Goal: Task Accomplishment & Management: Complete application form

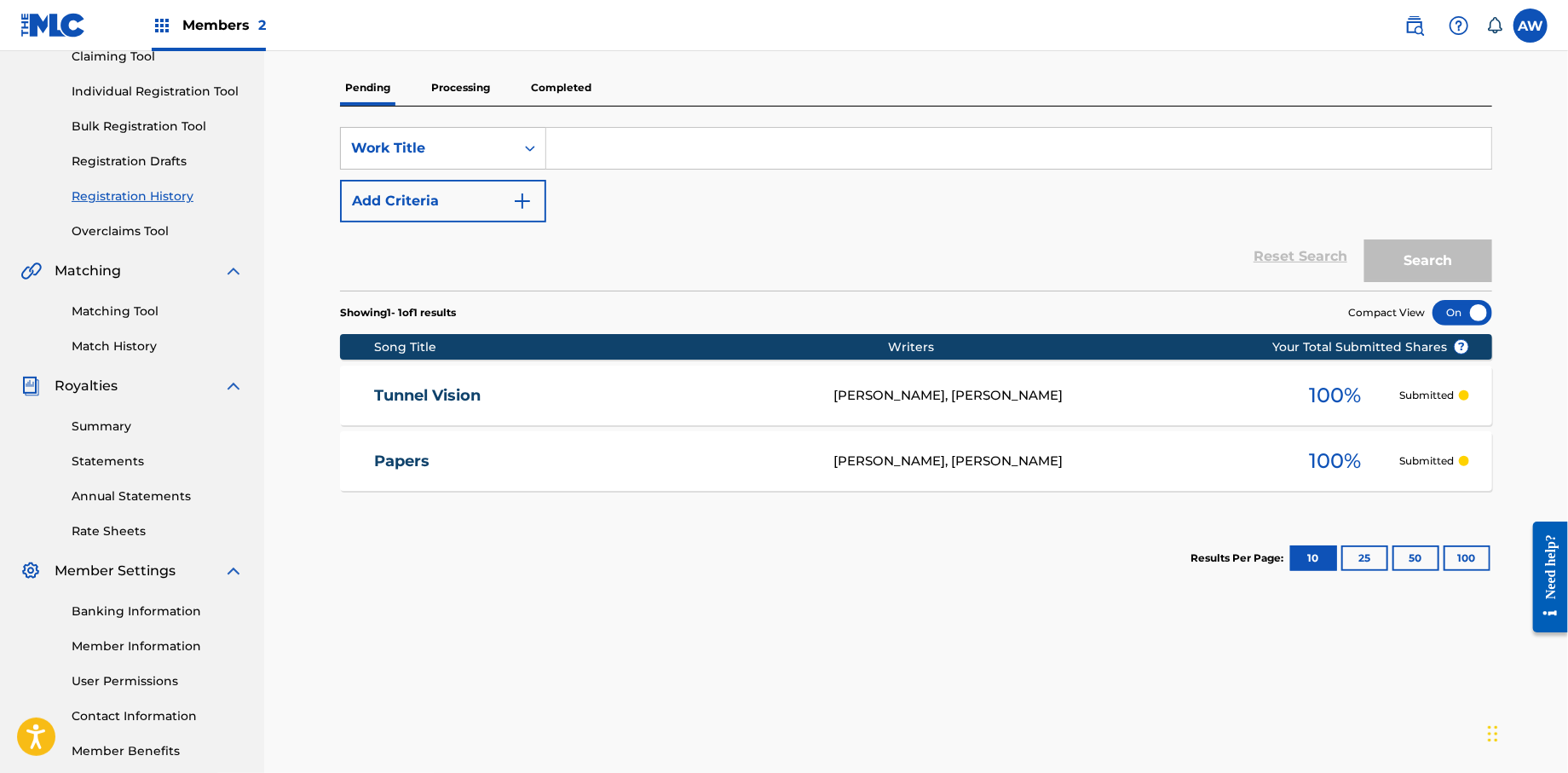
click at [578, 144] on input "Search Form" at bounding box center [1018, 149] width 945 height 41
type input "Everything I Love"
click at [536, 203] on button "Add Criteria" at bounding box center [444, 201] width 207 height 42
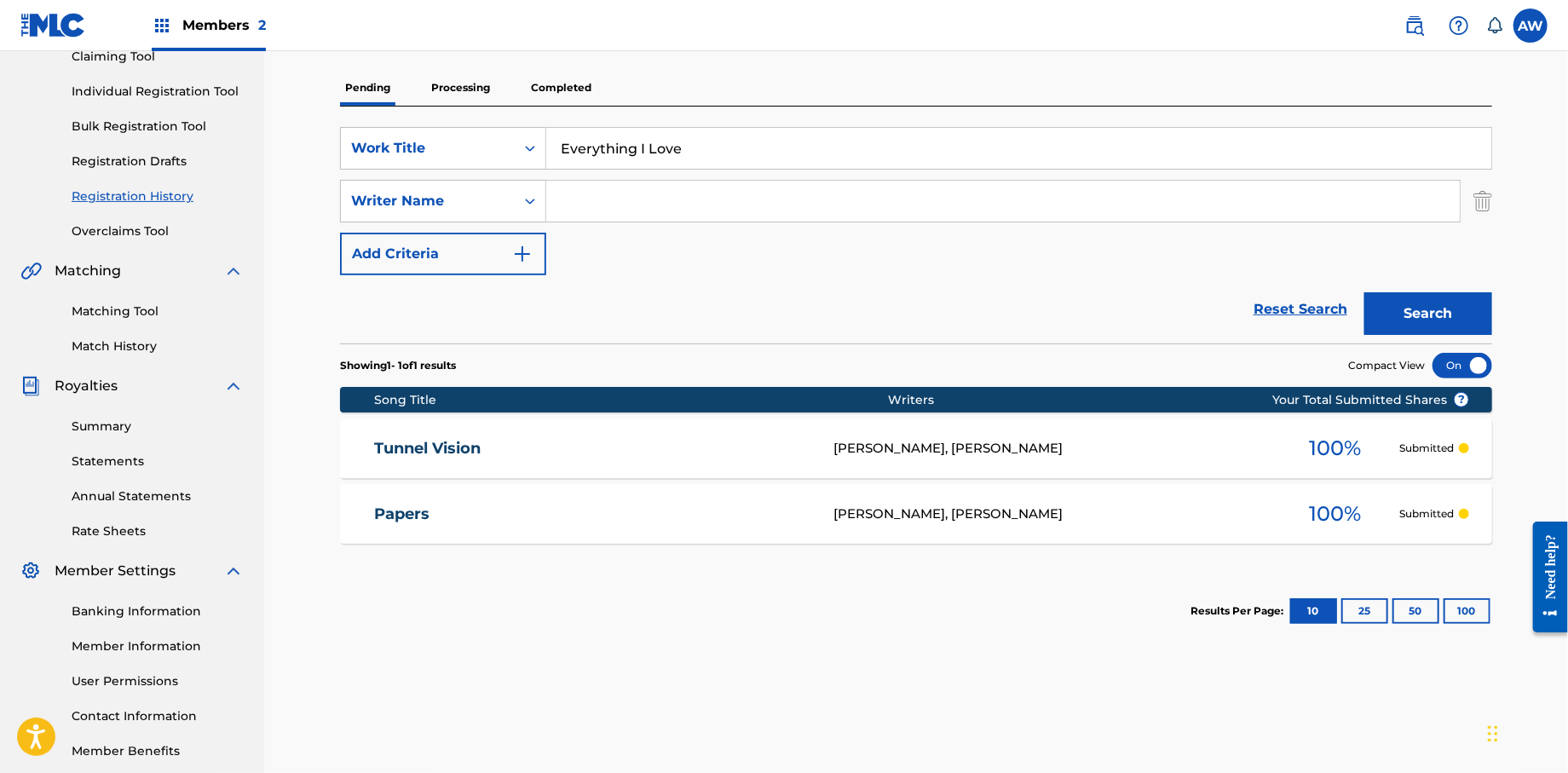
click at [588, 208] on input "Search Form" at bounding box center [1003, 201] width 914 height 41
type input "Anthony Revelt Wells"
click at [524, 256] on img "Search Form" at bounding box center [522, 254] width 20 height 20
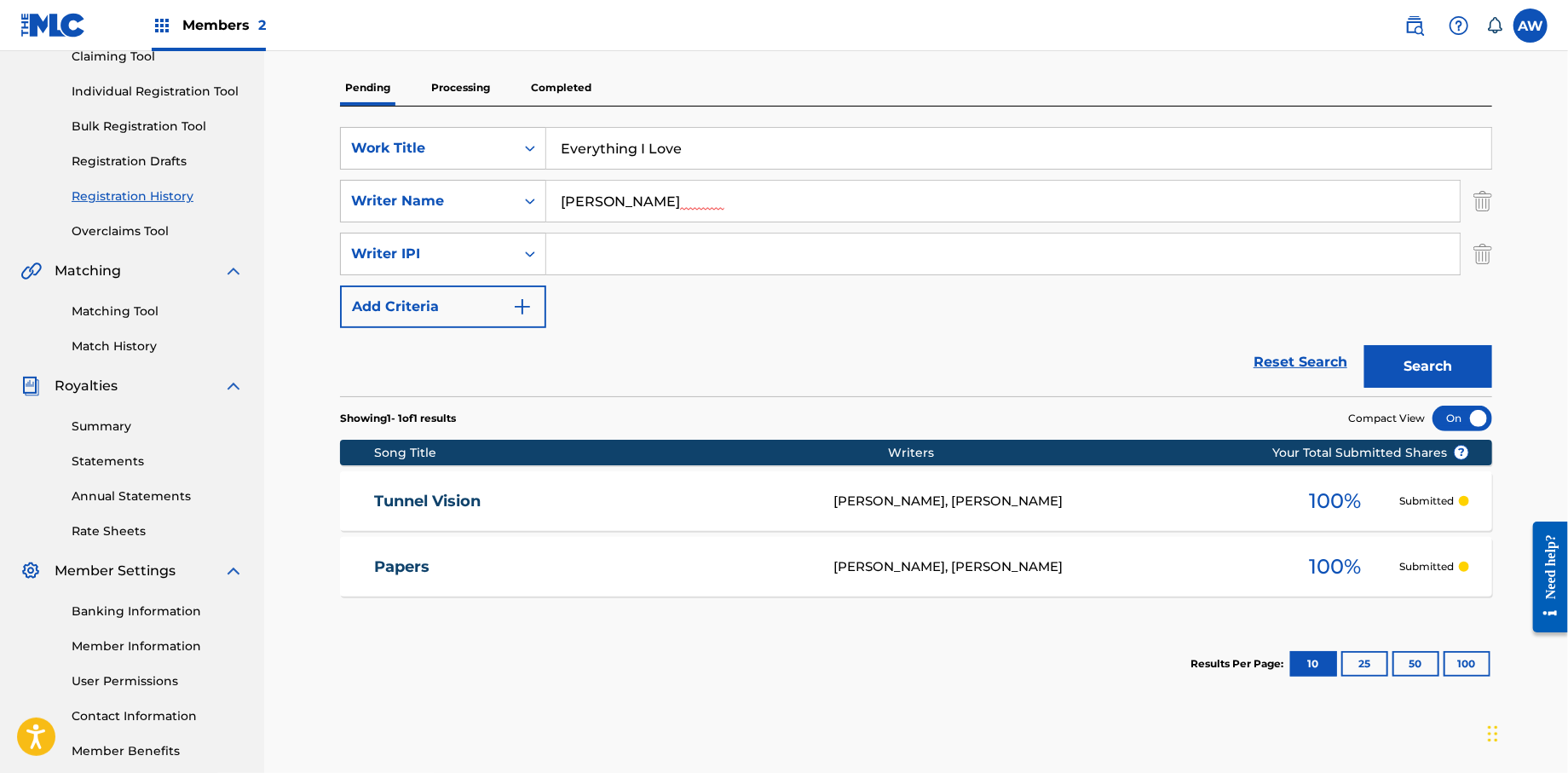
click at [601, 261] on input "Search Form" at bounding box center [1003, 254] width 914 height 41
type input "572298521"
click at [538, 321] on button "Add Criteria" at bounding box center [444, 307] width 207 height 42
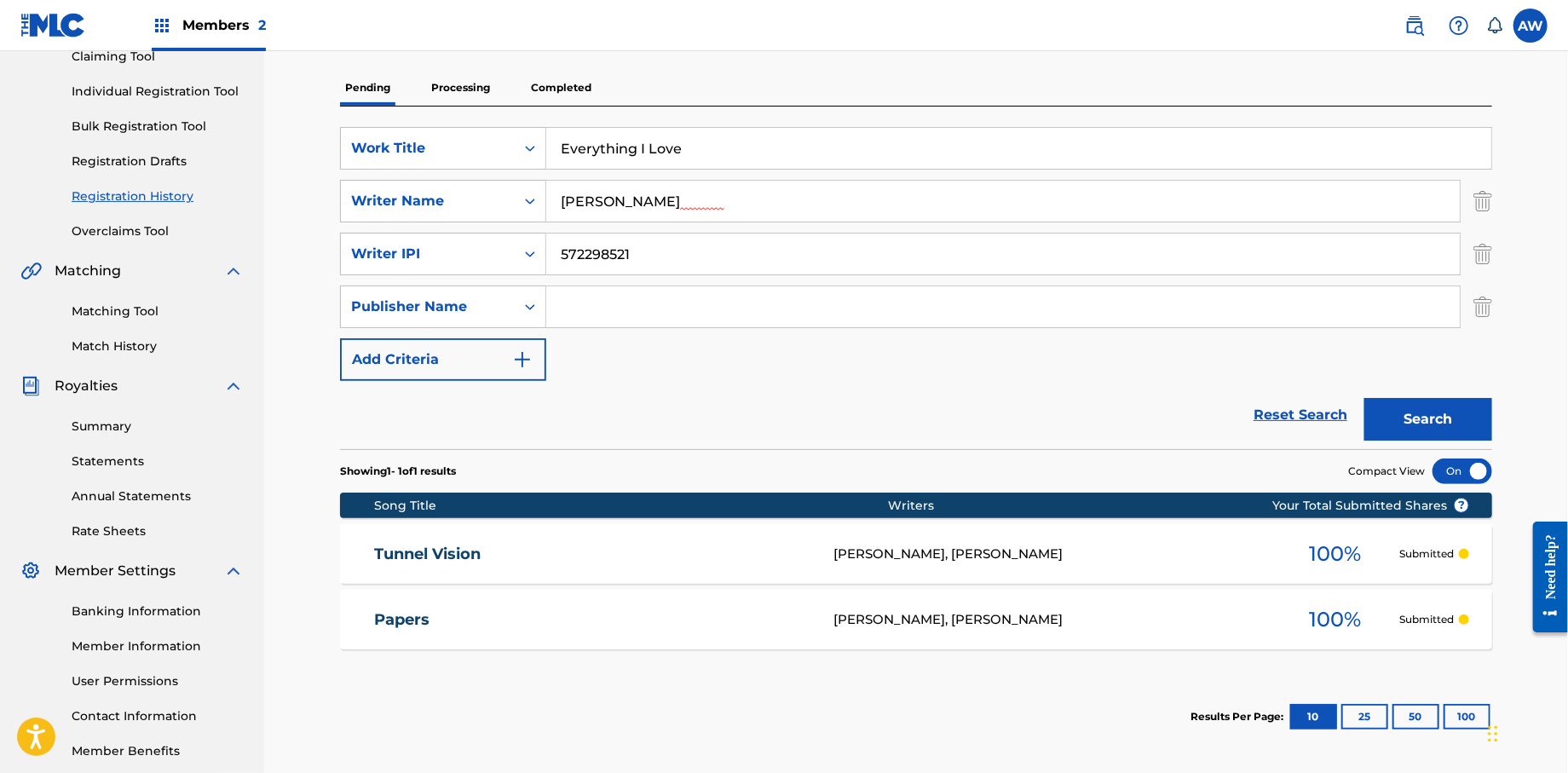
click at [632, 313] on input "Search Form" at bounding box center [1003, 307] width 914 height 41
type input "Formula 51"
click at [539, 364] on button "Add Criteria" at bounding box center [444, 360] width 207 height 42
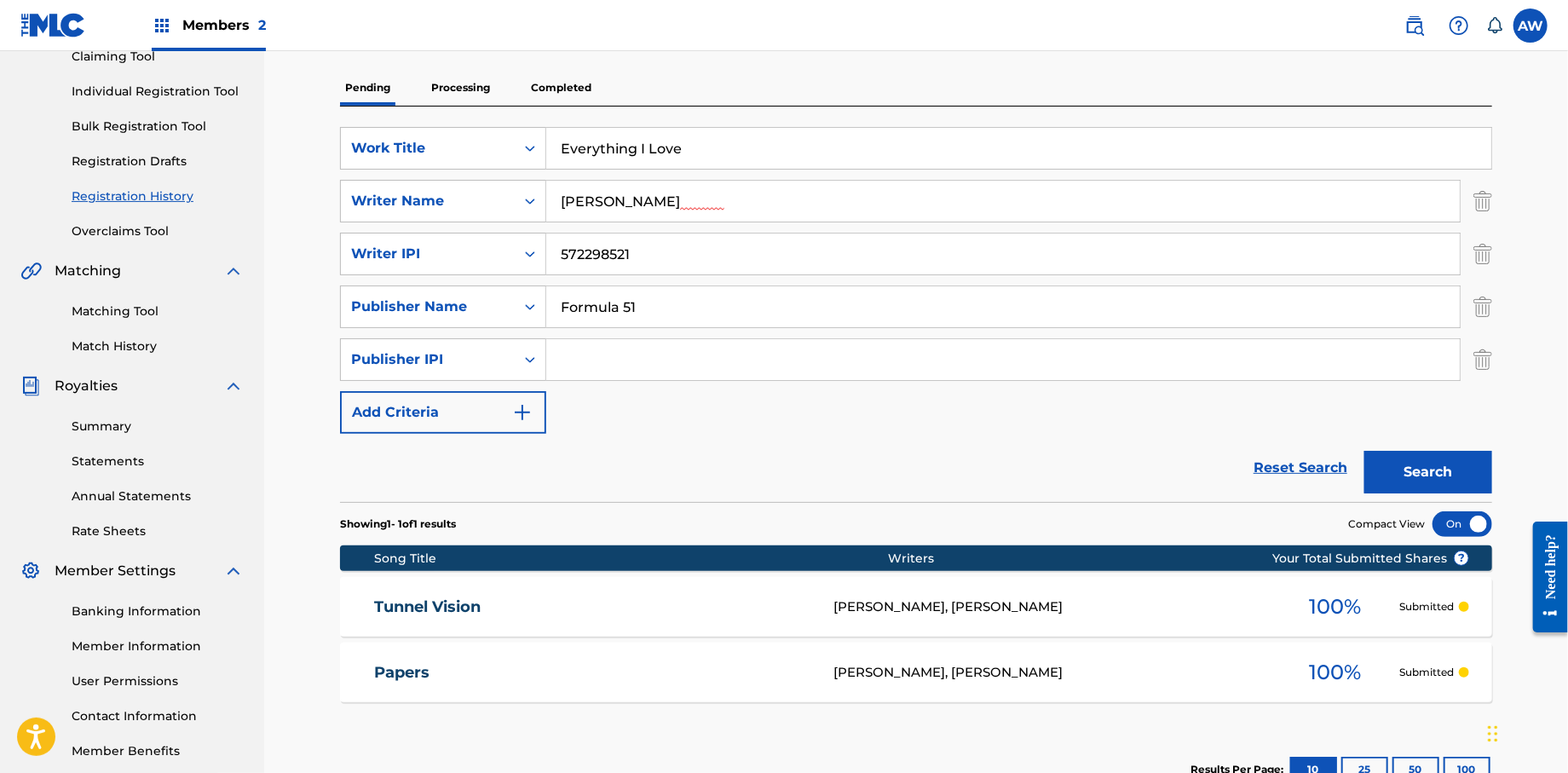
click at [639, 368] on input "Search Form" at bounding box center [1003, 360] width 914 height 41
type input "1106052708"
click at [544, 417] on button "Add Criteria" at bounding box center [444, 412] width 207 height 42
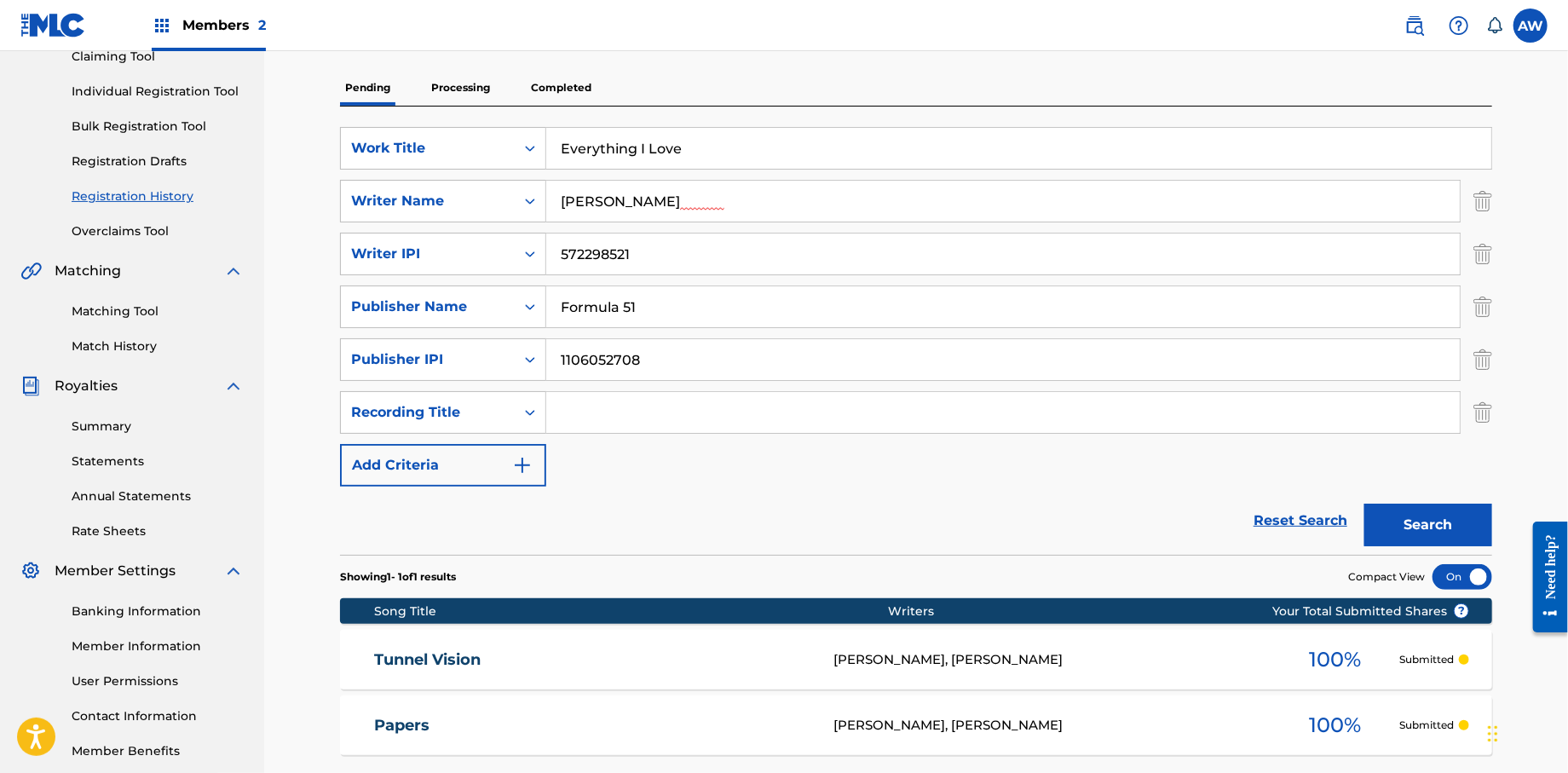
click at [597, 412] on input "Search Form" at bounding box center [1003, 412] width 914 height 41
type input "Papers Vol, 1."
click at [535, 467] on button "Add Criteria" at bounding box center [444, 465] width 207 height 42
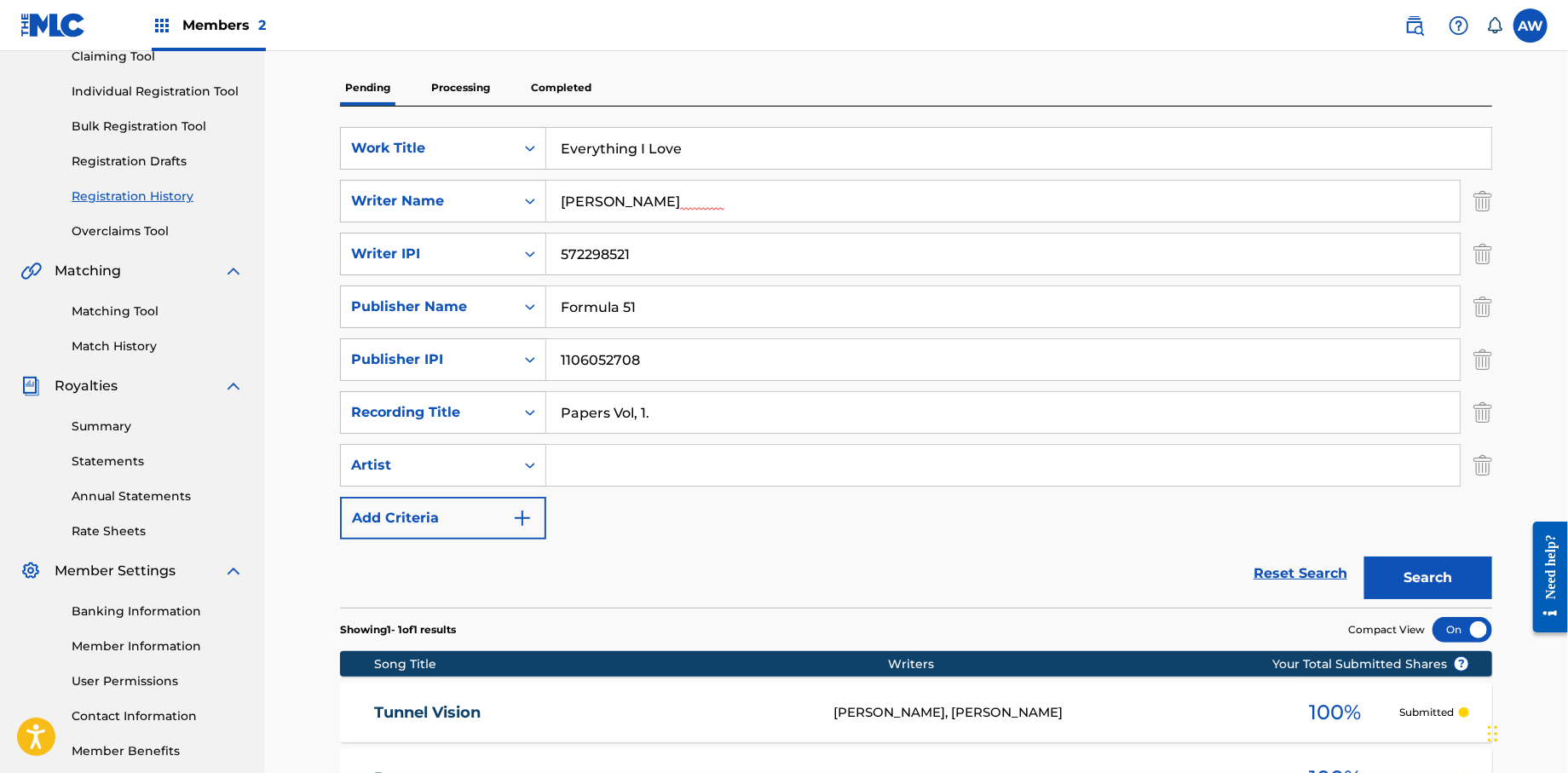
click at [639, 471] on input "Search Form" at bounding box center [1003, 465] width 914 height 41
type input "T-Rock"
click at [518, 517] on img "Search Form" at bounding box center [522, 518] width 20 height 20
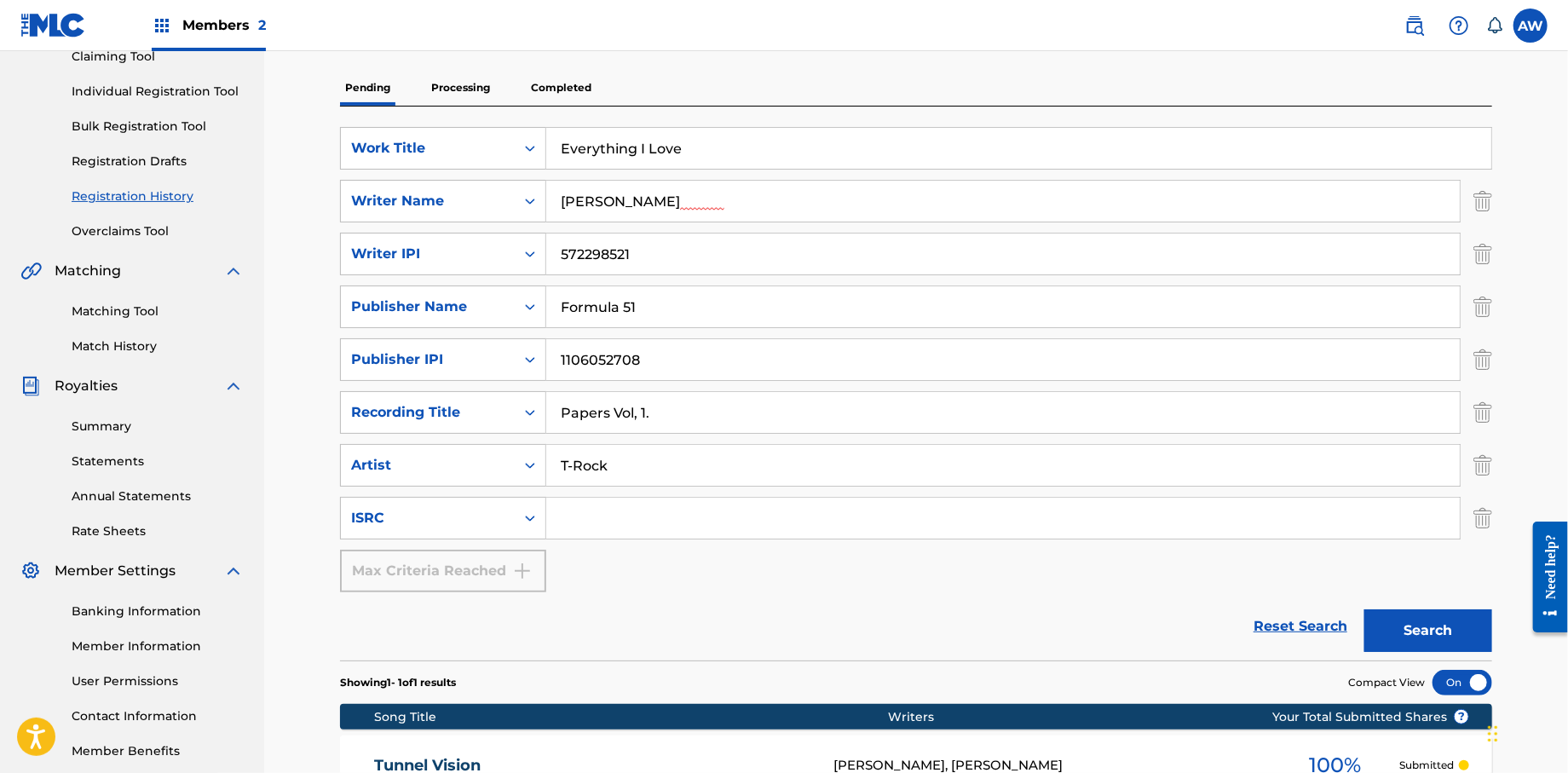
click at [834, 517] on button "Search" at bounding box center [1429, 631] width 128 height 42
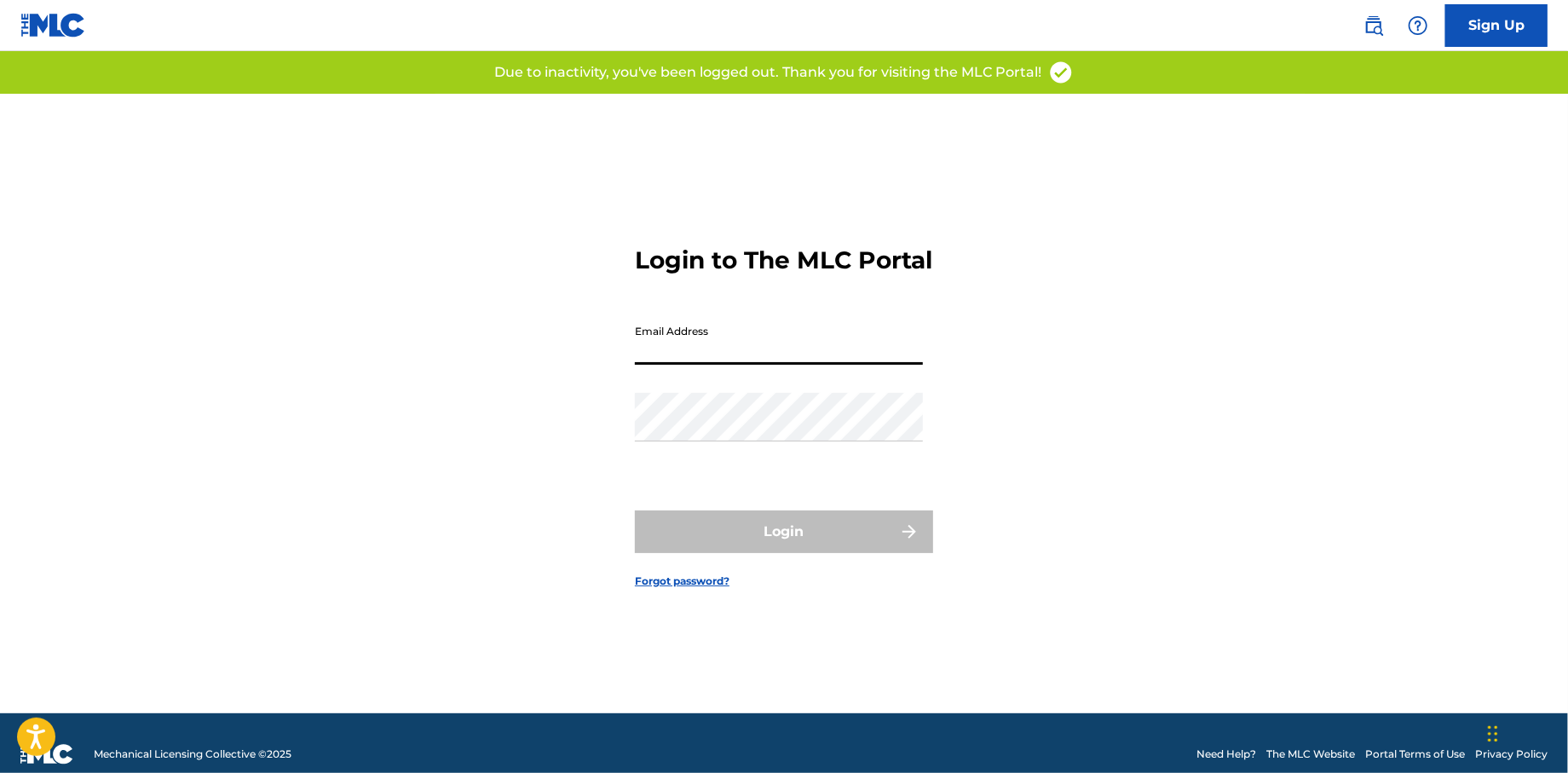
click at [716, 365] on input "Email Address" at bounding box center [778, 340] width 288 height 49
type input "[EMAIL_ADDRESS][DOMAIN_NAME]"
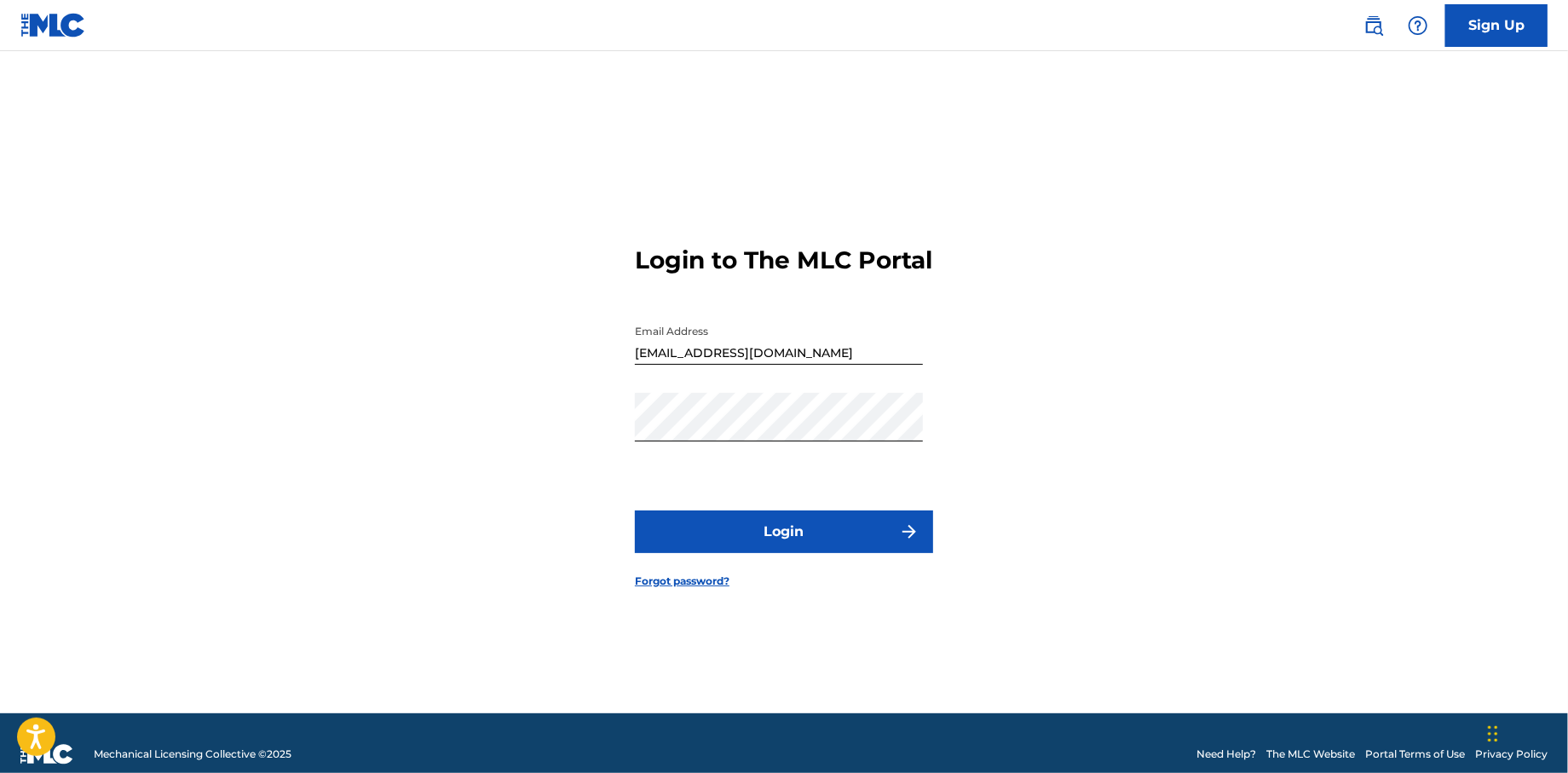
click at [667, 548] on button "Login" at bounding box center [783, 532] width 298 height 42
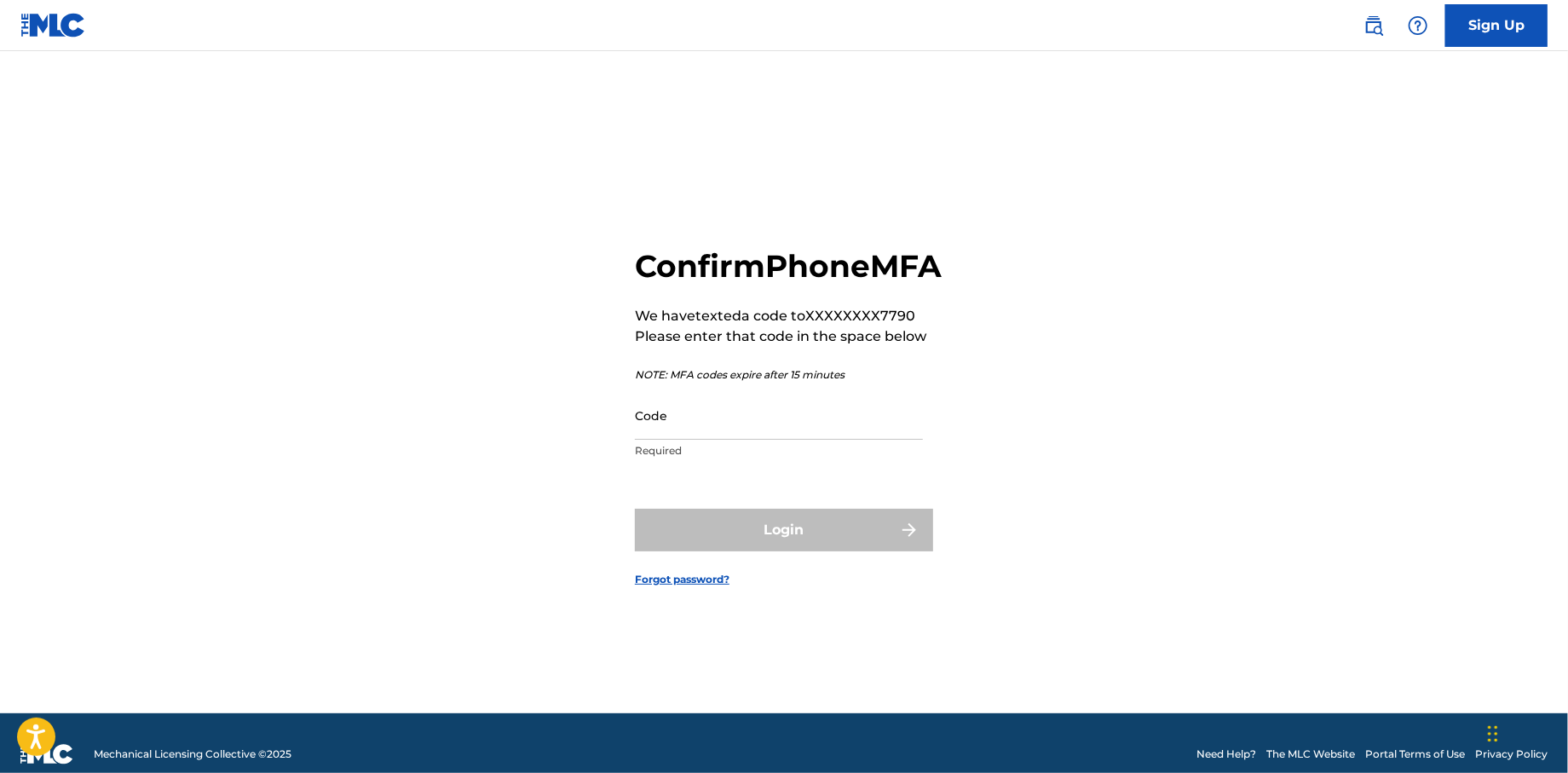
click at [714, 437] on input "Code" at bounding box center [778, 415] width 288 height 49
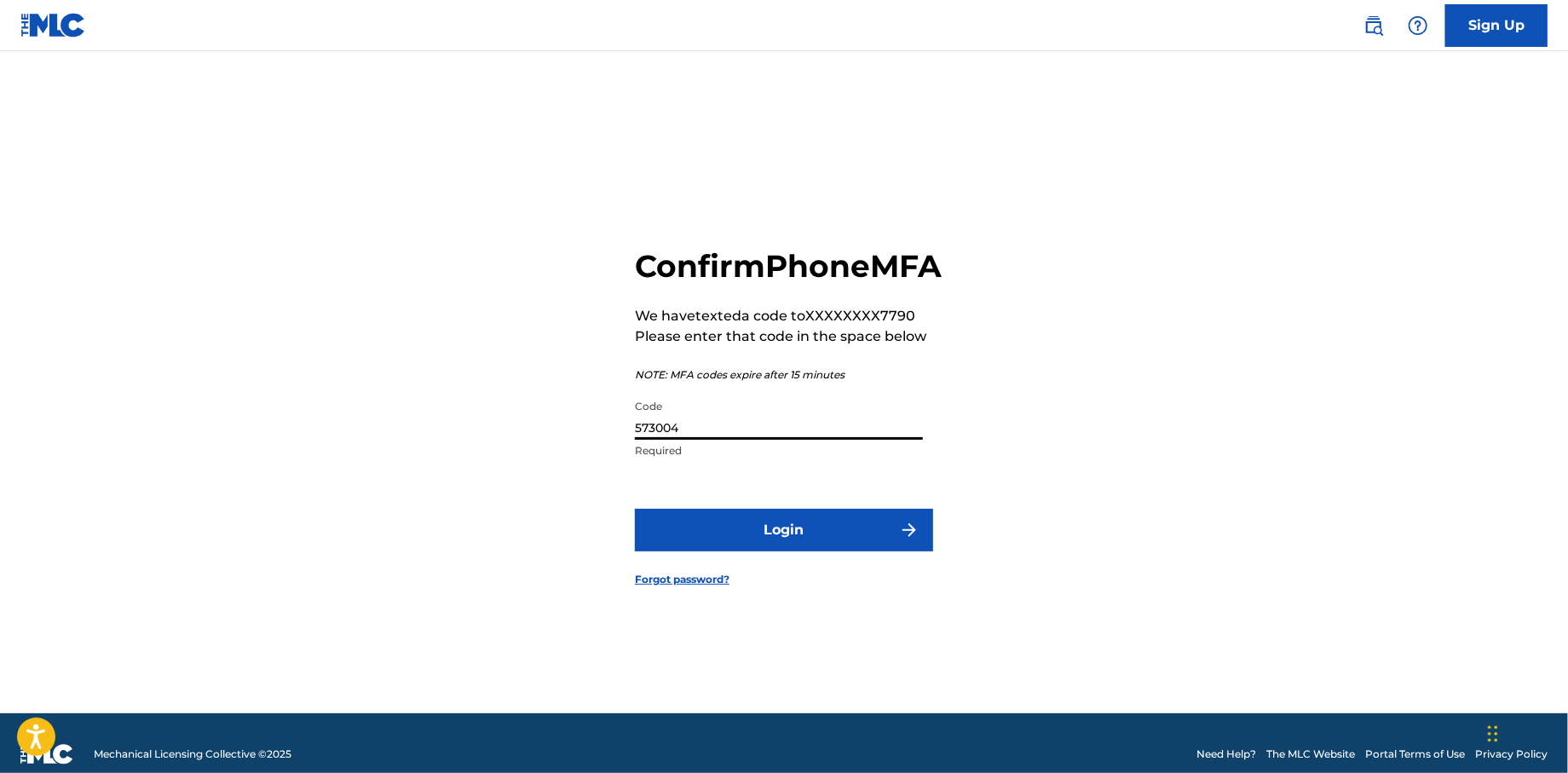
type input "573004"
click at [807, 549] on button "Login" at bounding box center [783, 530] width 298 height 42
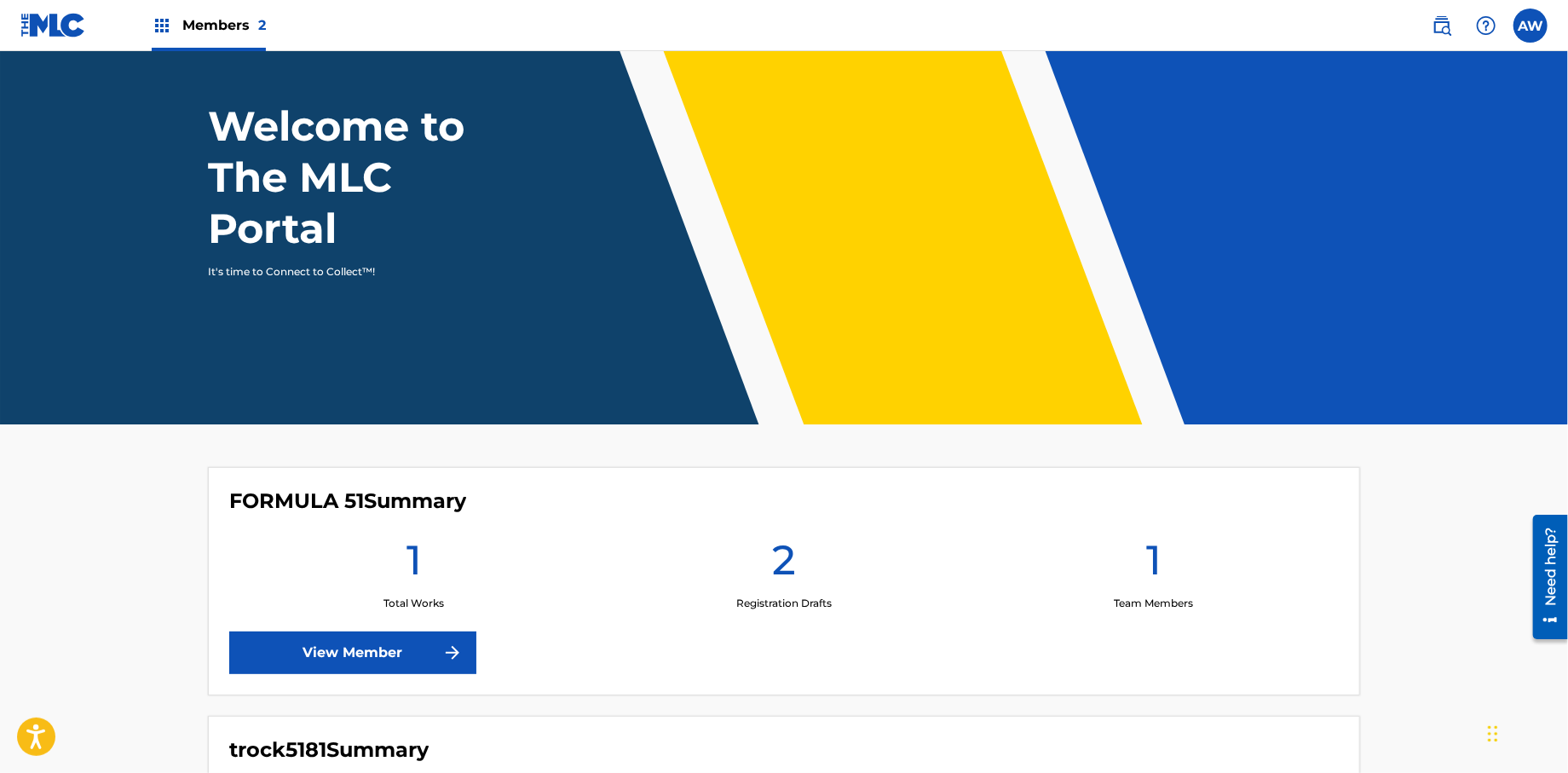
scroll to position [54, 0]
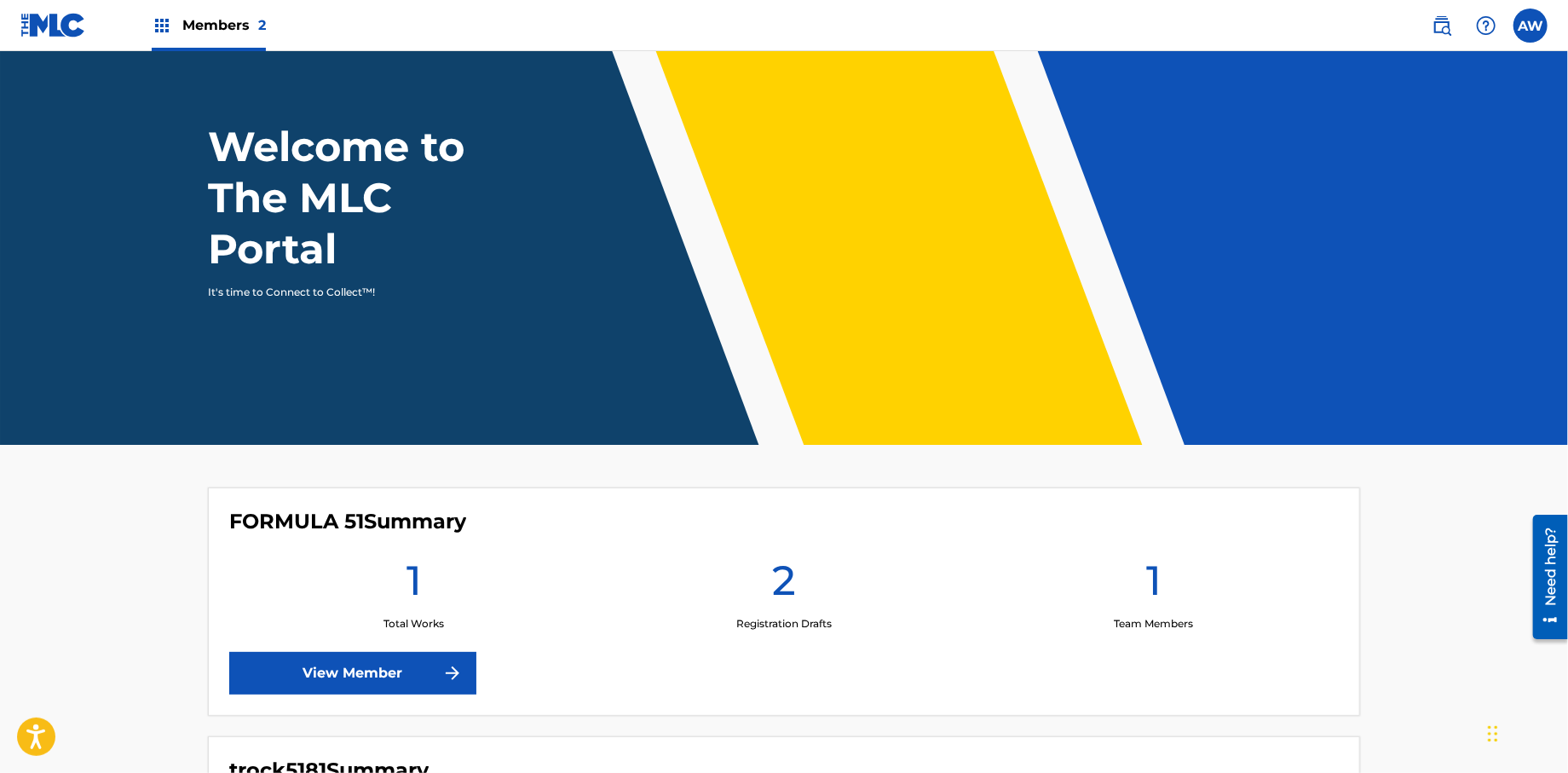
click at [164, 26] on img at bounding box center [161, 26] width 20 height 20
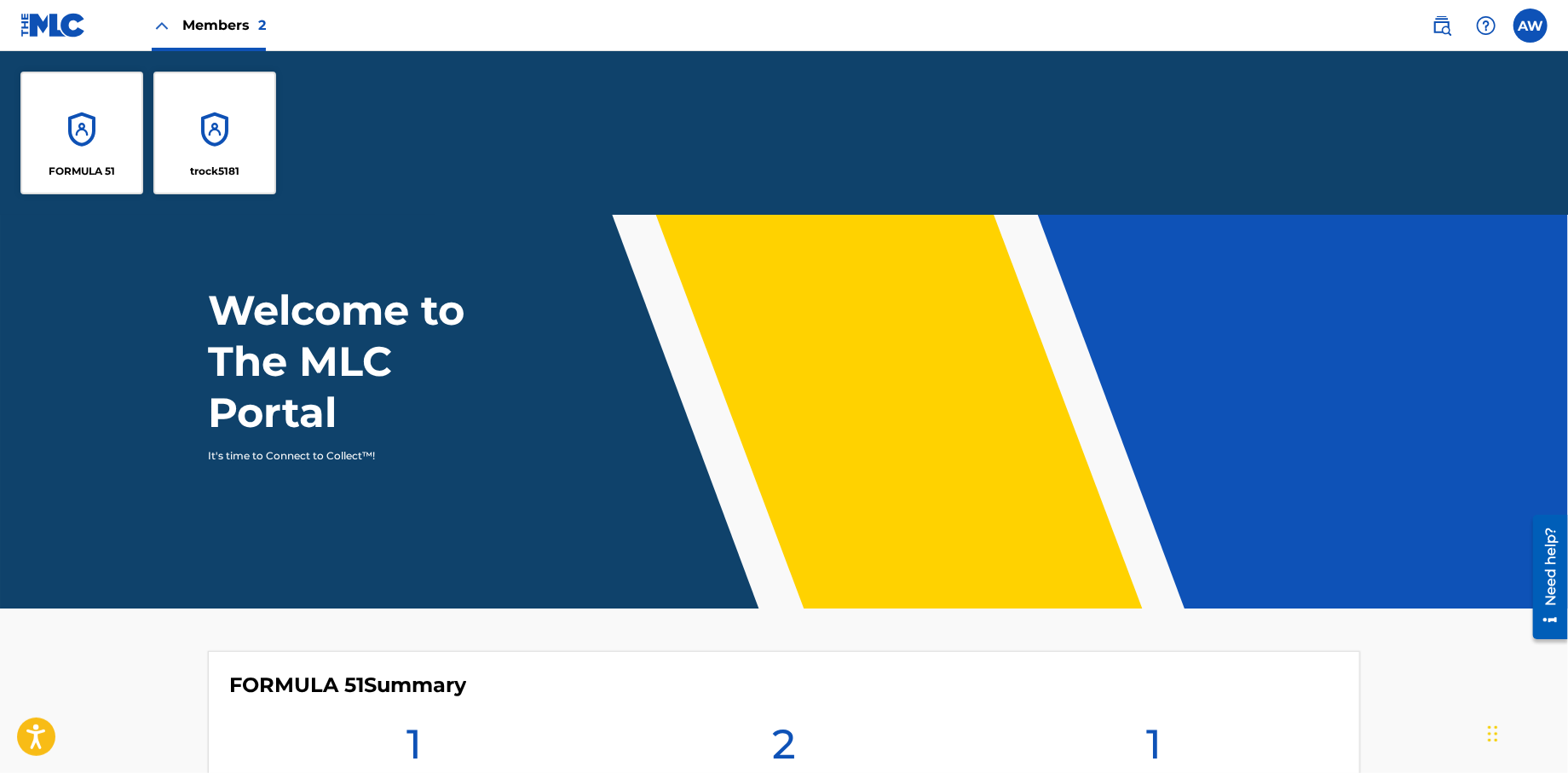
scroll to position [219, 0]
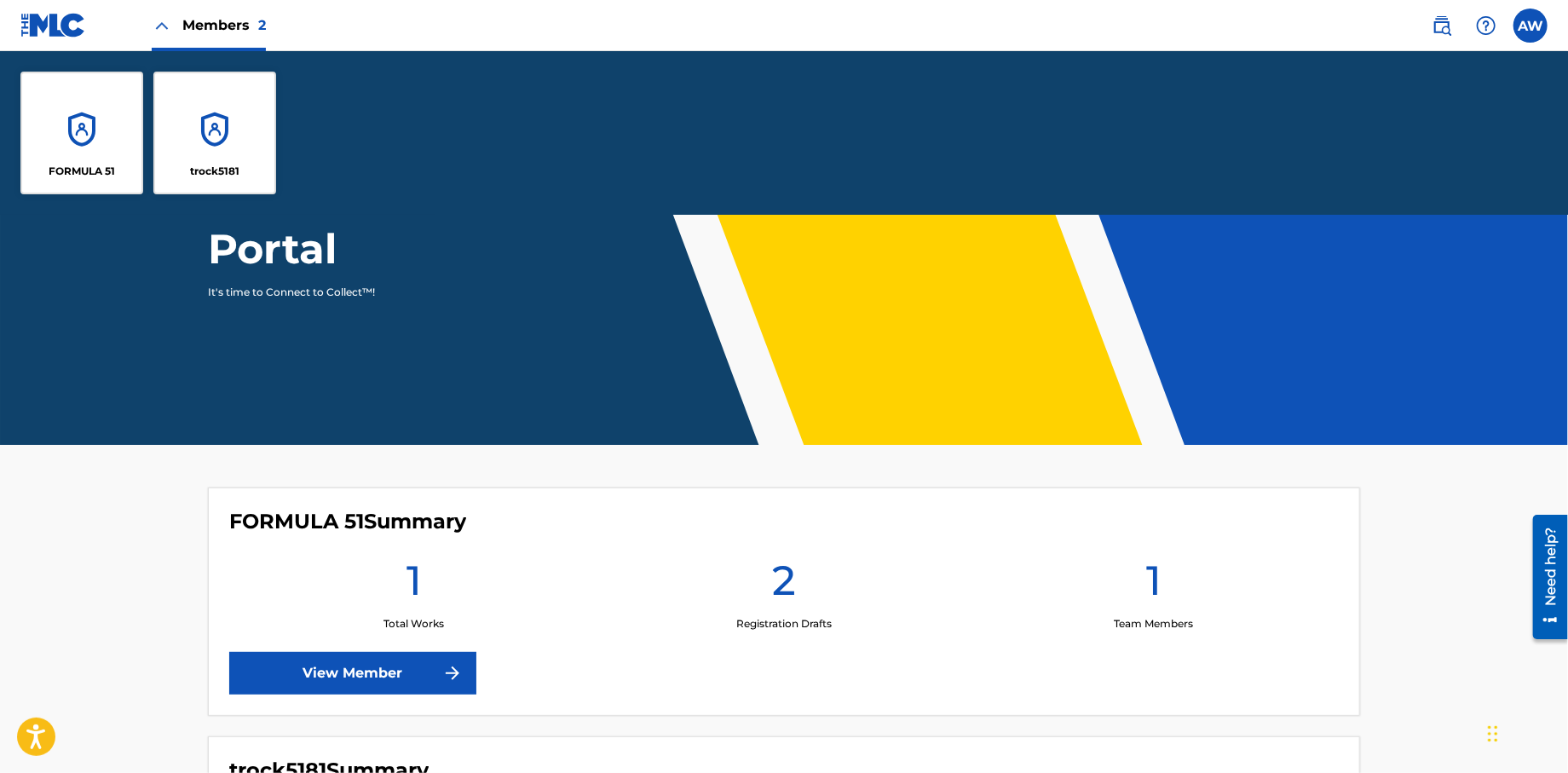
click at [80, 146] on div "FORMULA 51" at bounding box center [81, 133] width 123 height 123
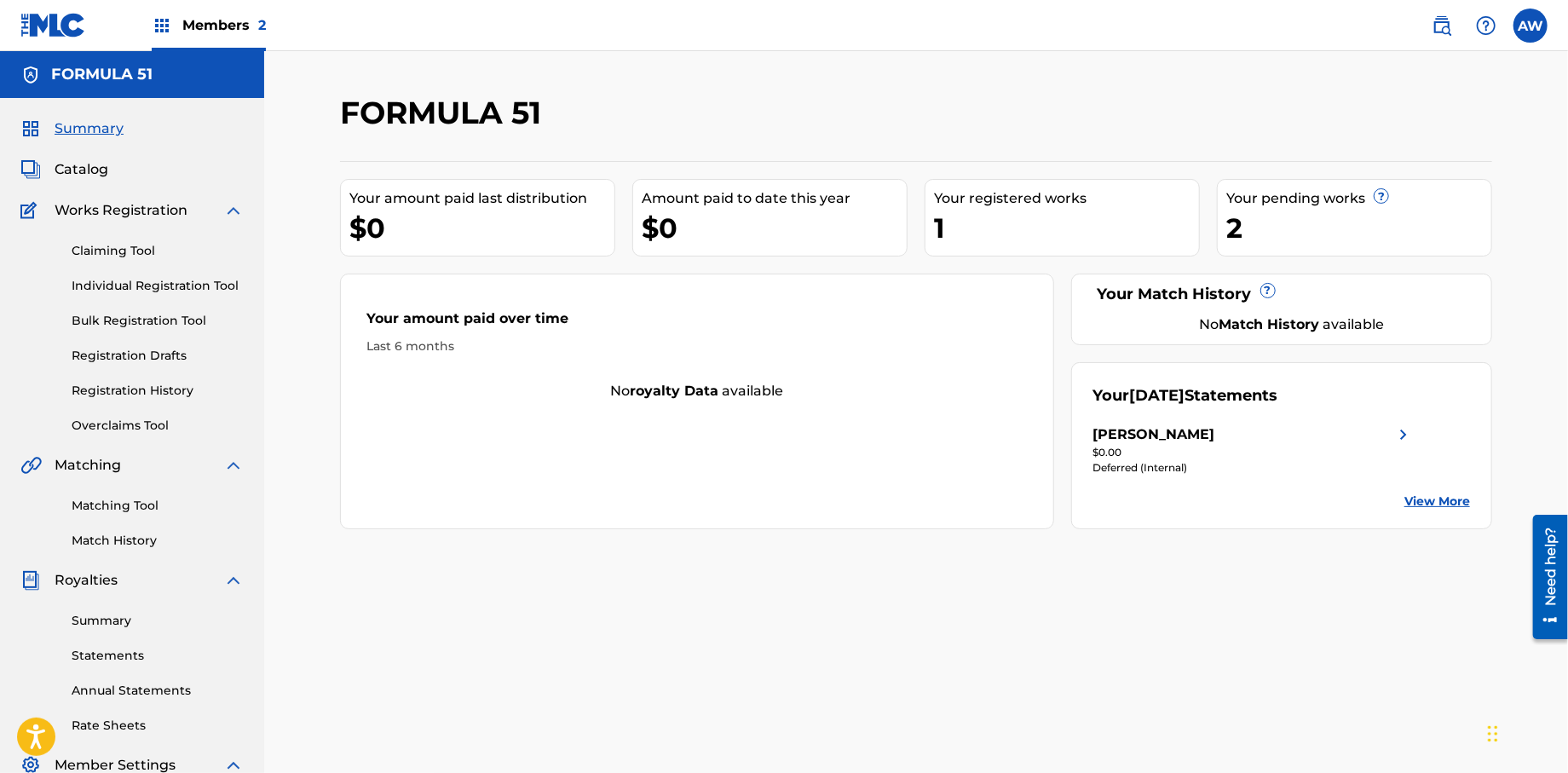
click at [87, 171] on span "Catalog" at bounding box center [81, 170] width 53 height 20
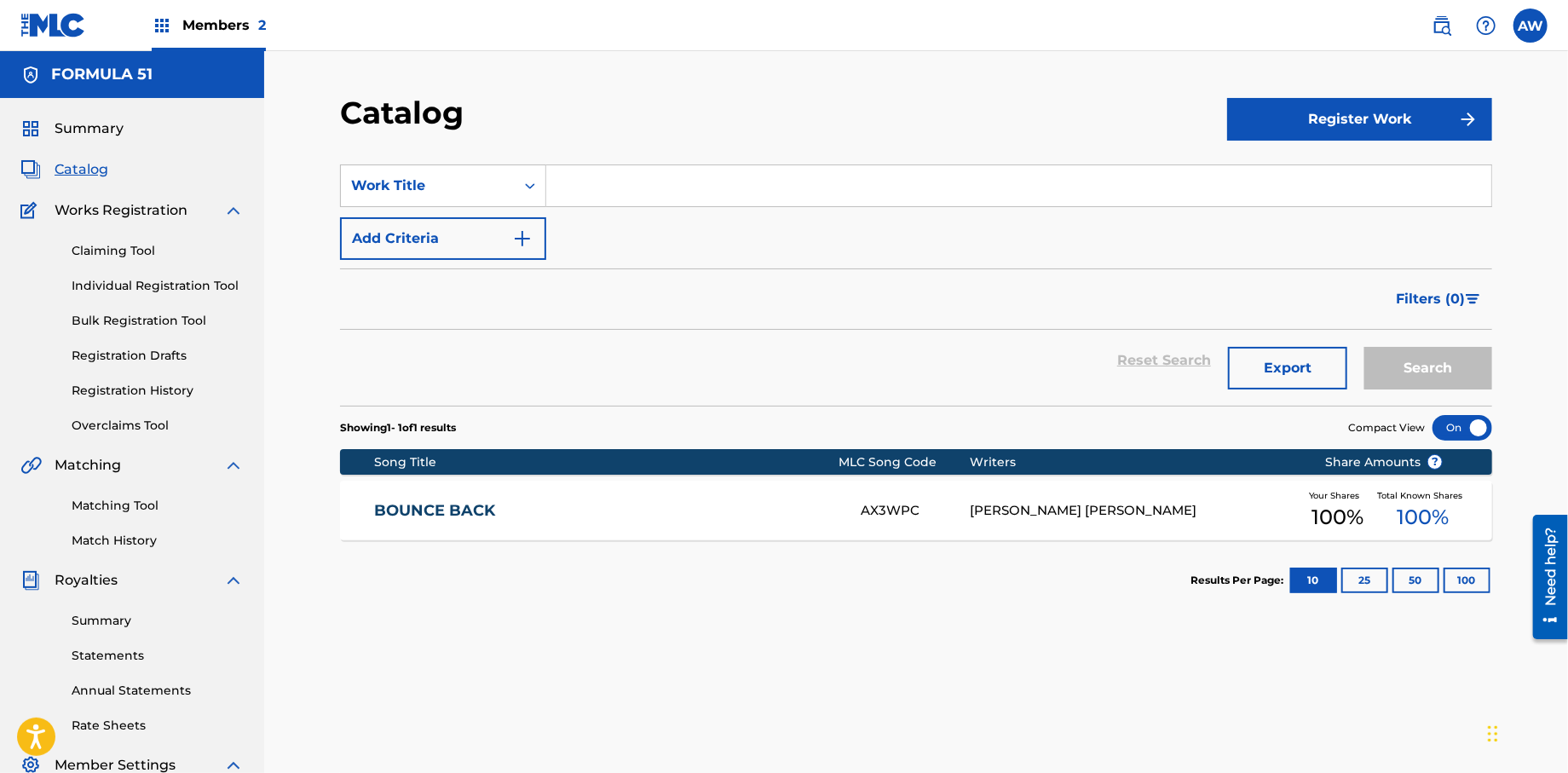
click at [1348, 112] on button "Register Work" at bounding box center [1360, 119] width 265 height 42
click at [1236, 182] on link "Individual" at bounding box center [1360, 174] width 265 height 41
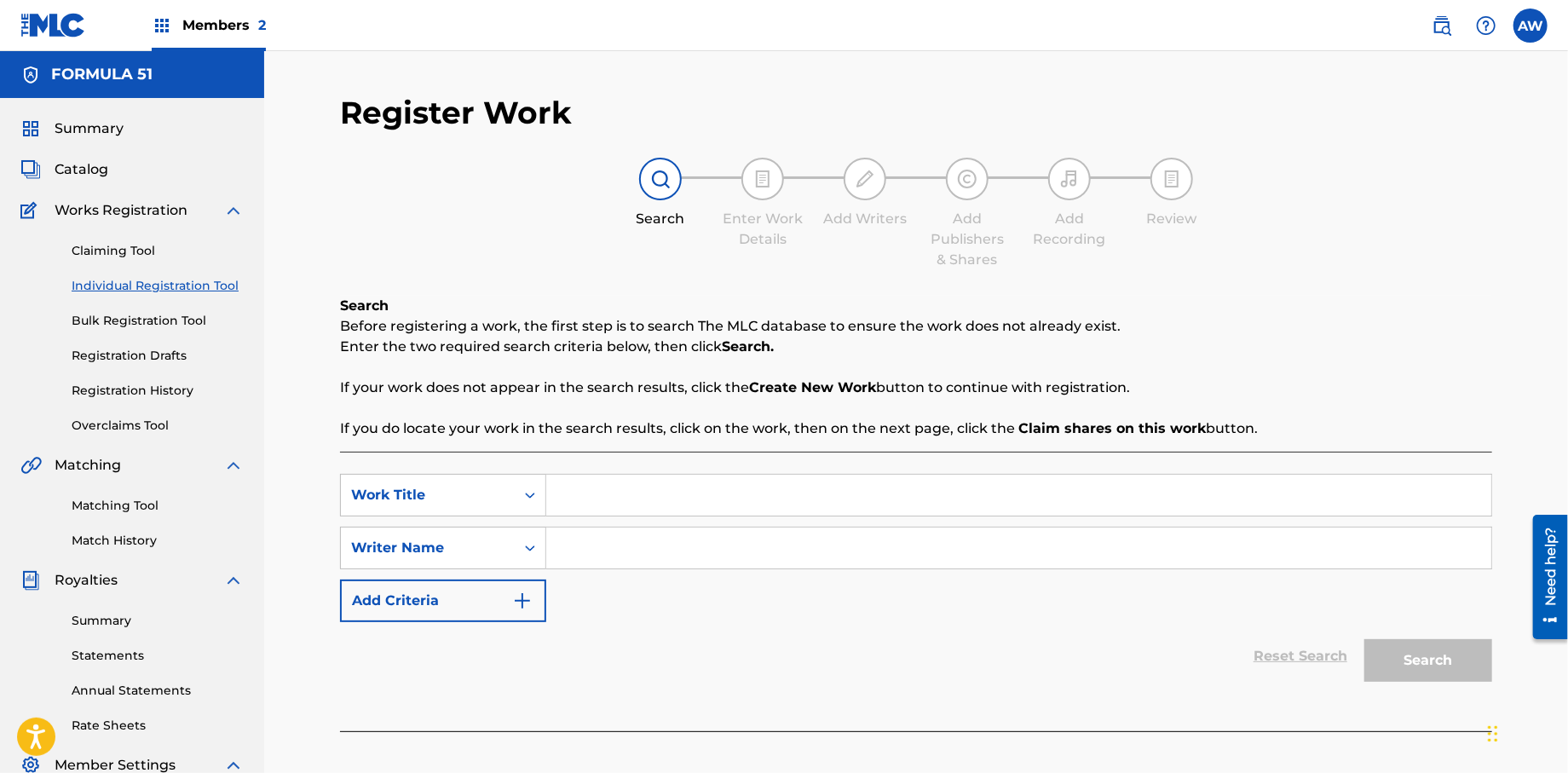
click at [573, 492] on input "Search Form" at bounding box center [1018, 495] width 945 height 41
type input "Everything I Love"
click at [553, 548] on input "Search Form" at bounding box center [1018, 548] width 945 height 41
click at [556, 548] on input "Search Form" at bounding box center [1018, 548] width 945 height 41
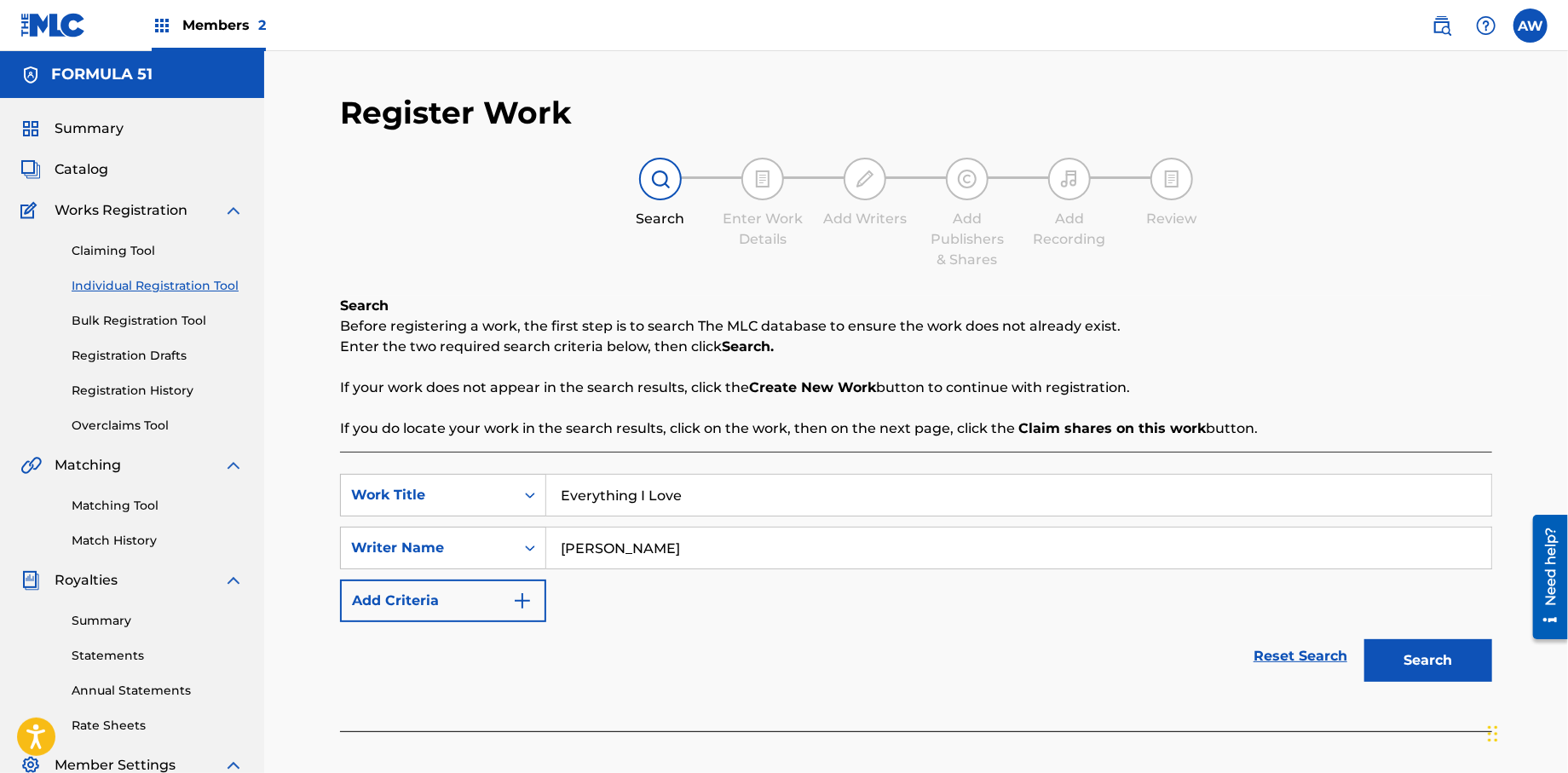
type input "[PERSON_NAME]"
click at [535, 594] on button "Add Criteria" at bounding box center [444, 601] width 207 height 42
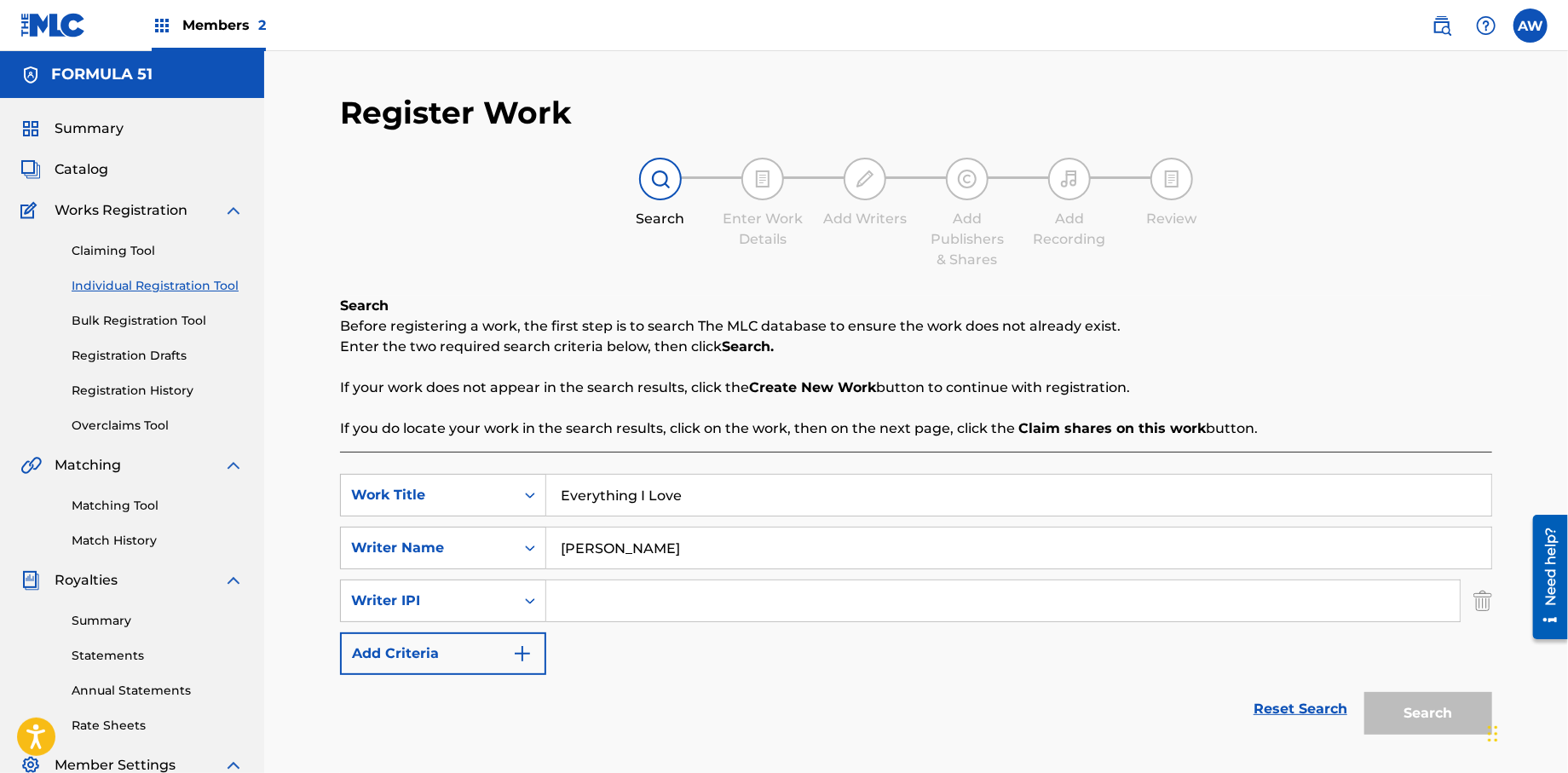
click at [649, 596] on input "Search Form" at bounding box center [1003, 601] width 914 height 41
type input "572298521"
click at [527, 654] on img "Search Form" at bounding box center [522, 654] width 20 height 20
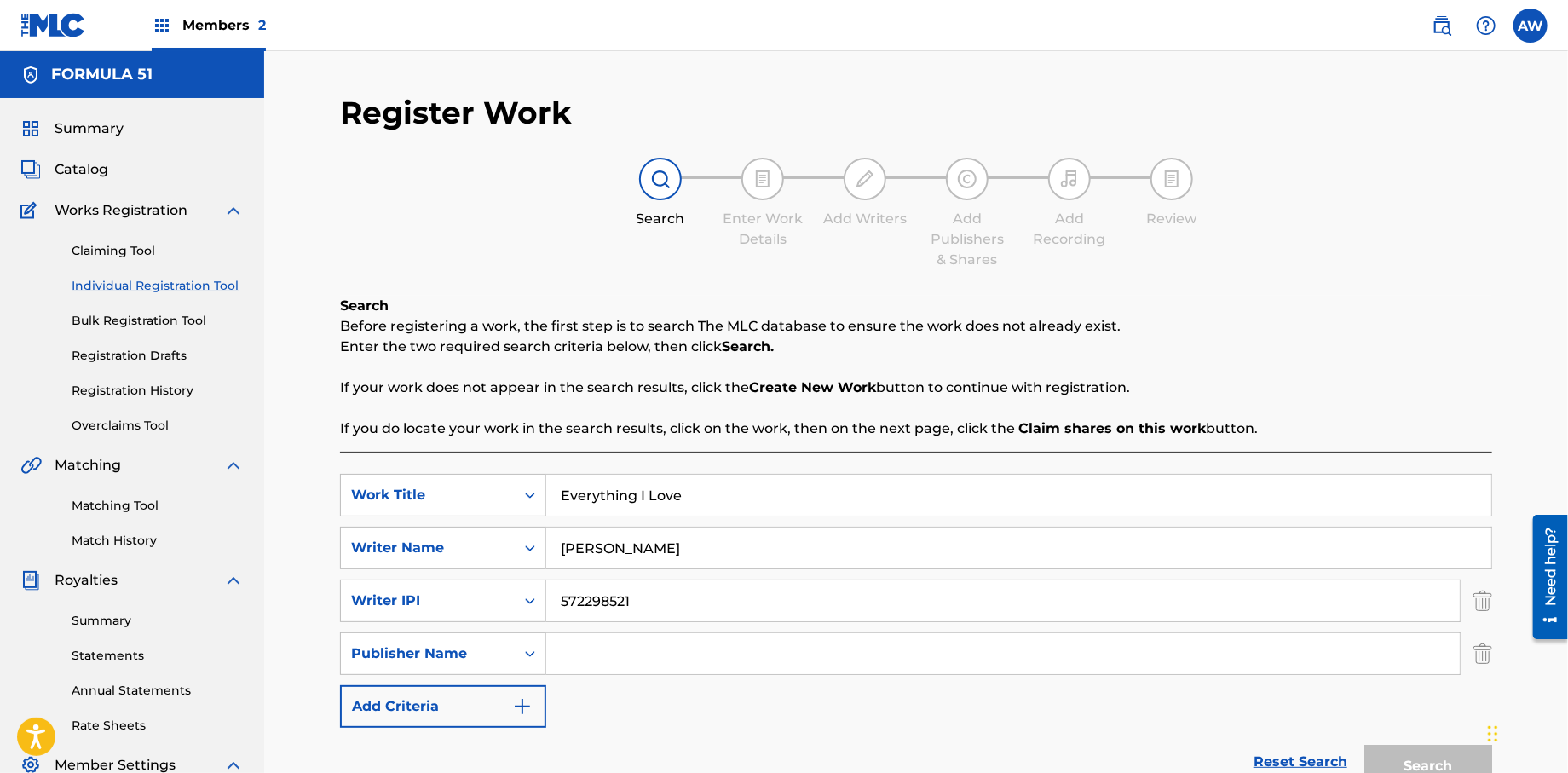
click at [674, 657] on input "Search Form" at bounding box center [1003, 654] width 914 height 41
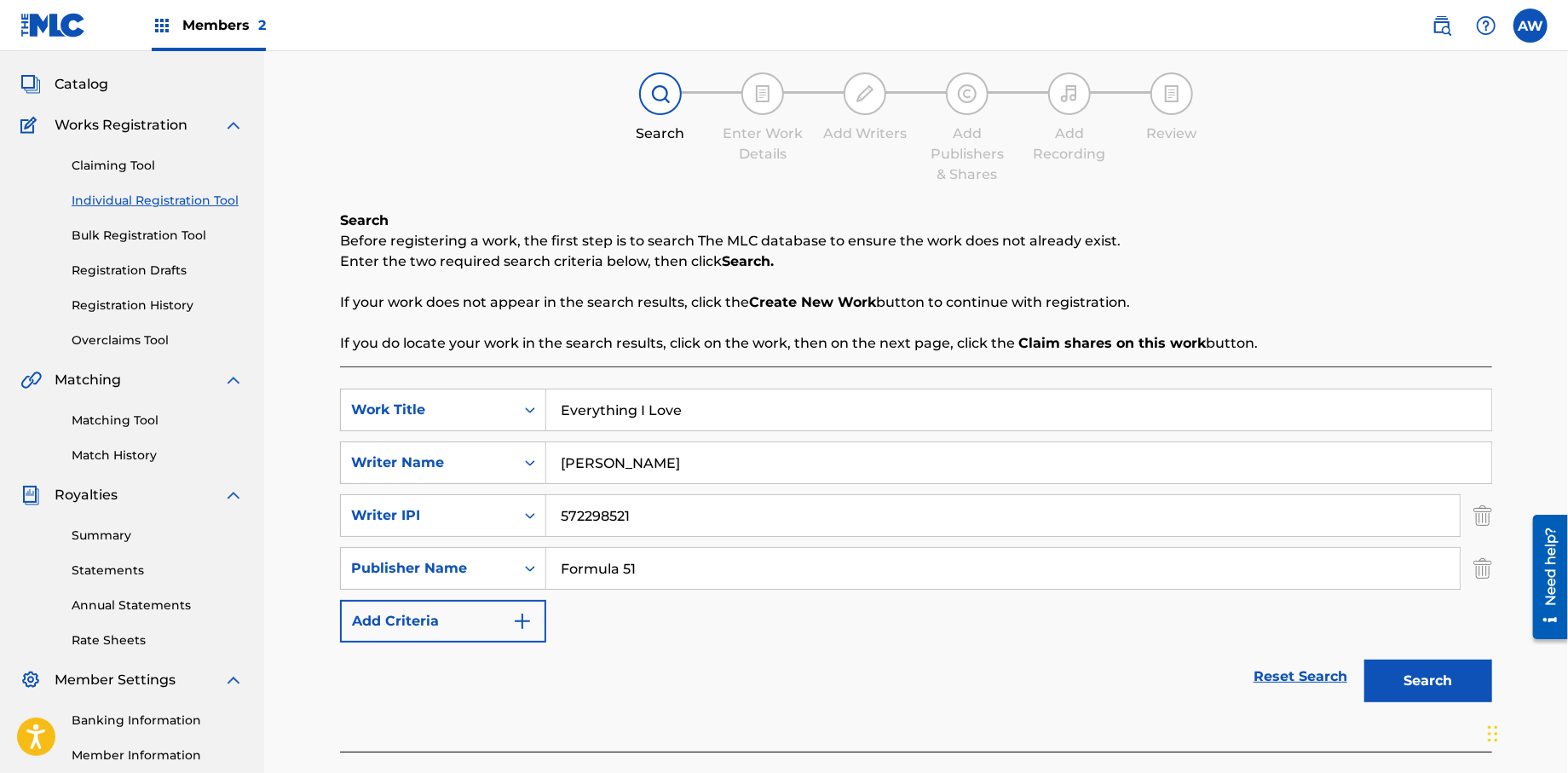
scroll to position [87, 0]
type input "Formula 51"
click at [521, 635] on button "Add Criteria" at bounding box center [444, 620] width 207 height 42
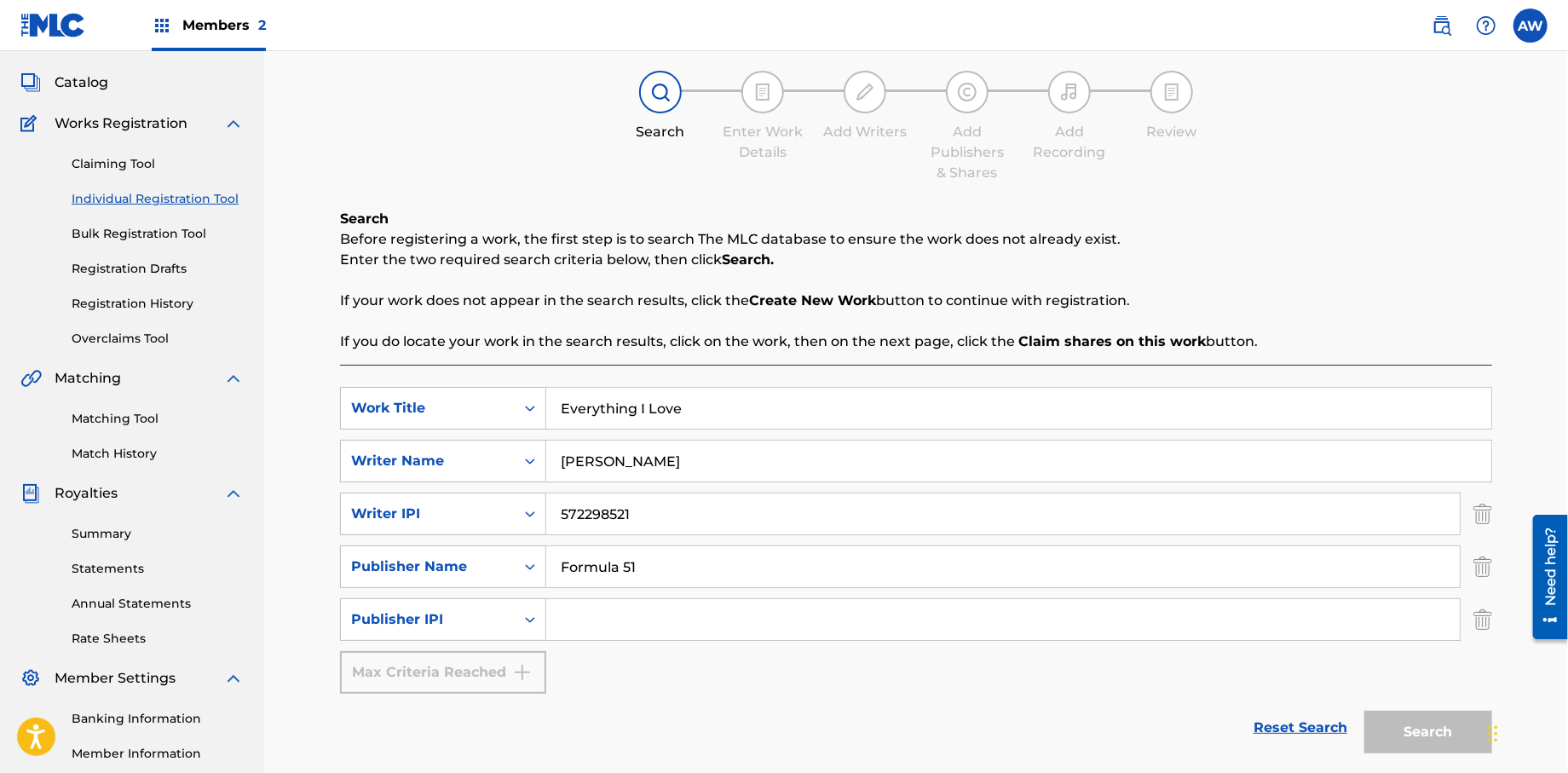
click at [620, 628] on input "Search Form" at bounding box center [1003, 620] width 914 height 41
type input "1106052708"
click at [1409, 737] on button "Search" at bounding box center [1429, 732] width 128 height 42
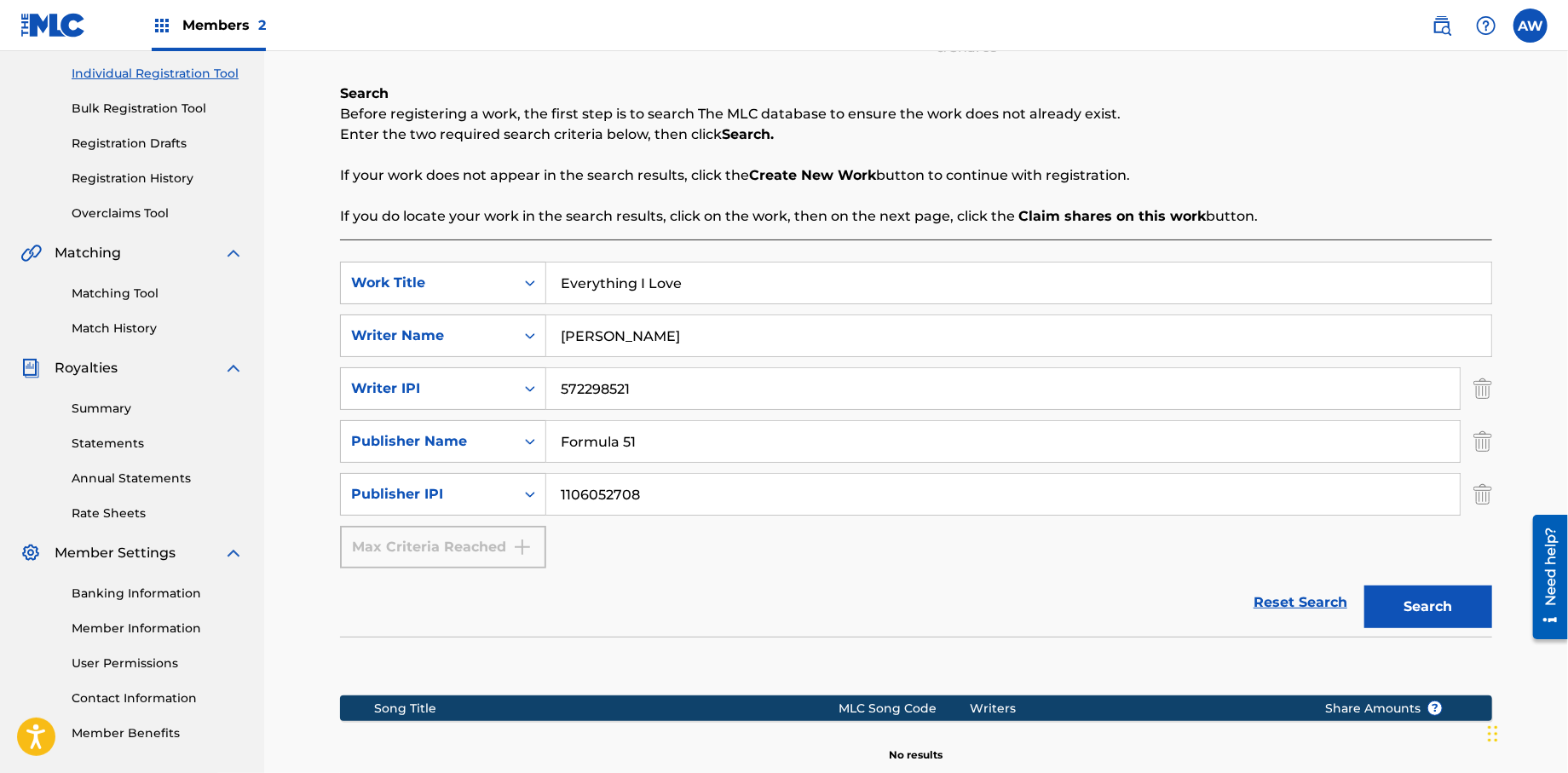
scroll to position [213, 0]
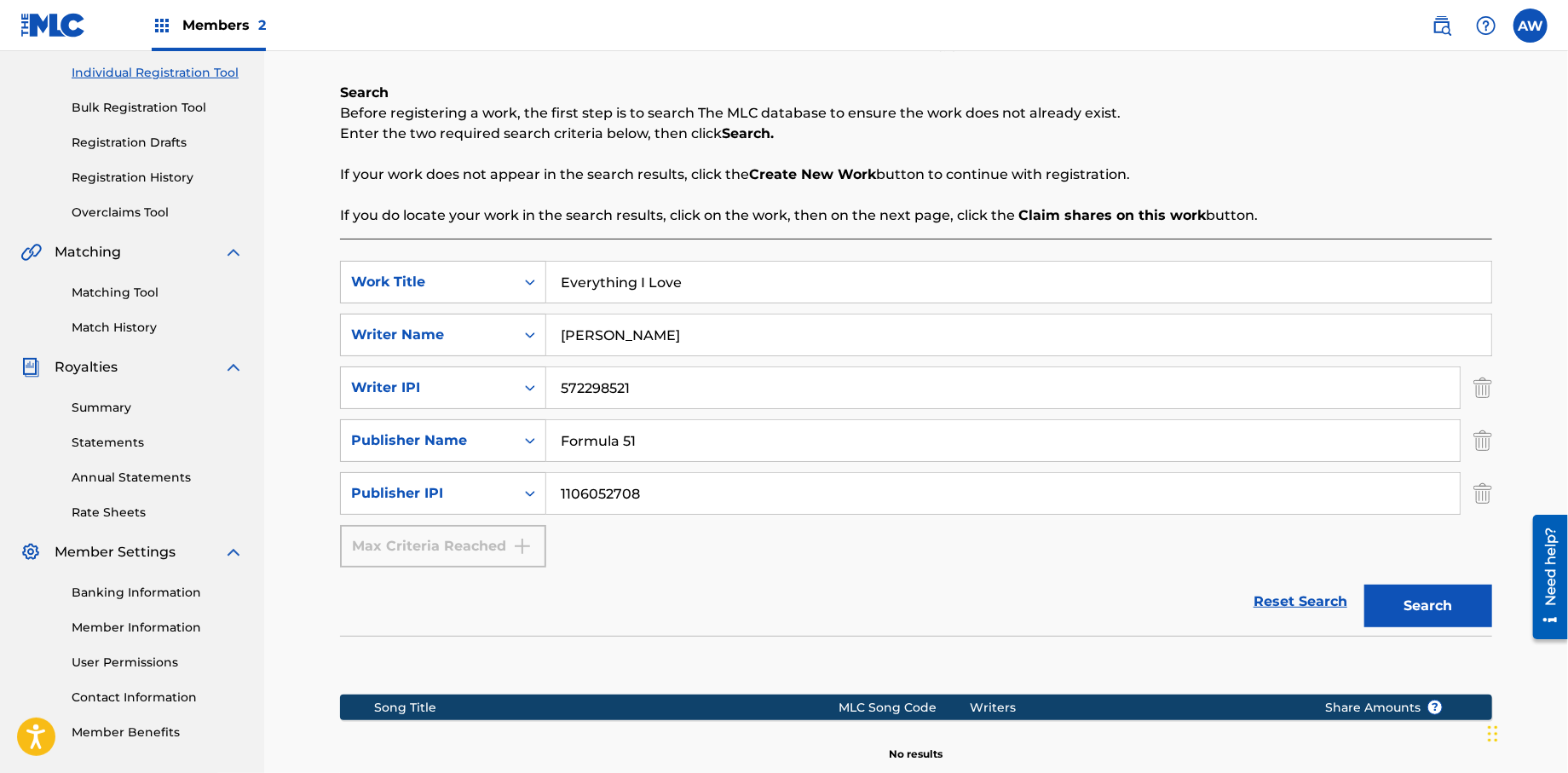
click at [1425, 613] on button "Search" at bounding box center [1429, 606] width 128 height 42
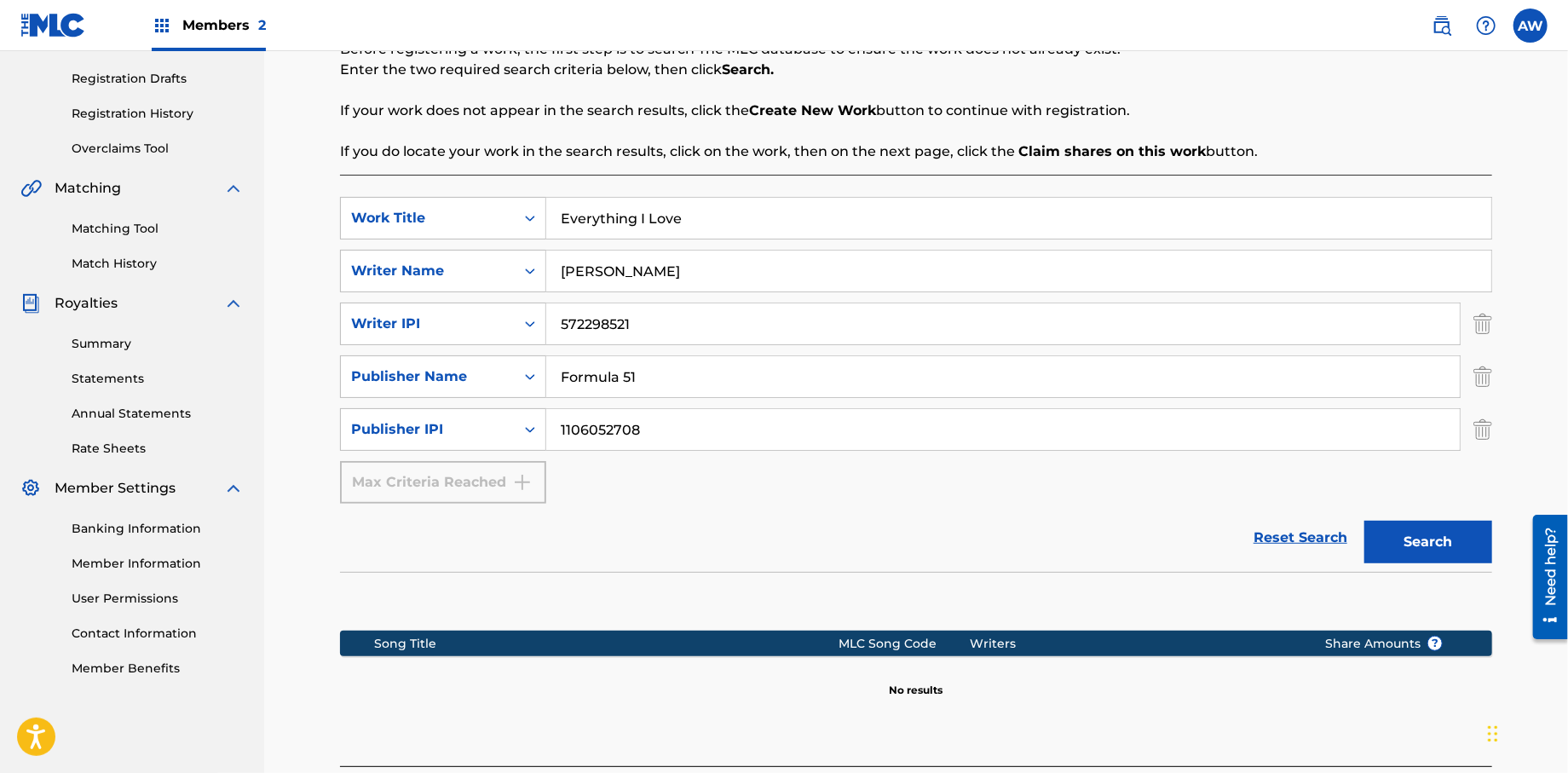
scroll to position [411, 0]
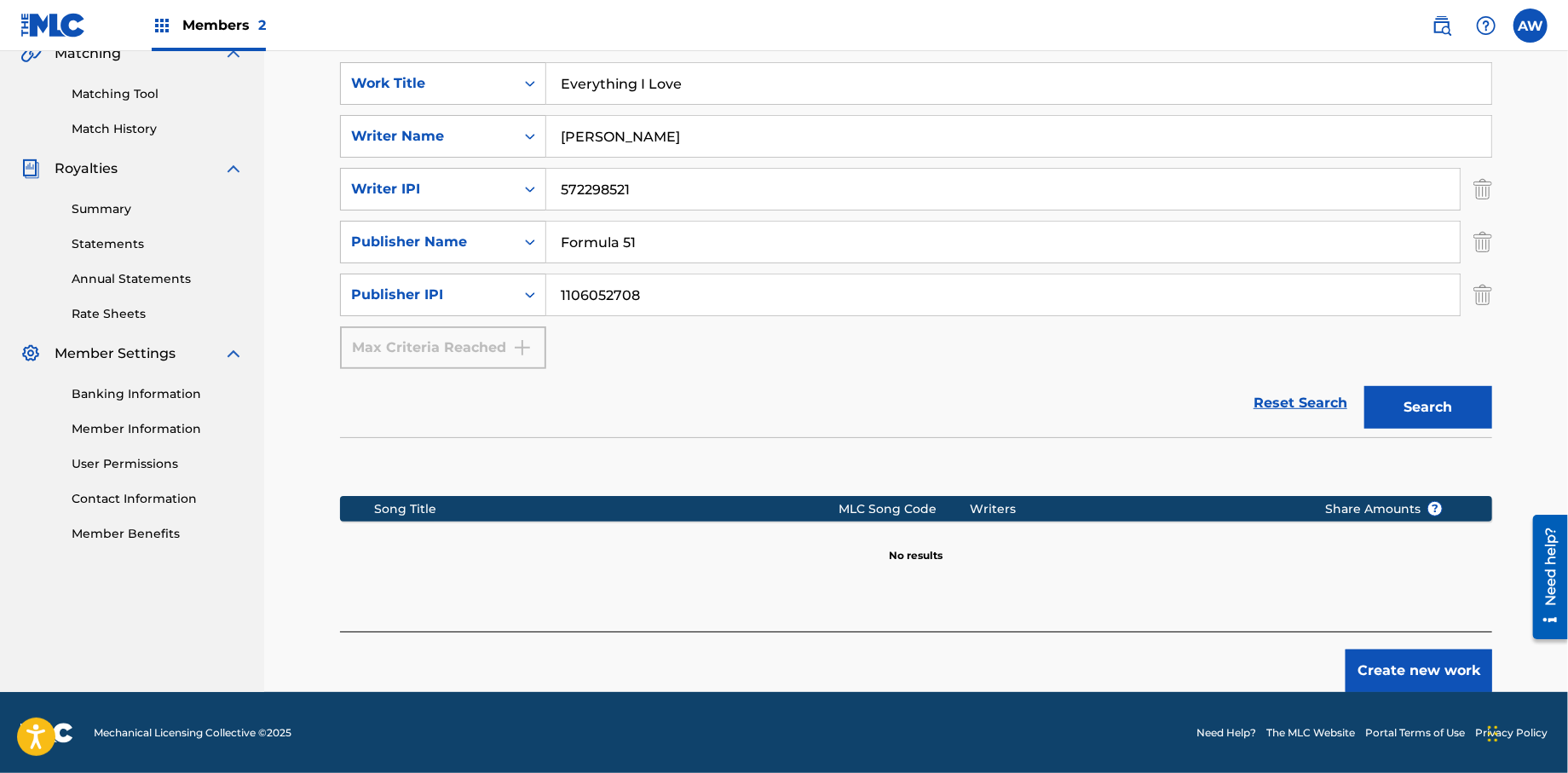
click at [1386, 669] on button "Create new work" at bounding box center [1419, 671] width 147 height 42
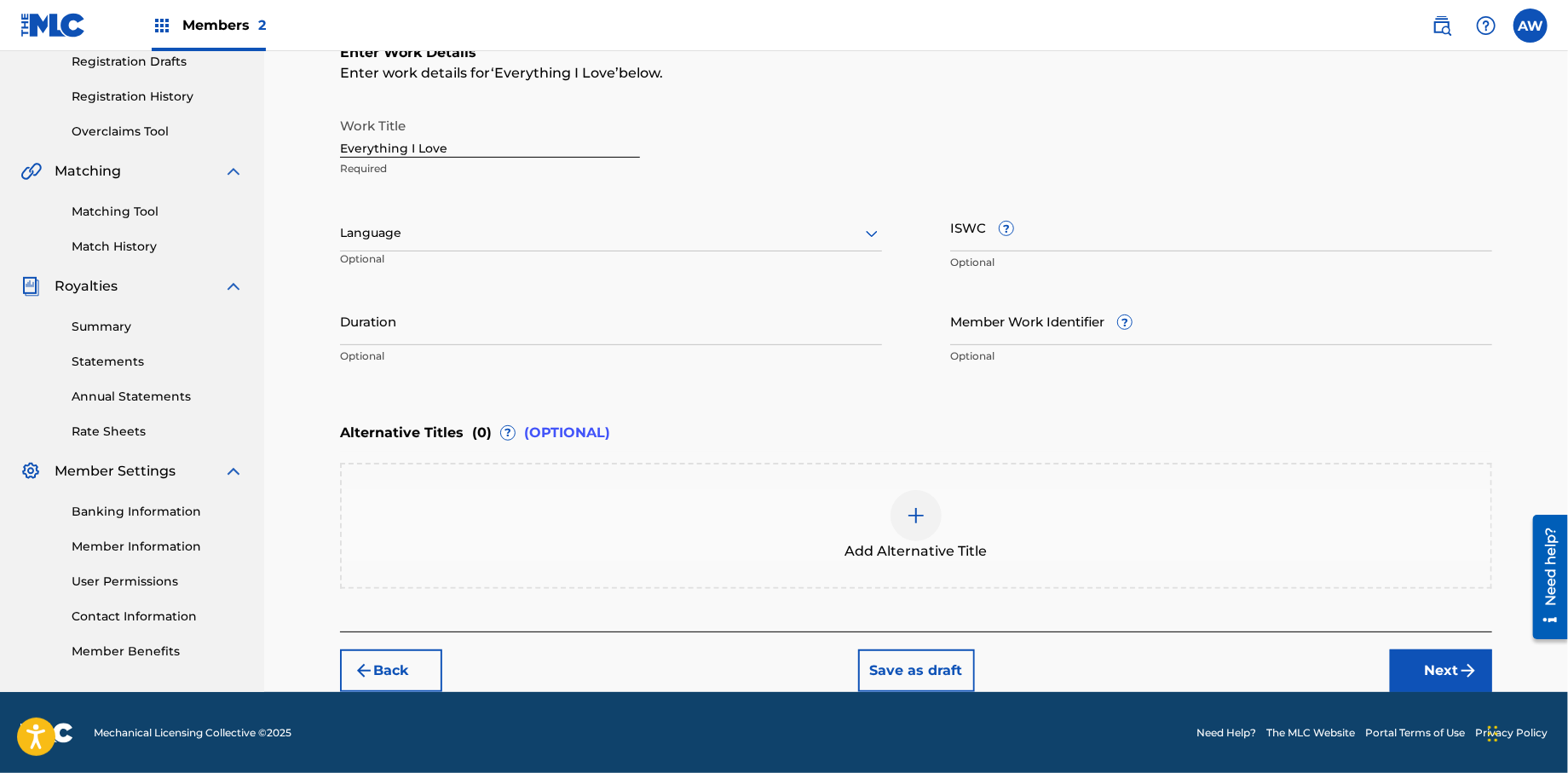
click at [1412, 671] on button "Next" at bounding box center [1441, 671] width 102 height 42
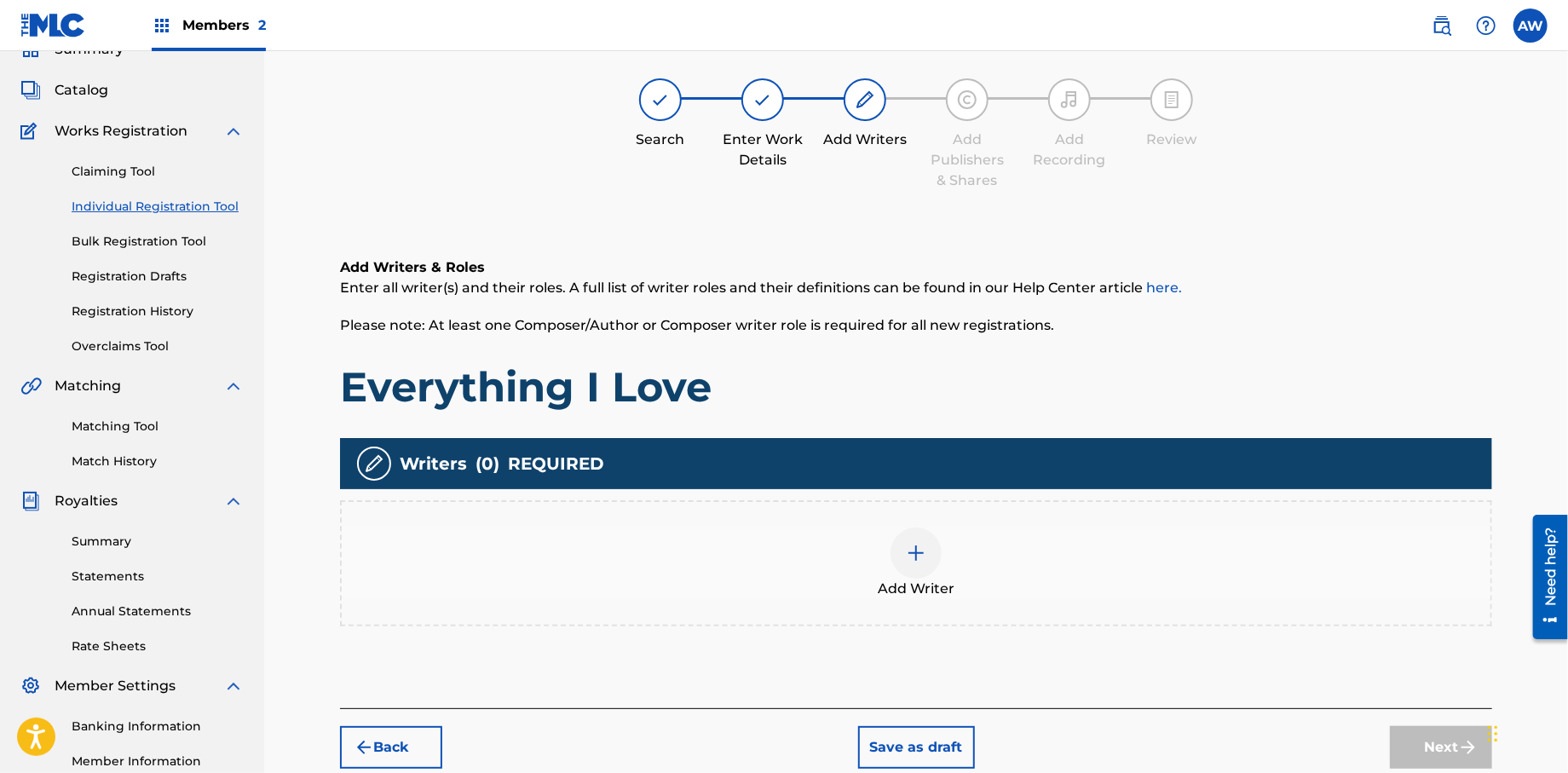
scroll to position [77, 0]
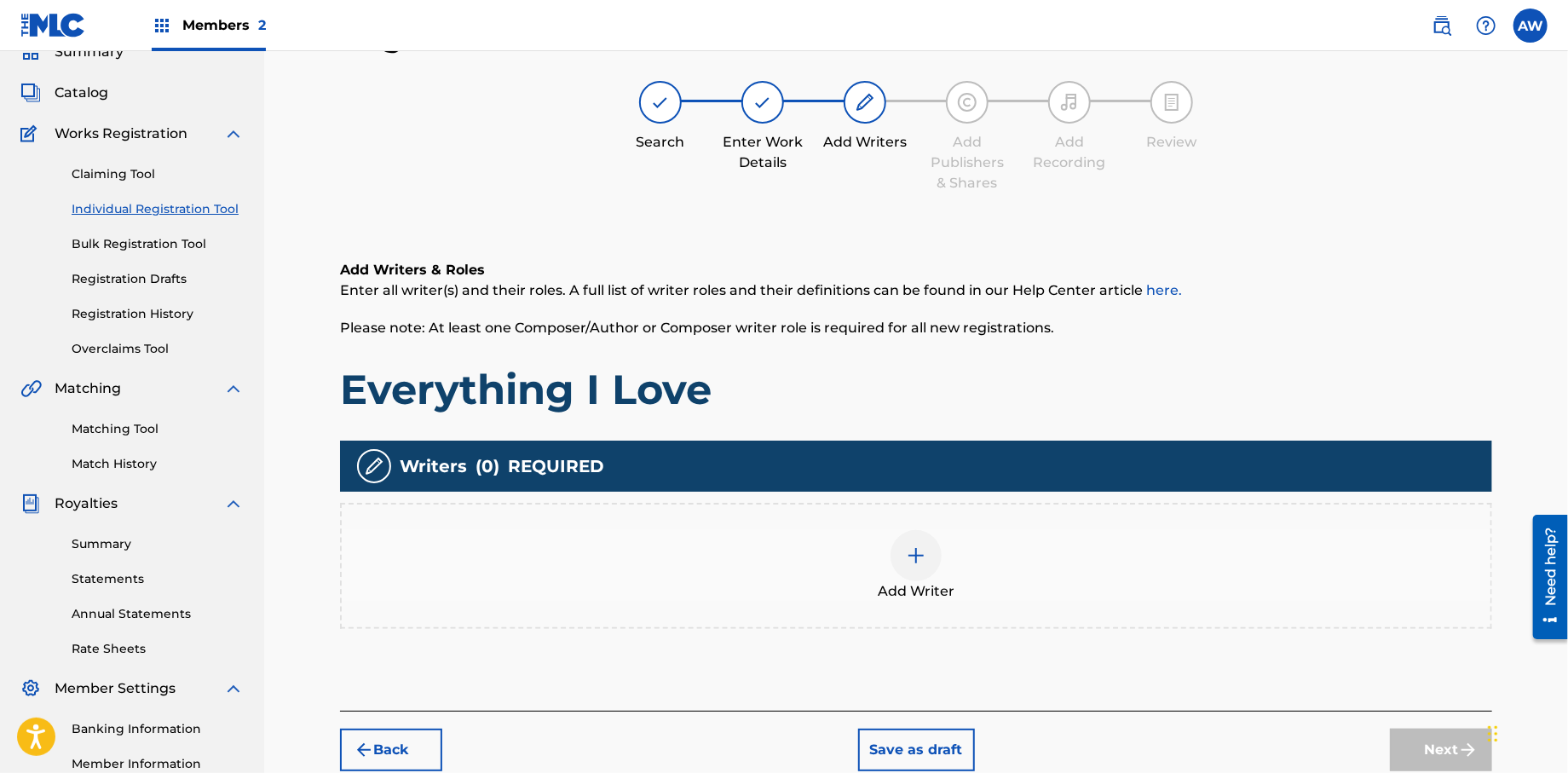
click at [909, 567] on div at bounding box center [916, 555] width 51 height 51
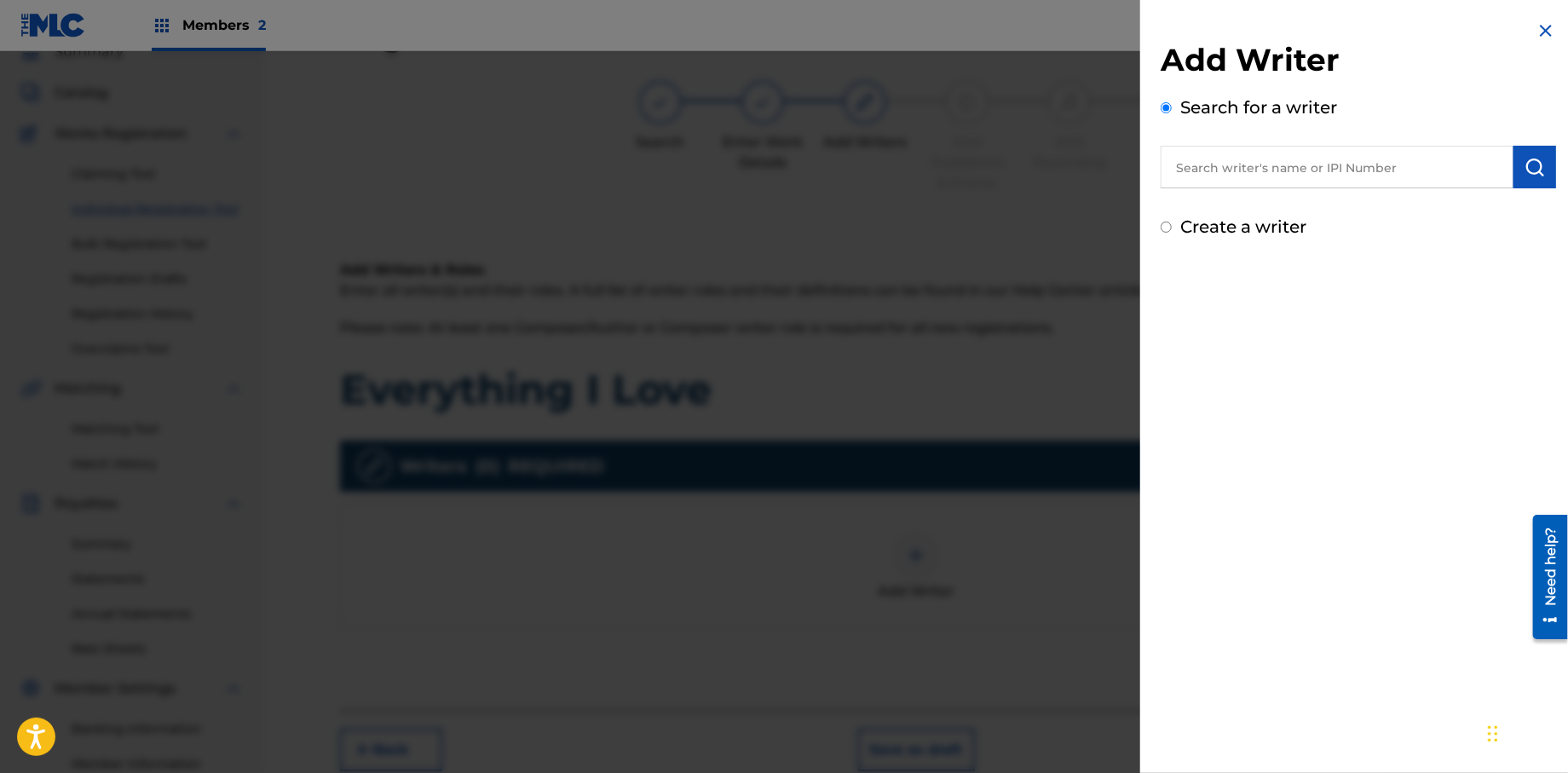
click at [1183, 175] on input "text" at bounding box center [1337, 167] width 353 height 42
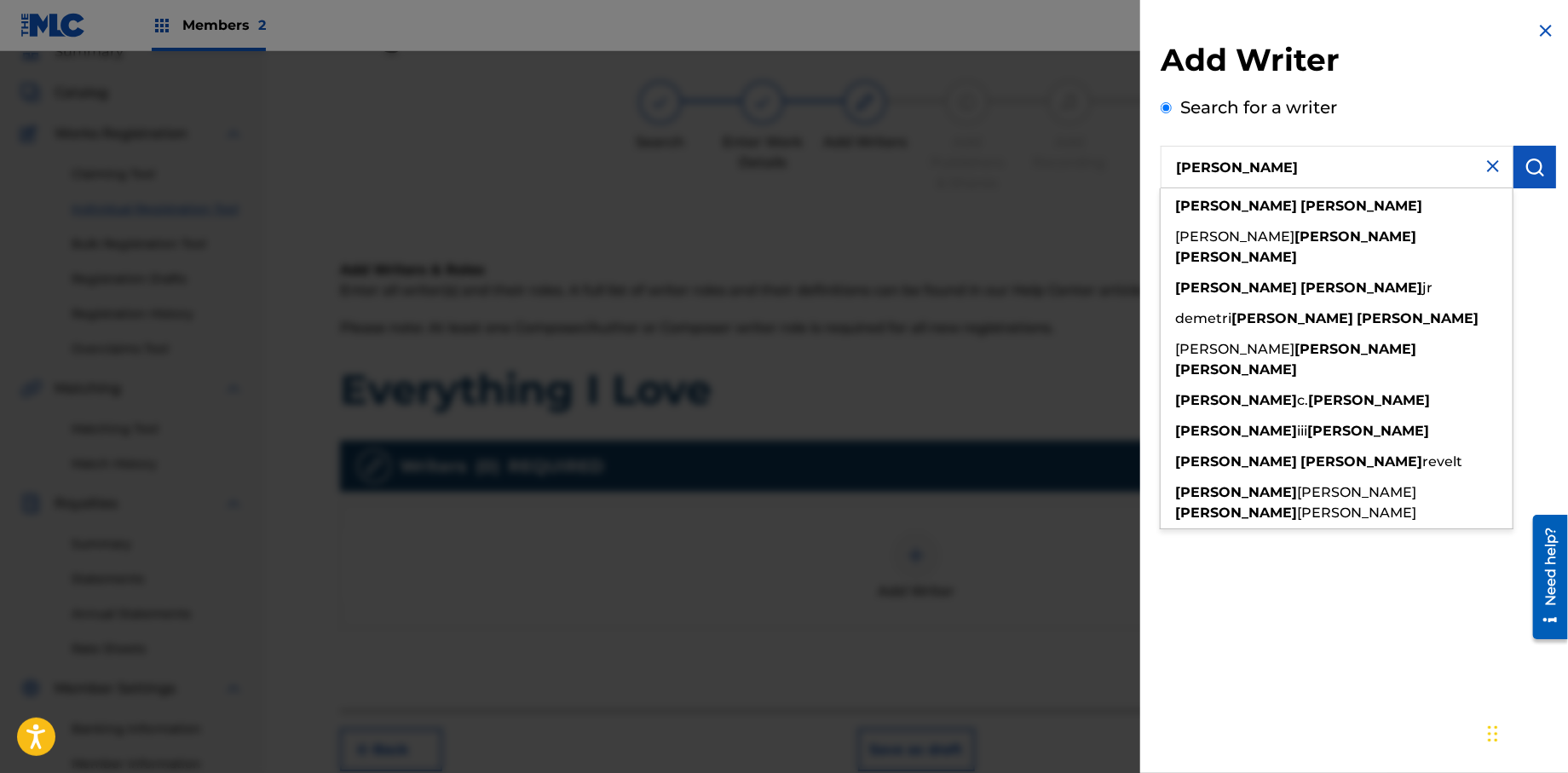
type input "[PERSON_NAME]"
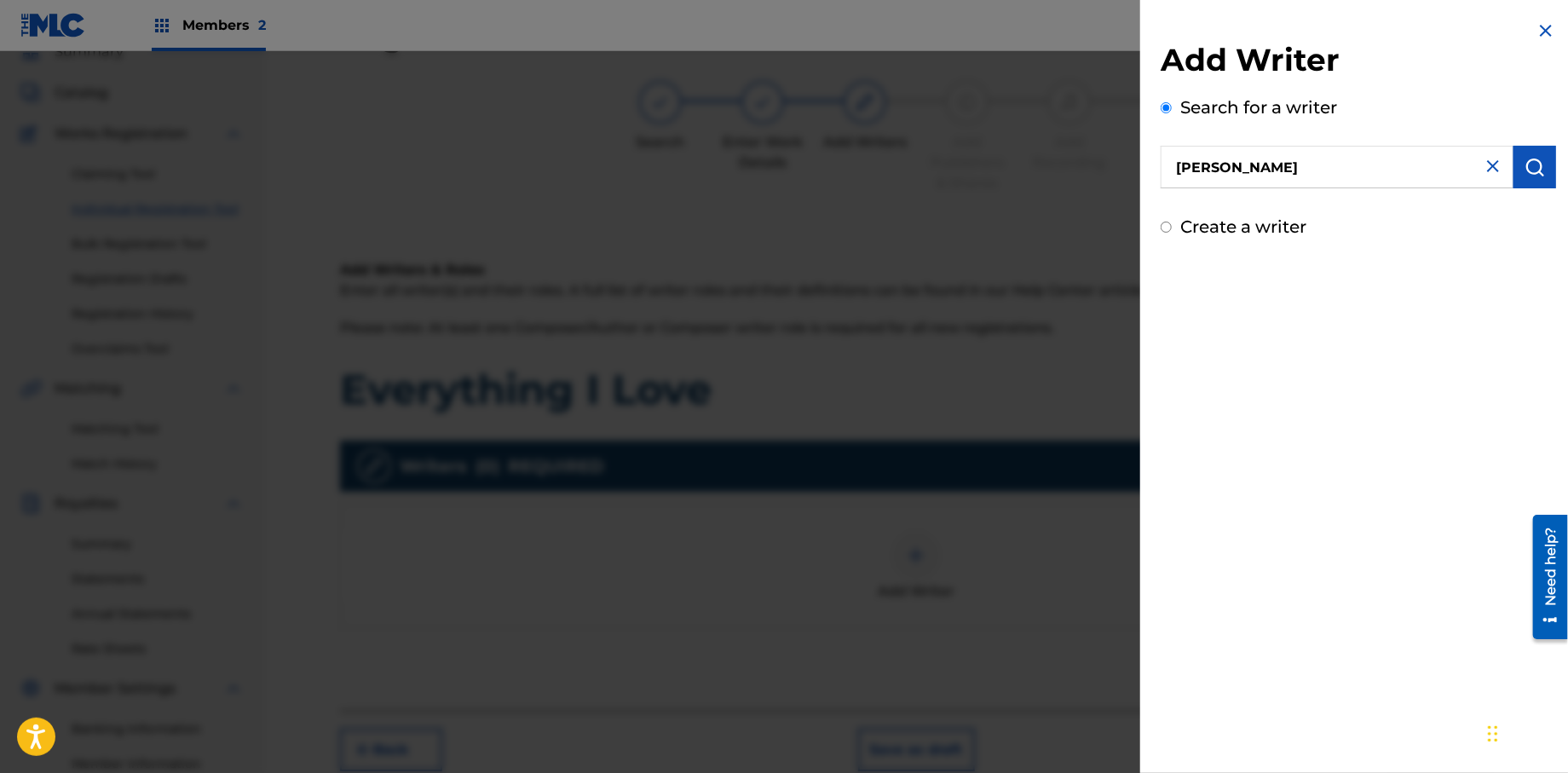
click at [1530, 174] on img "submit" at bounding box center [1535, 167] width 20 height 20
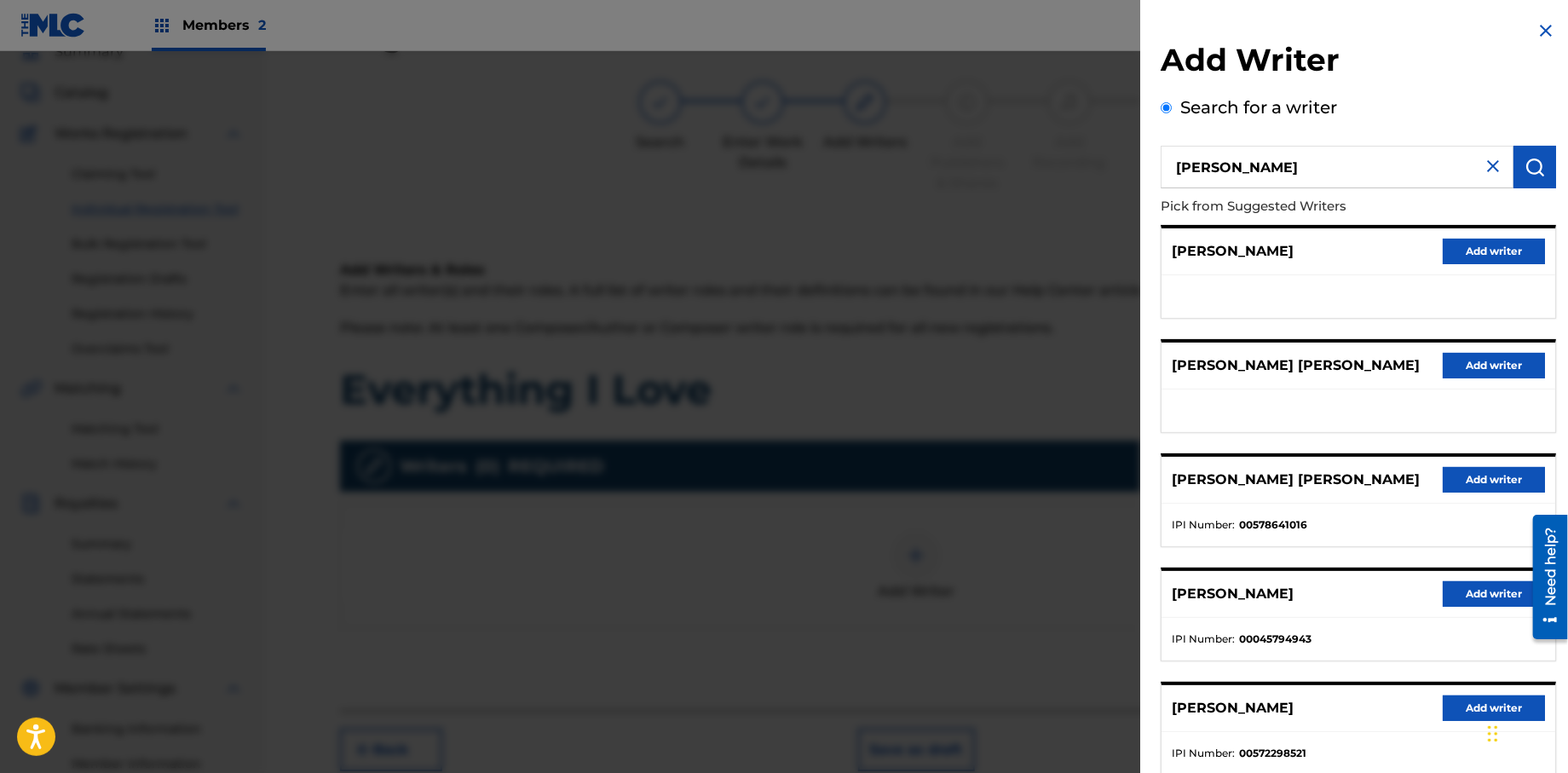
click at [1470, 708] on button "Add writer" at bounding box center [1494, 708] width 102 height 26
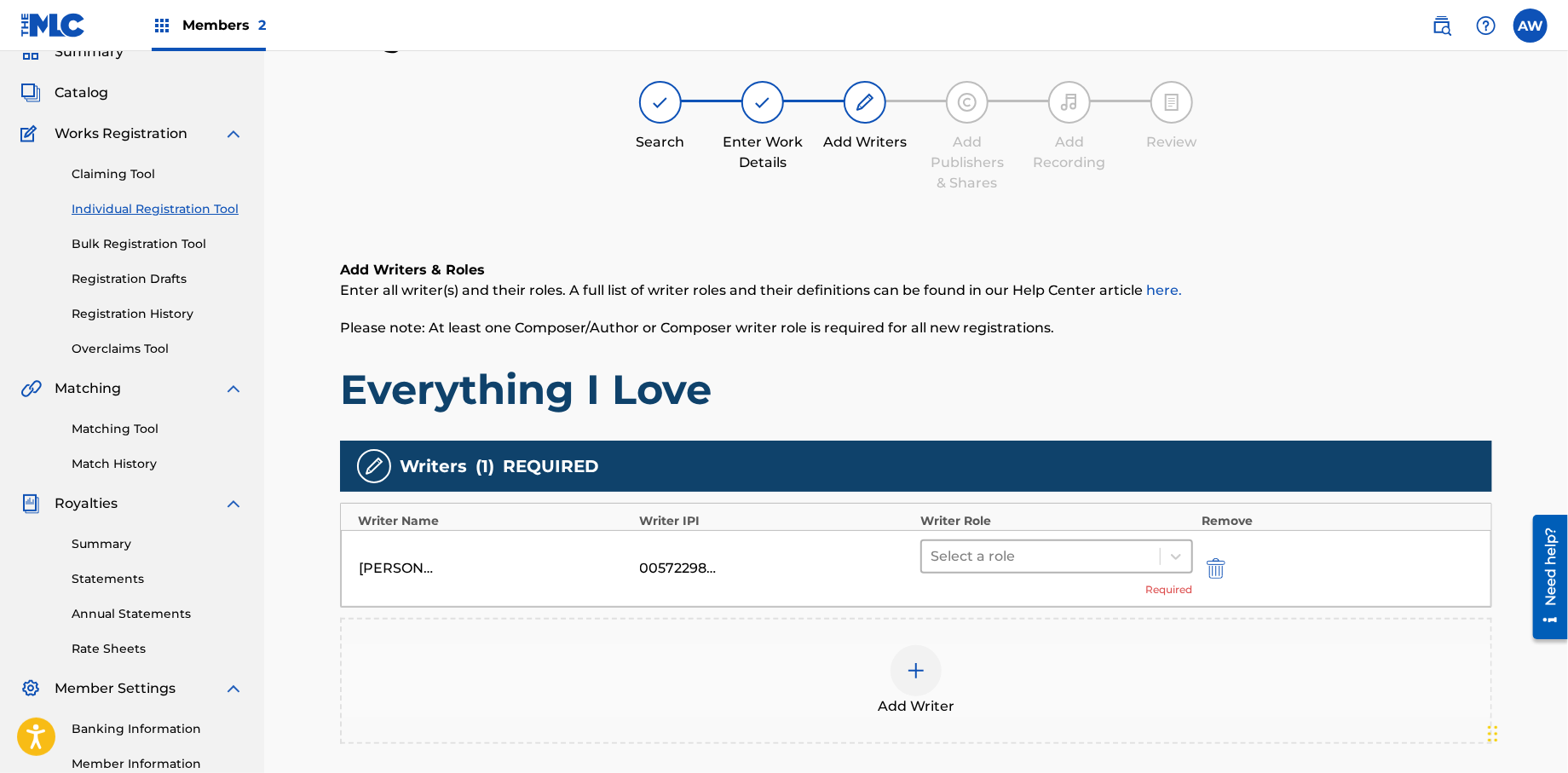
click at [1015, 553] on div at bounding box center [1040, 557] width 220 height 24
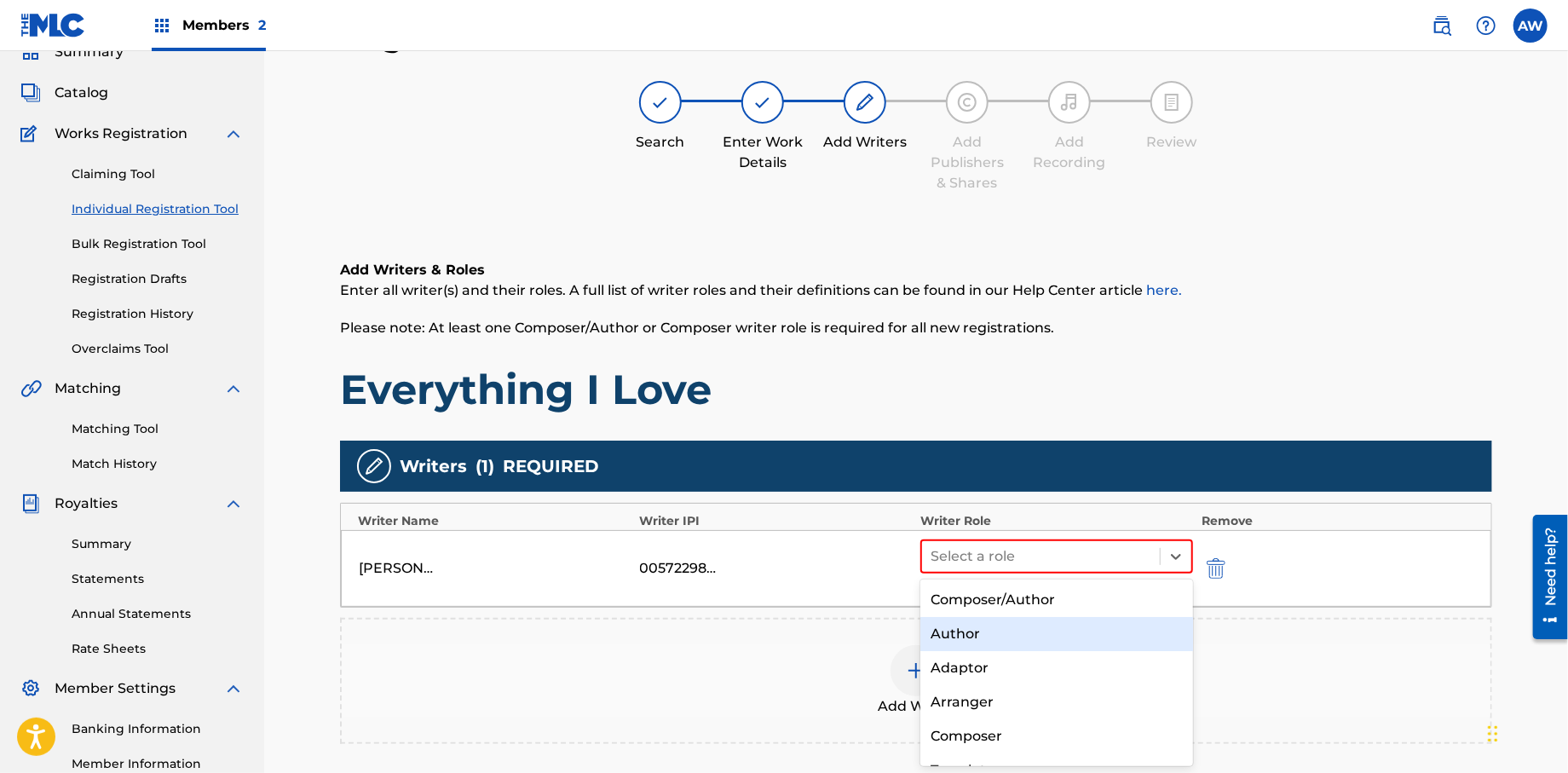
click at [1015, 622] on div "Author" at bounding box center [1057, 634] width 273 height 34
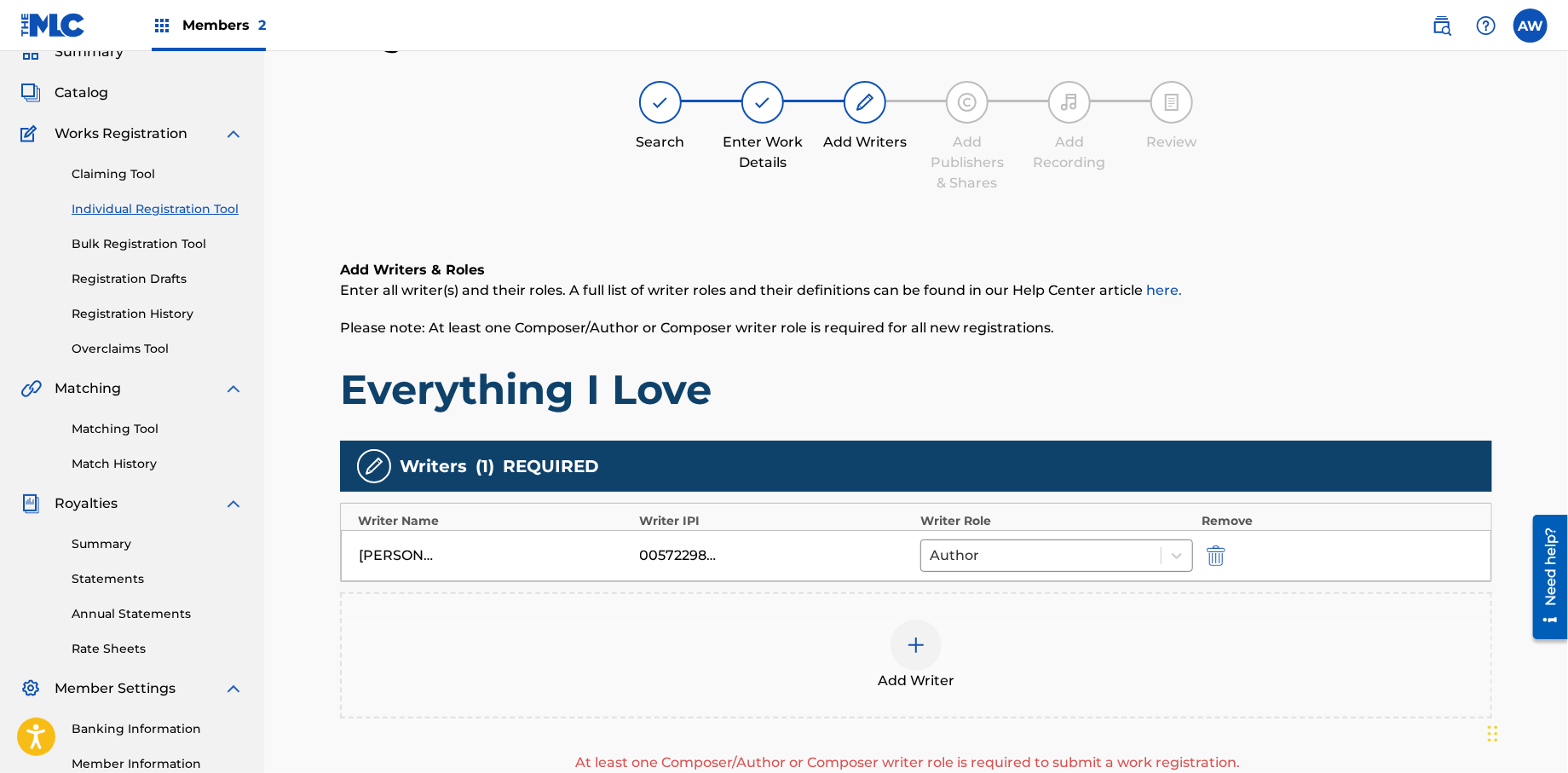
click at [921, 648] on img at bounding box center [916, 645] width 20 height 20
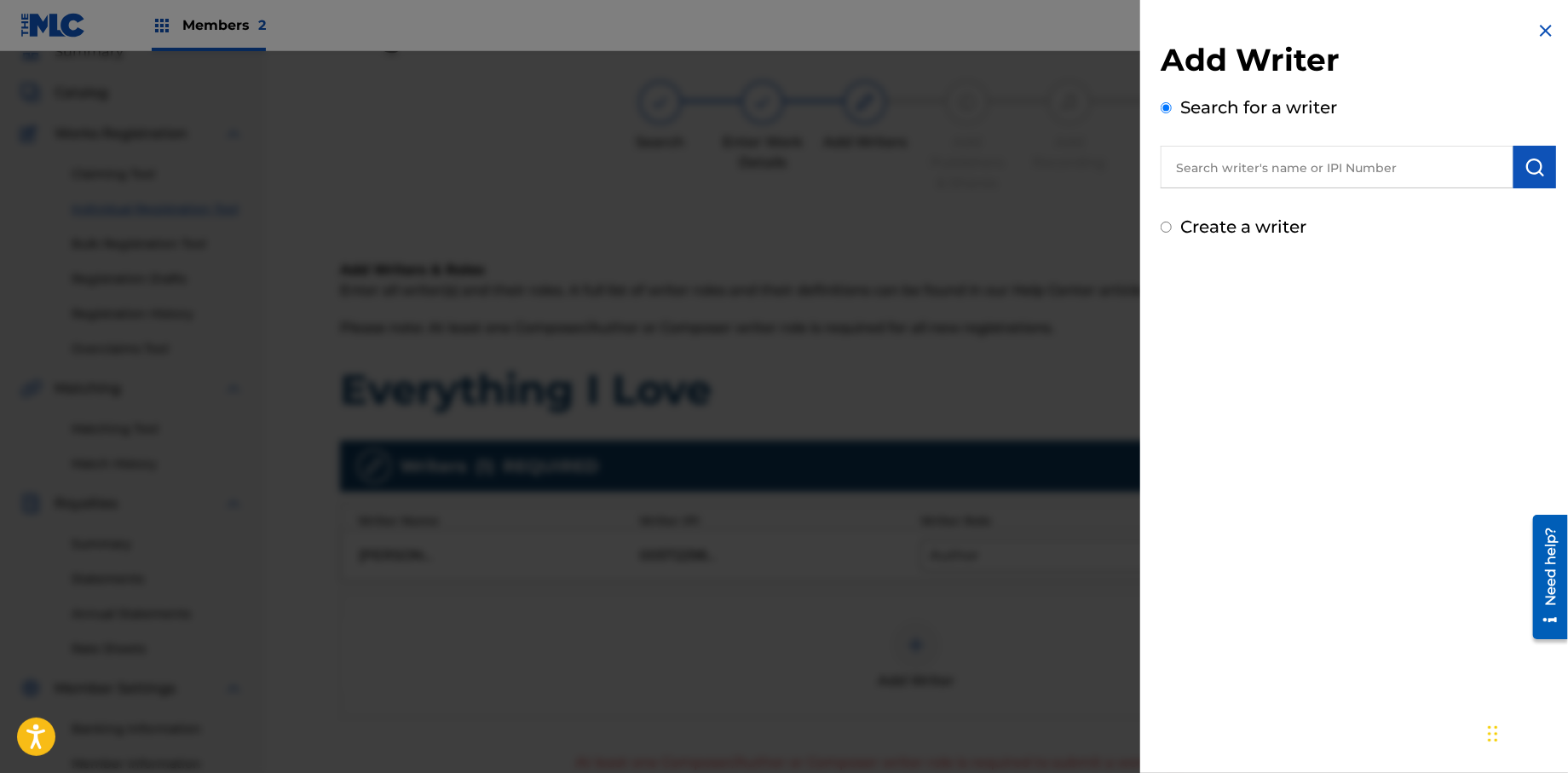
click at [1164, 229] on input "Create a writer" at bounding box center [1167, 227] width 11 height 11
radio input "false"
radio input "true"
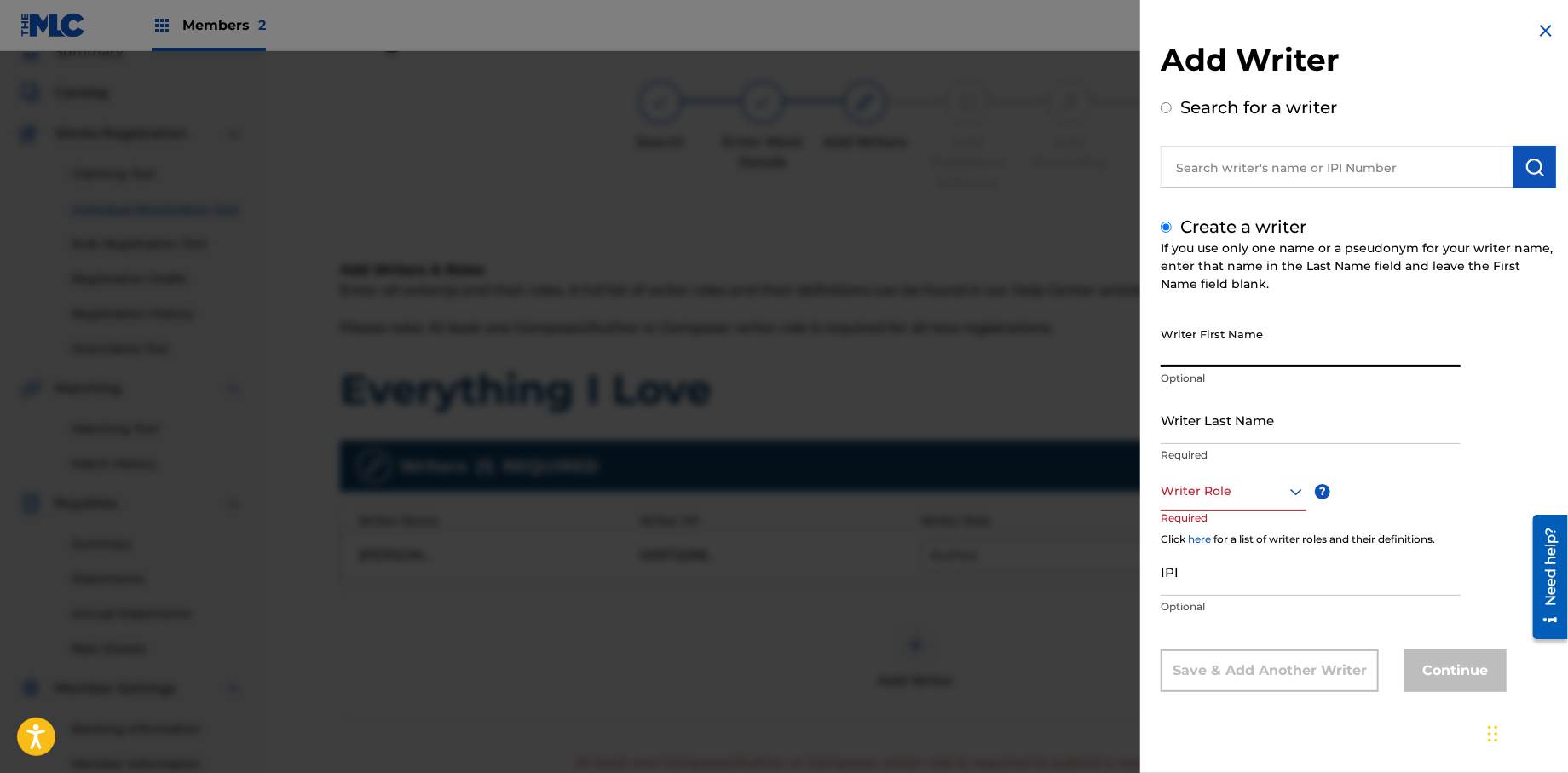
click at [1185, 353] on input "Writer First Name" at bounding box center [1311, 343] width 300 height 49
type input "[PERSON_NAME]"
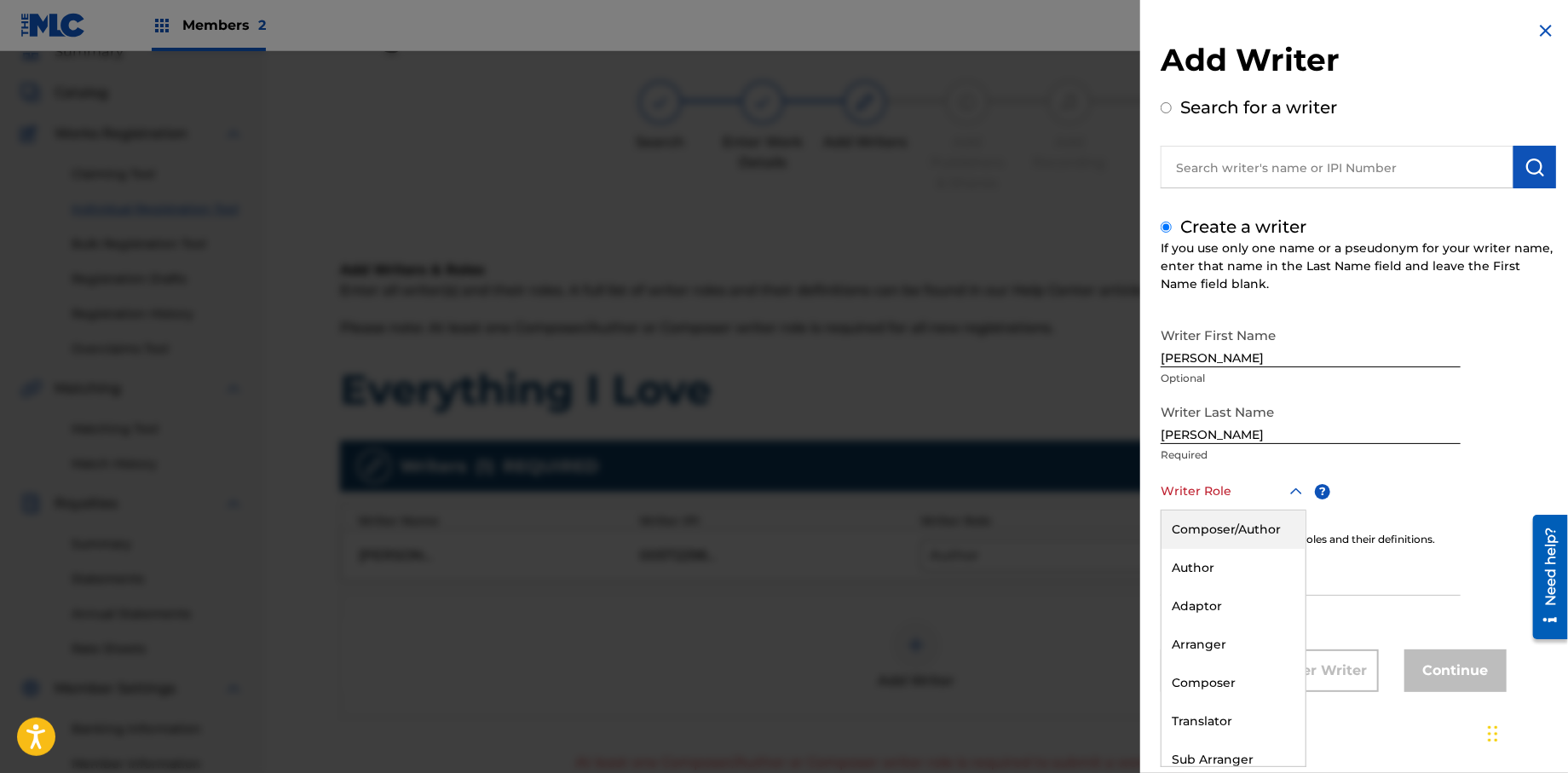
click at [1208, 503] on div "Writer Role" at bounding box center [1234, 492] width 146 height 39
click at [1206, 673] on div "Composer" at bounding box center [1234, 684] width 144 height 39
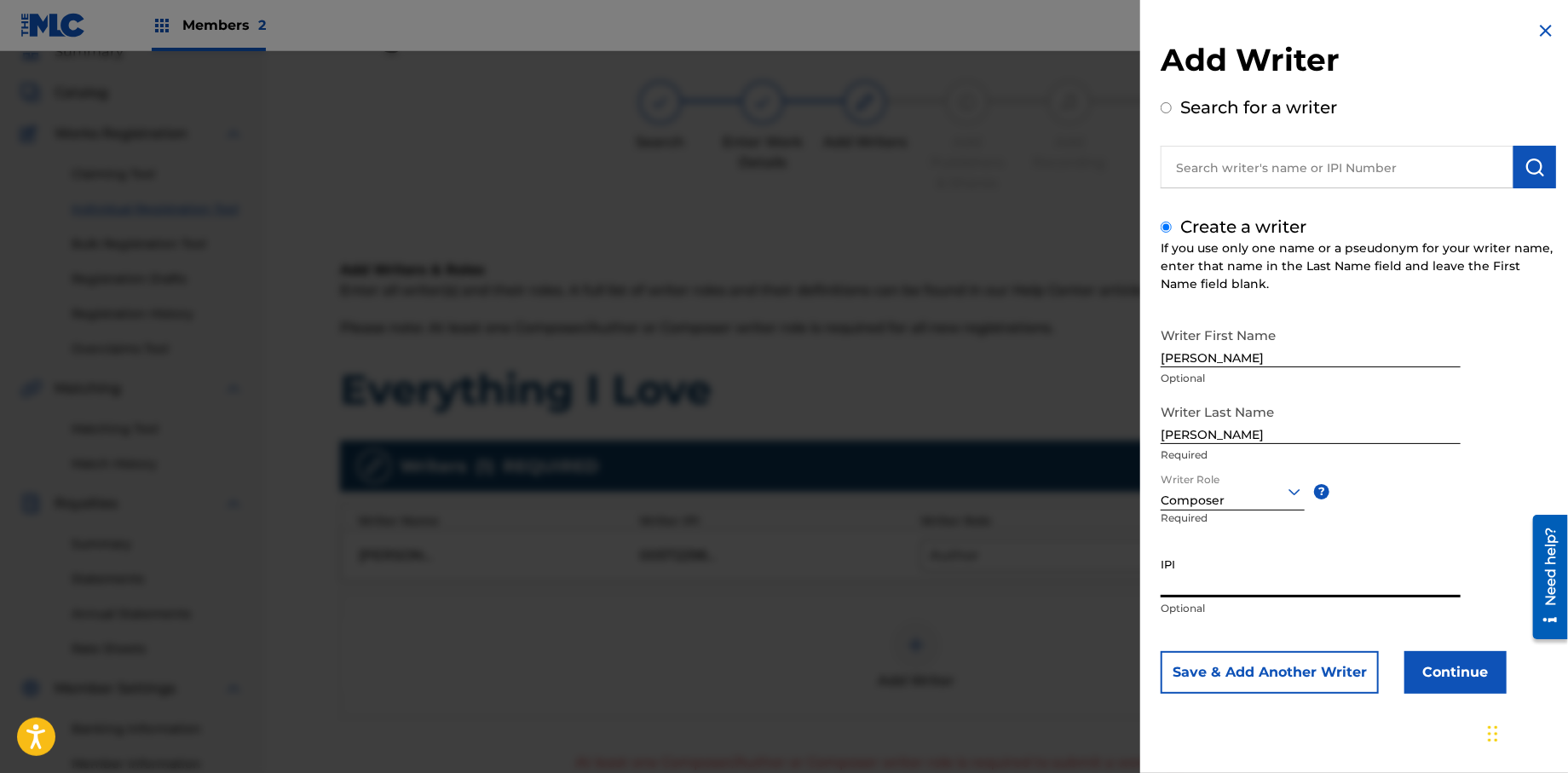
click at [1211, 587] on input "IPI" at bounding box center [1311, 573] width 300 height 49
type input "572298521"
click at [1424, 679] on button "Continue" at bounding box center [1455, 672] width 102 height 42
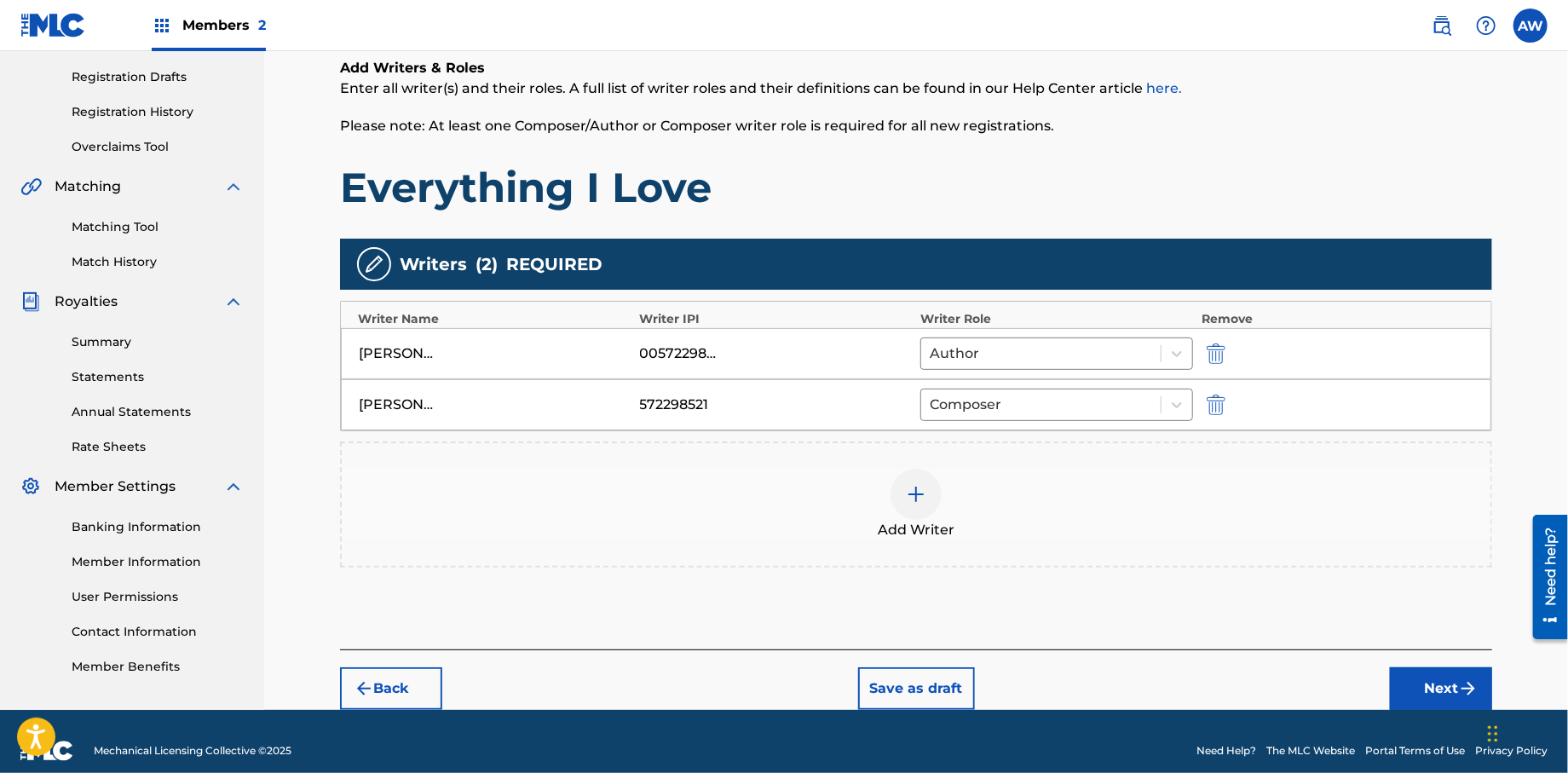
scroll to position [284, 0]
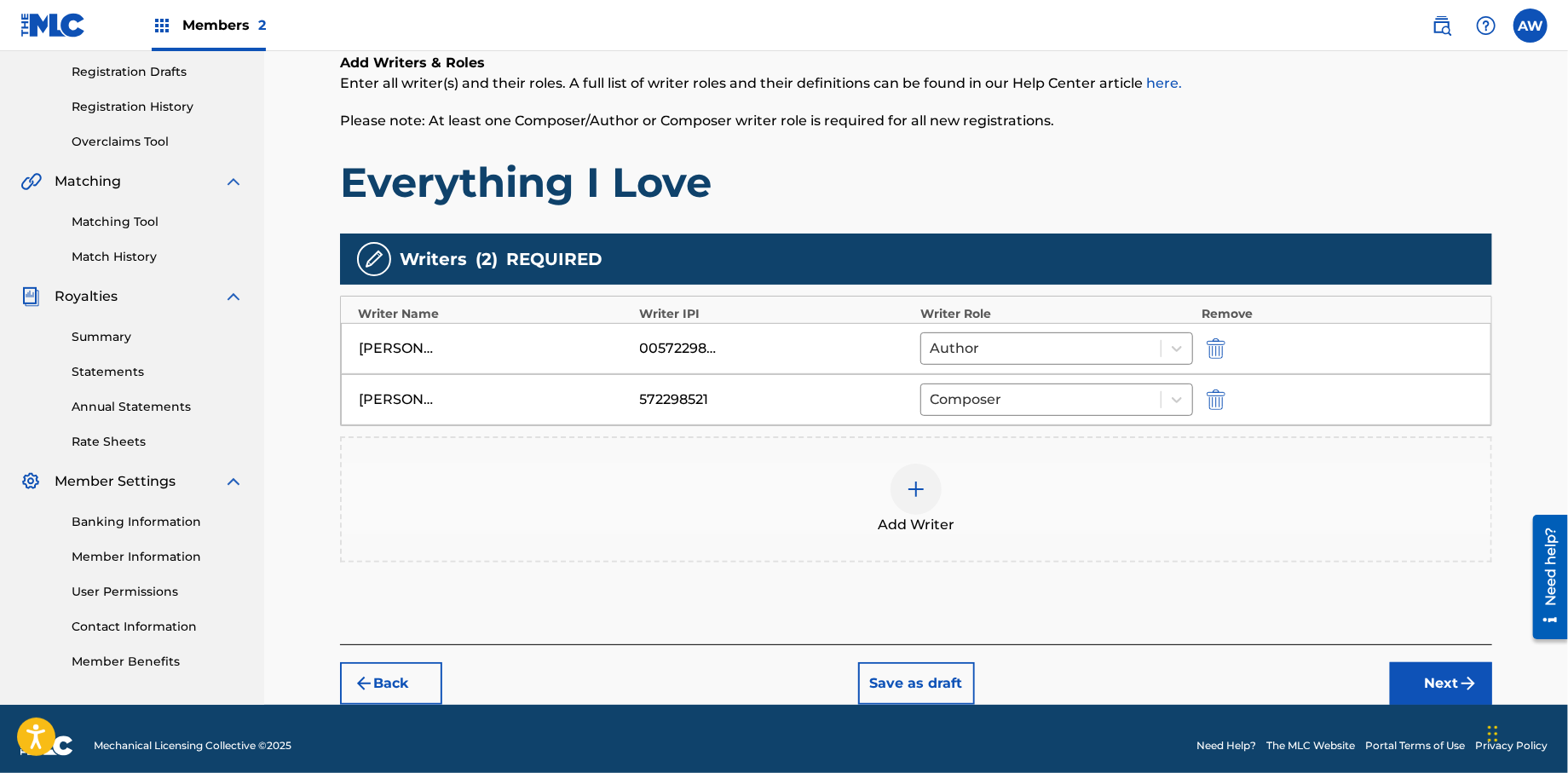
click at [1449, 688] on button "Next" at bounding box center [1441, 684] width 102 height 42
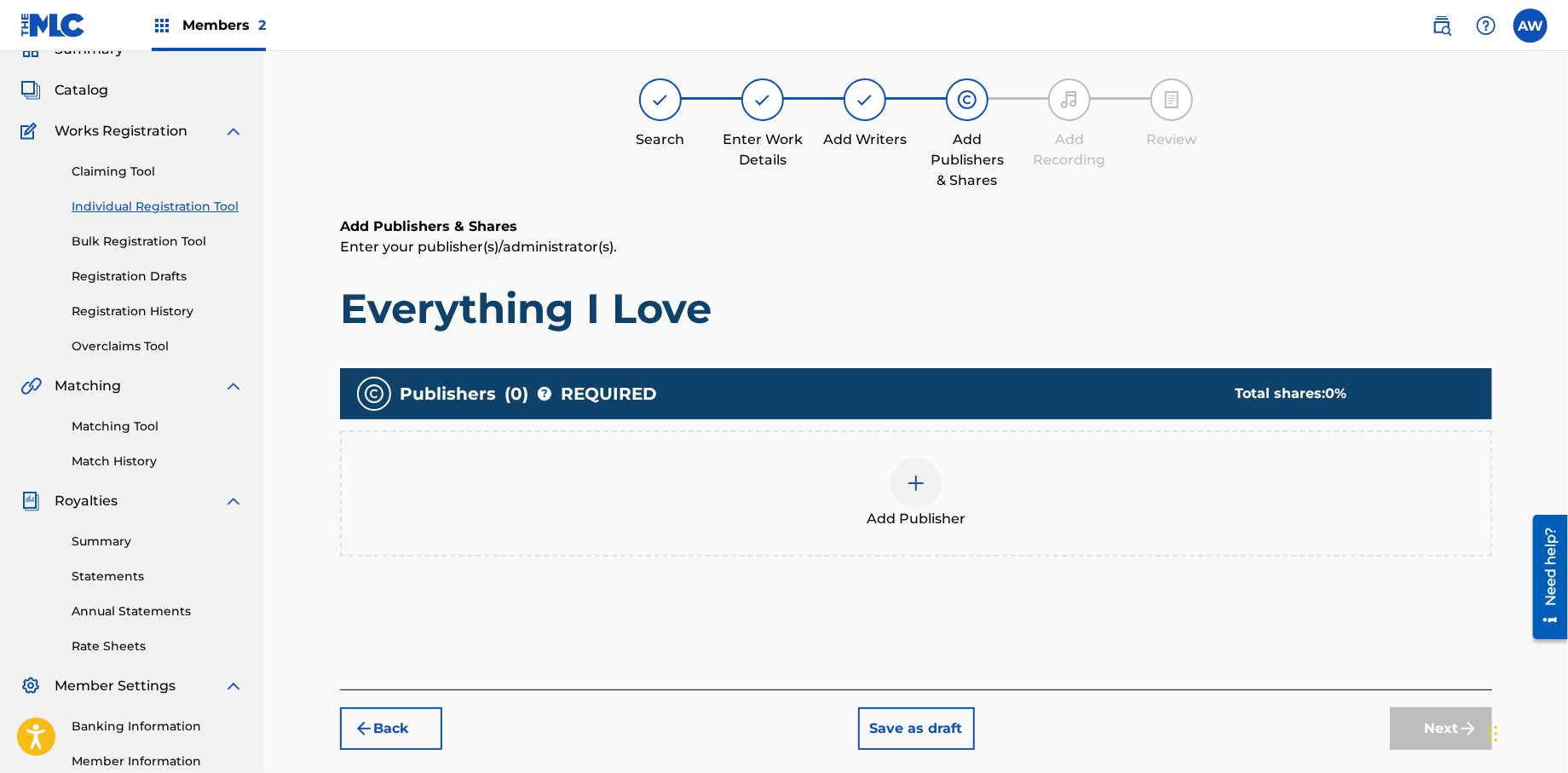
scroll to position [77, 0]
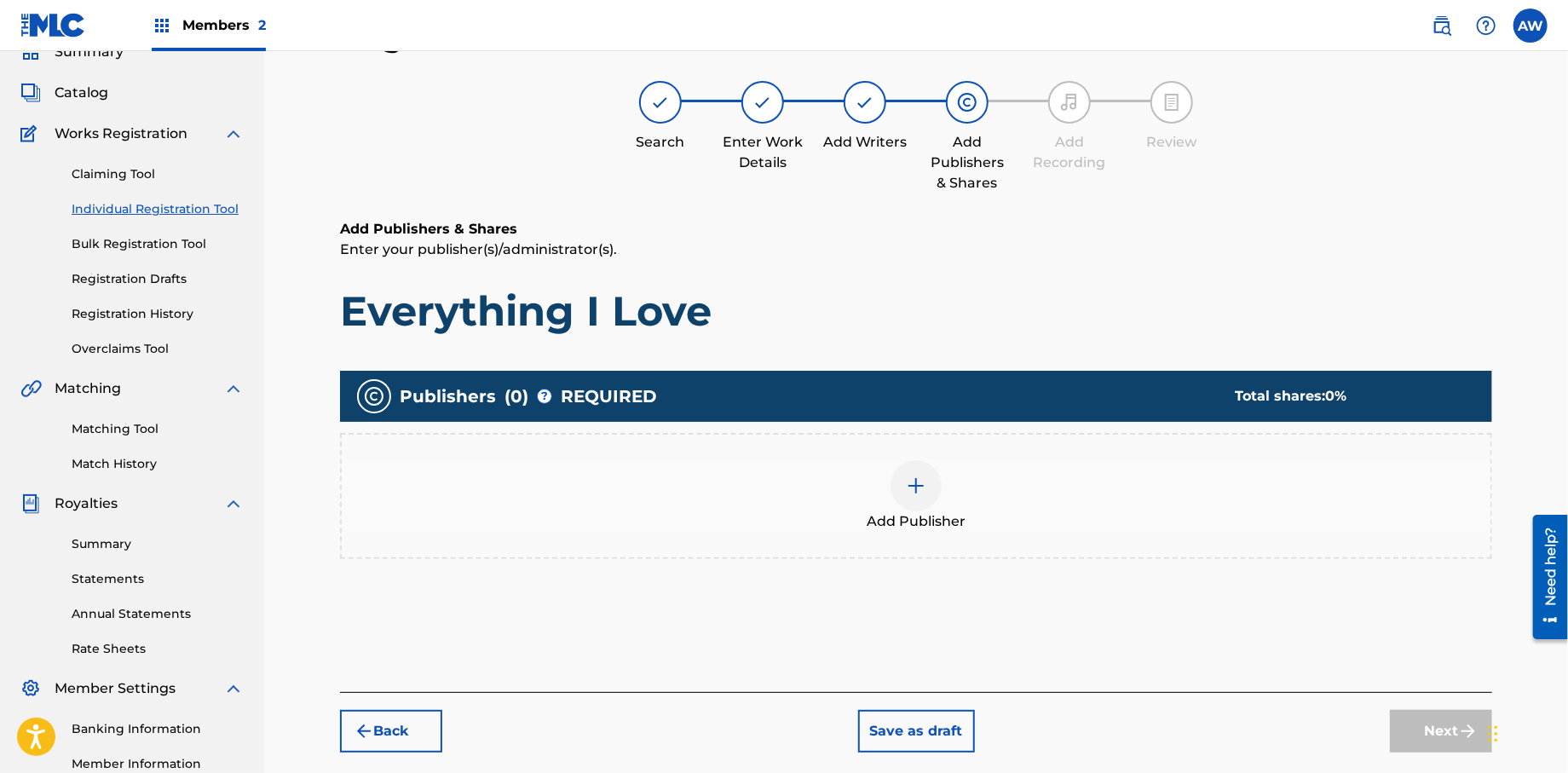
click at [916, 490] on img at bounding box center [916, 486] width 20 height 20
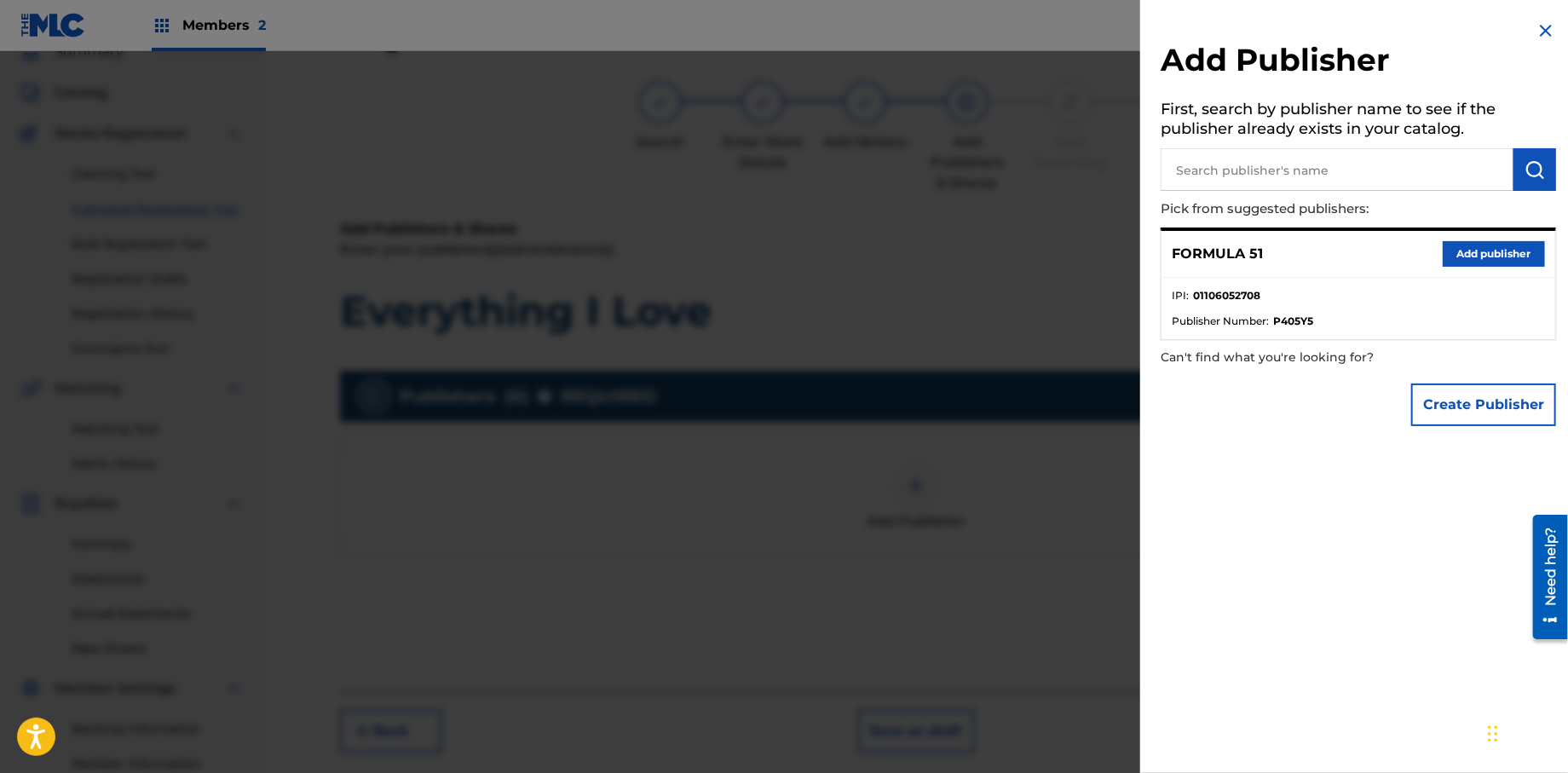
click at [1479, 257] on button "Add publisher" at bounding box center [1494, 255] width 102 height 26
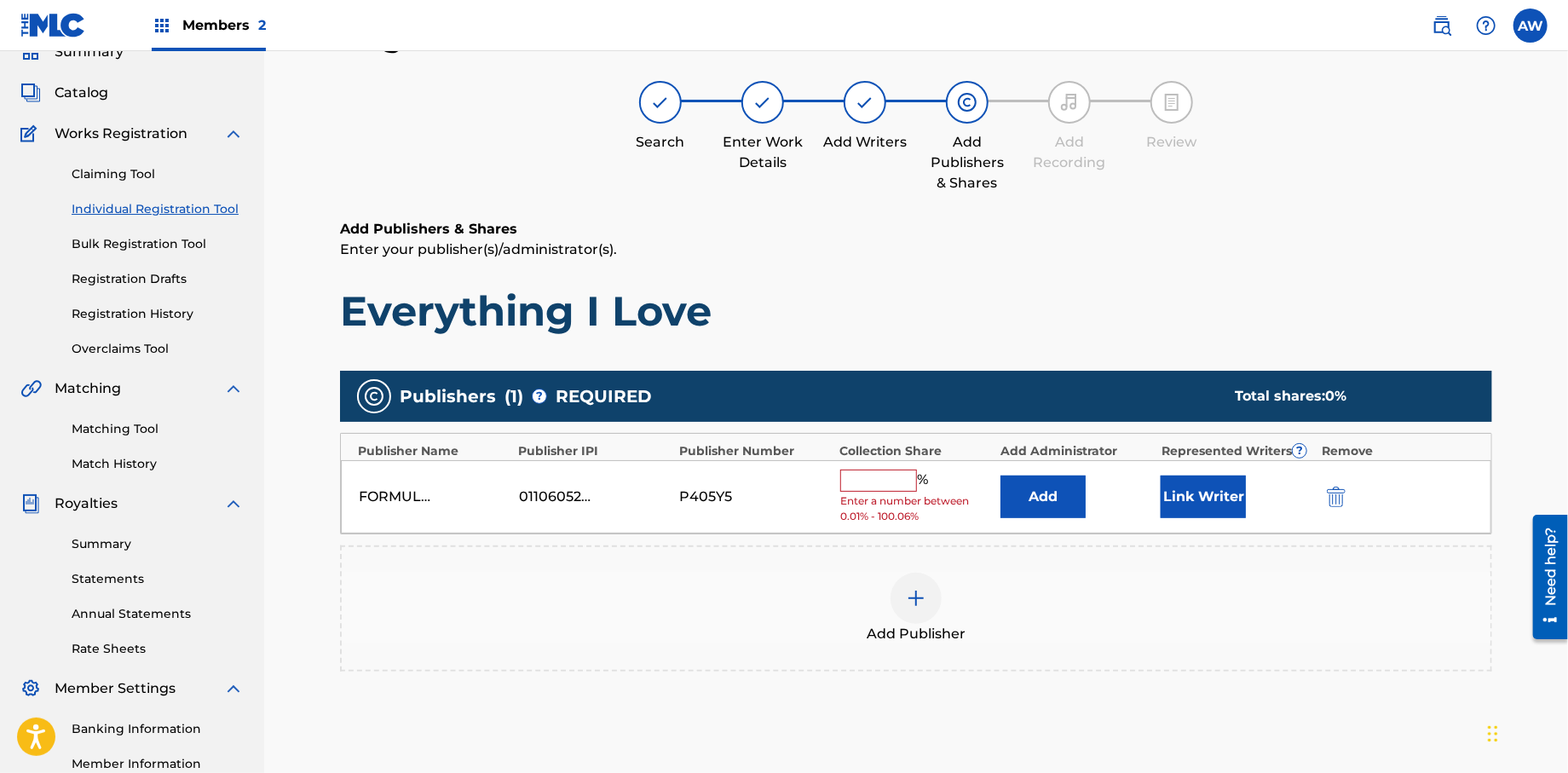
click at [864, 484] on input "text" at bounding box center [878, 481] width 77 height 22
type input "100"
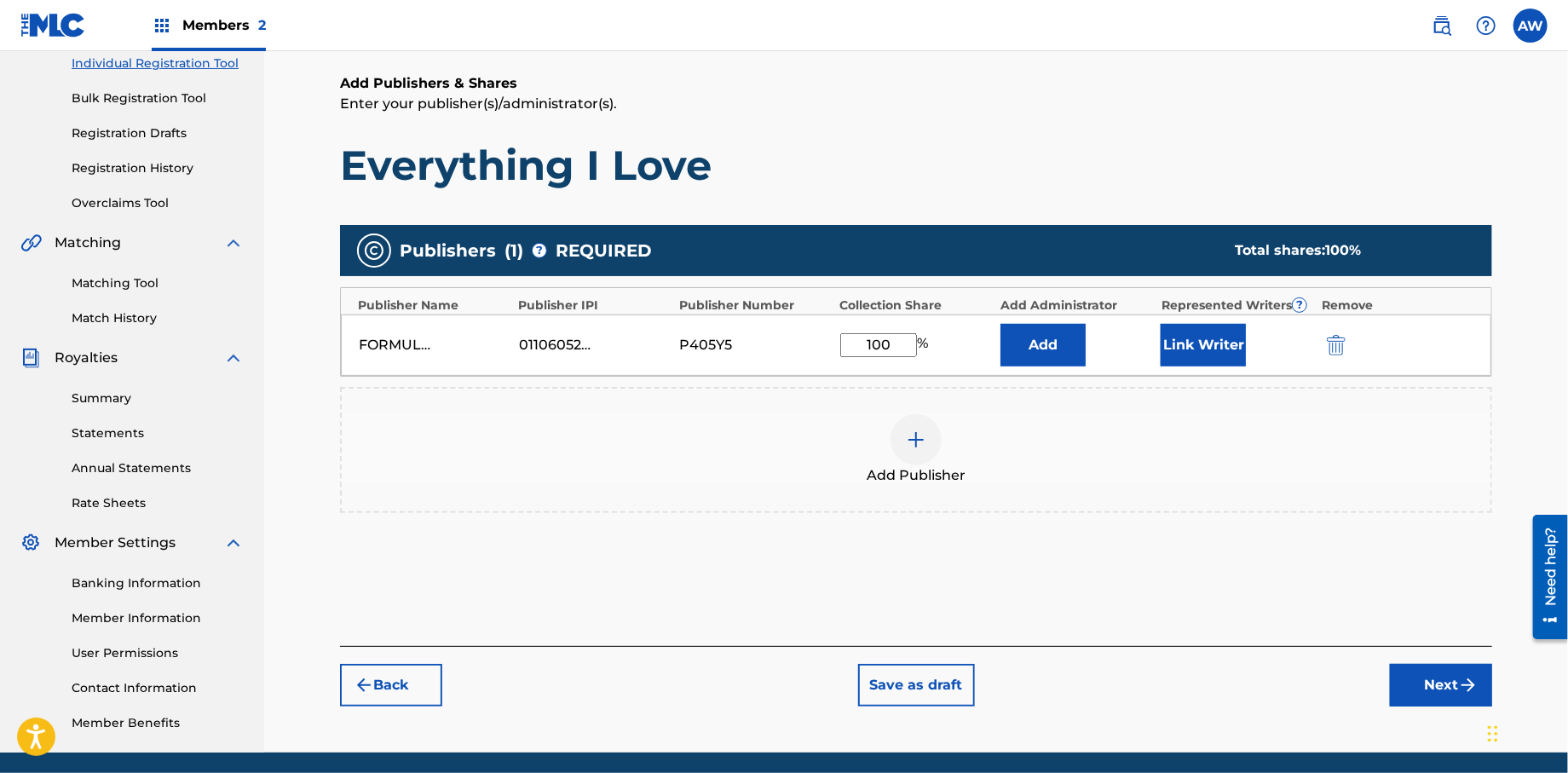
scroll to position [226, 0]
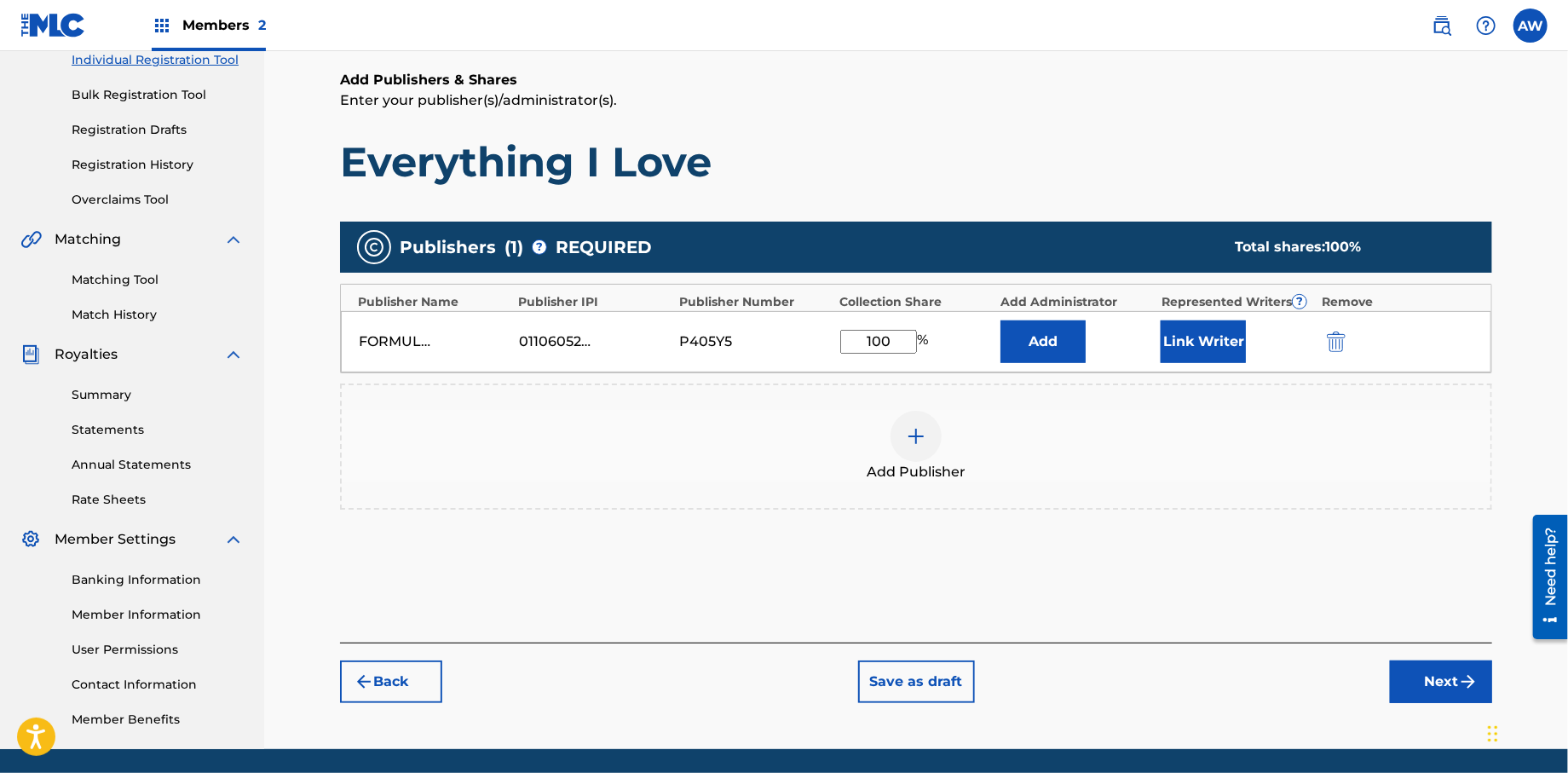
click at [1434, 691] on button "Next" at bounding box center [1441, 682] width 102 height 42
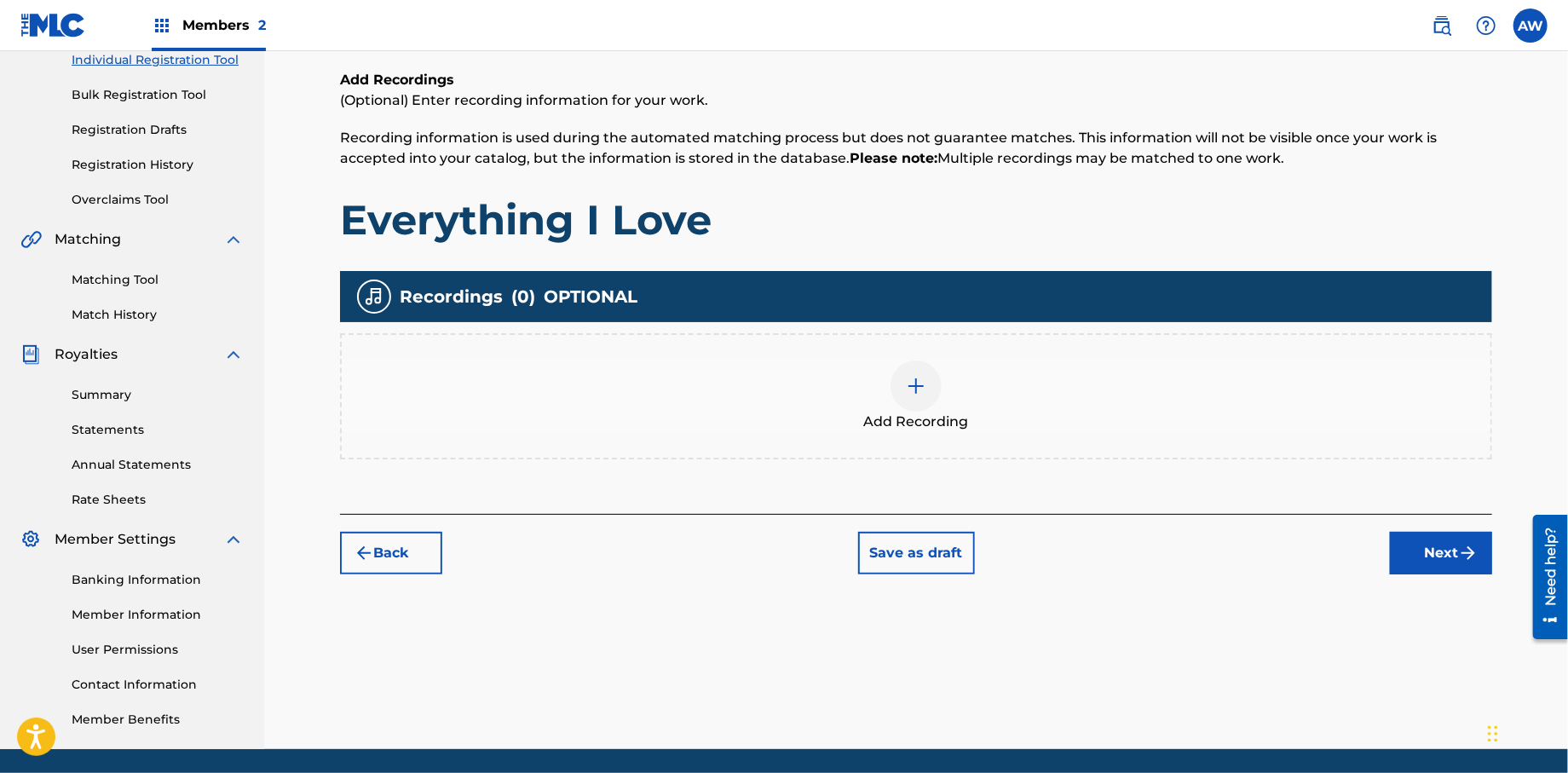
scroll to position [77, 0]
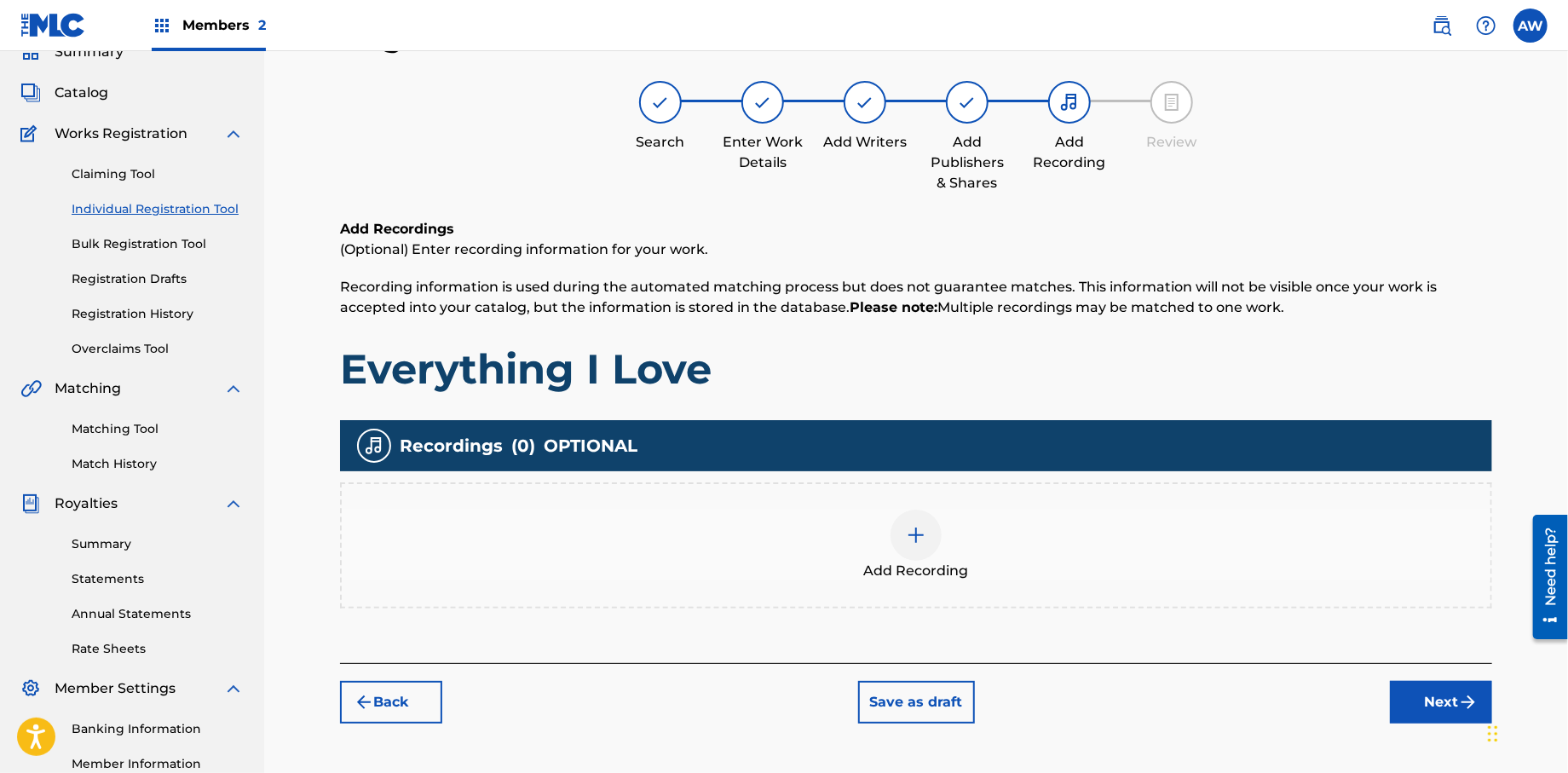
click at [921, 543] on img at bounding box center [916, 535] width 20 height 20
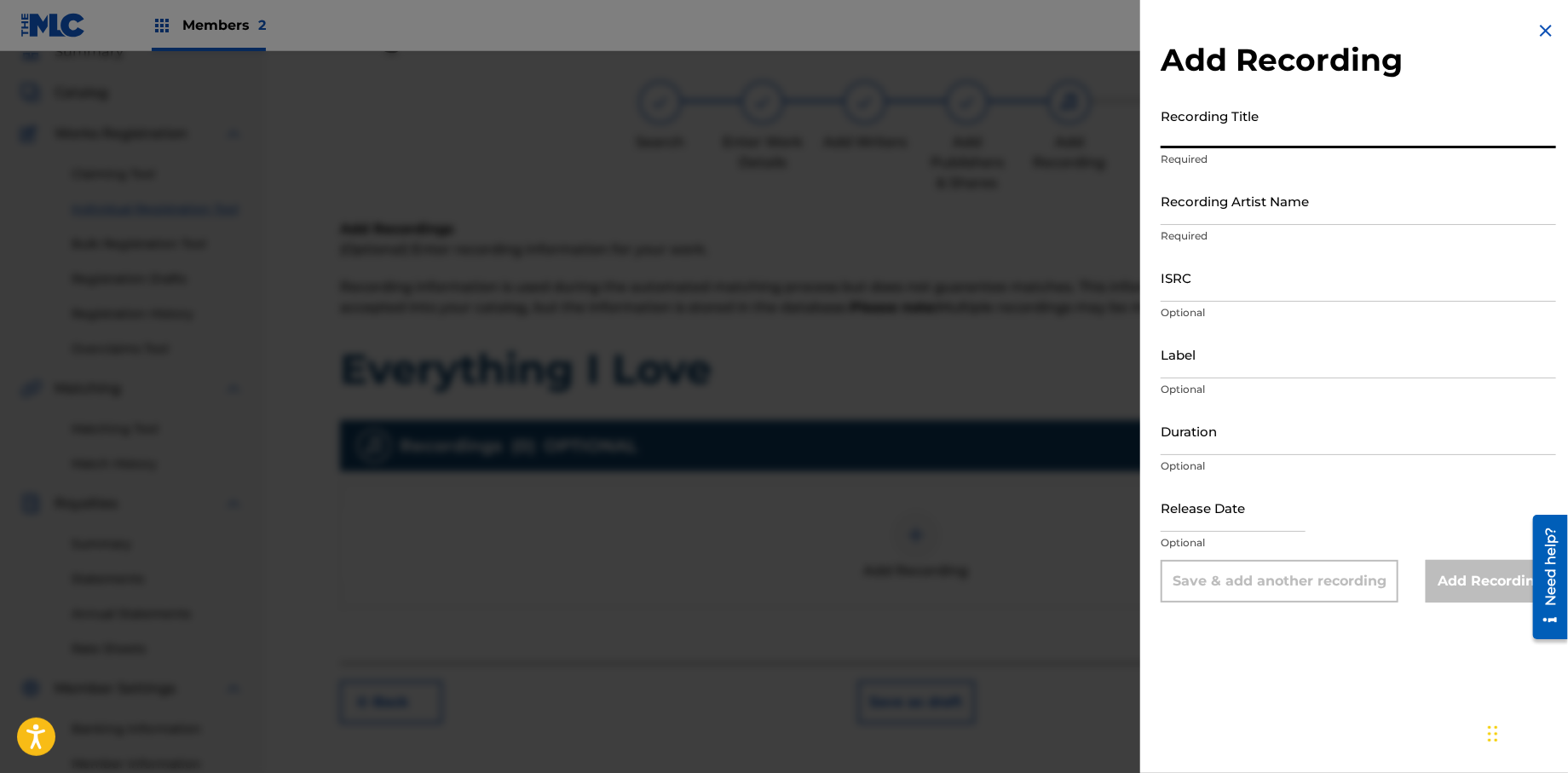
click at [1245, 139] on input "Recording Title" at bounding box center [1359, 124] width 396 height 49
type input "Papers, Vol. 1"
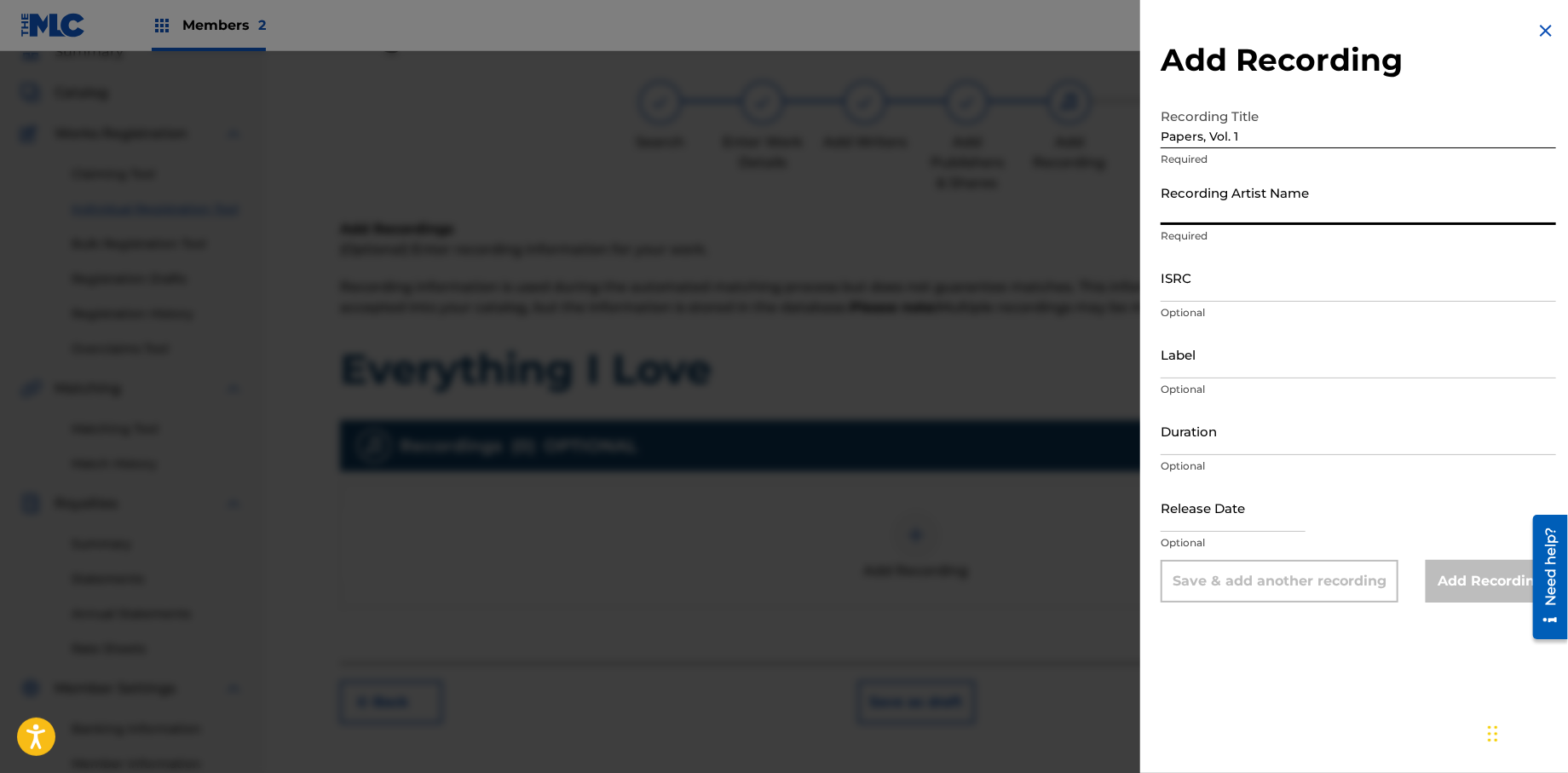
click at [1252, 218] on input "Recording Artist Name" at bounding box center [1359, 200] width 396 height 49
type input "T-Rock"
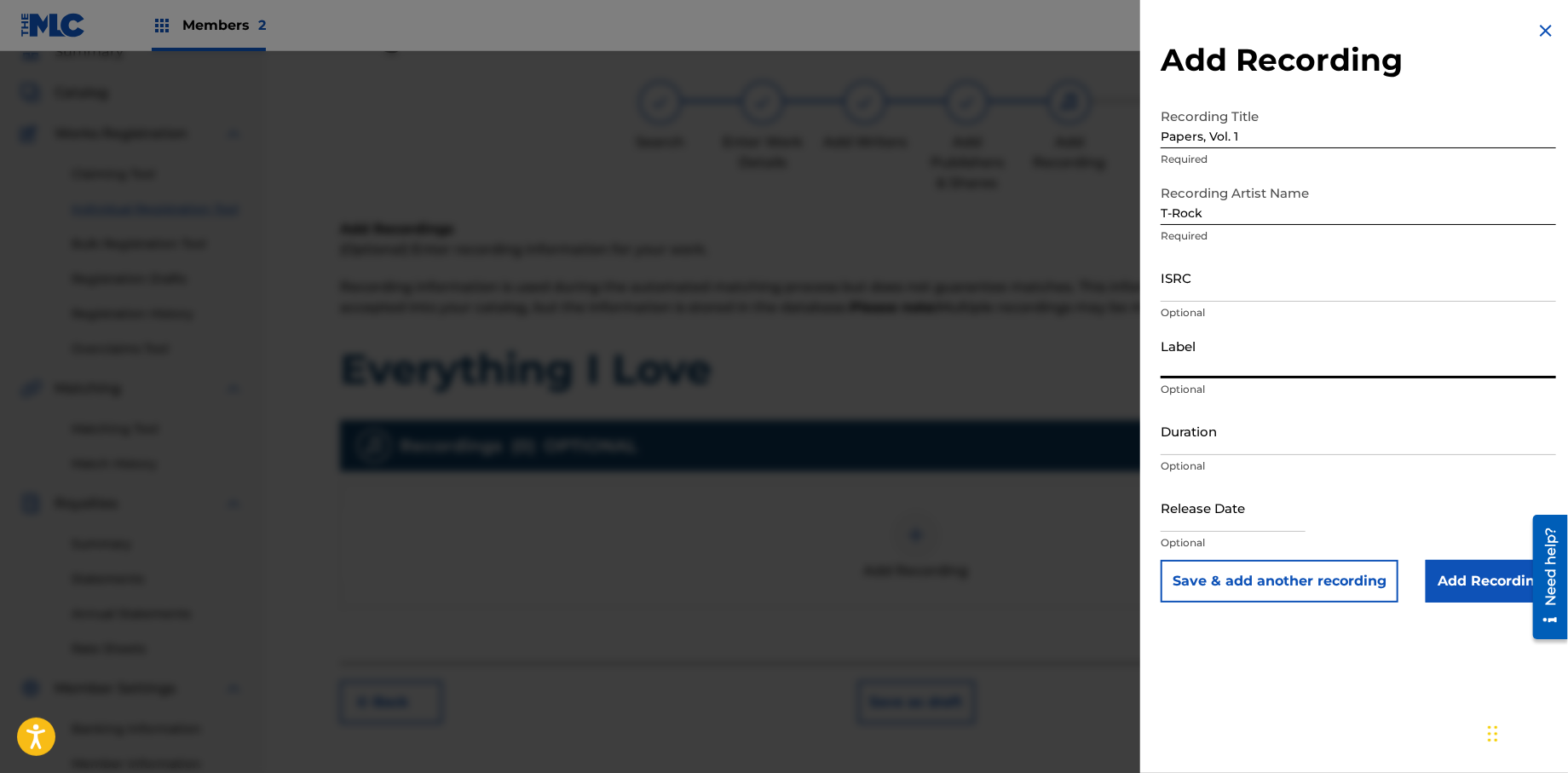
click at [1211, 366] on input "Label" at bounding box center [1359, 354] width 396 height 49
type input "Rock Solid Music"
select select "8"
select select "2025"
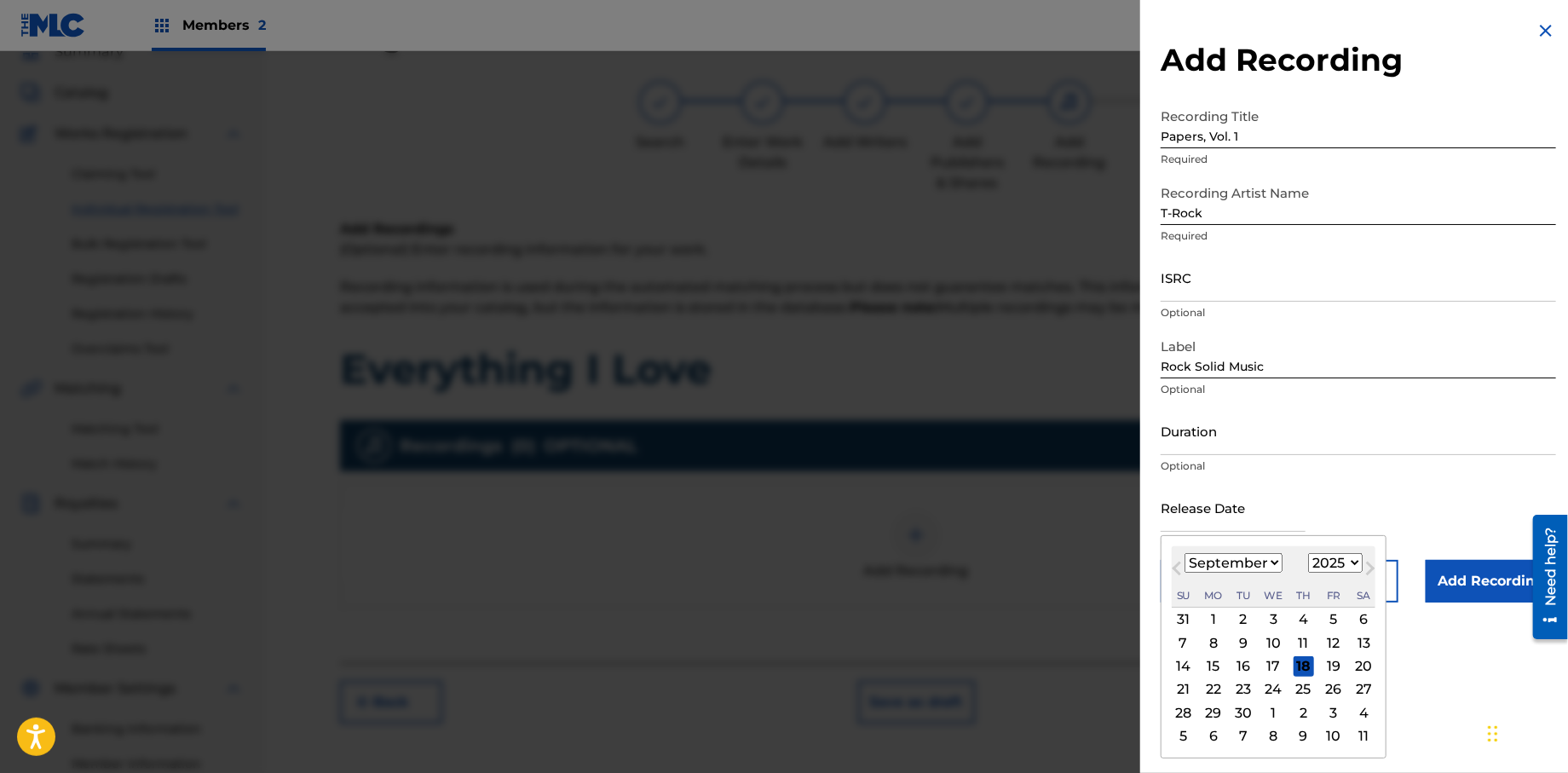
click at [1225, 514] on input "text" at bounding box center [1233, 507] width 145 height 49
type input "[DATE]"
select select "0"
select select "2013"
click at [1399, 494] on div "Release Date [DATE] [DATE] Previous Month Next Month [DATE] January February Ma…" at bounding box center [1359, 521] width 396 height 77
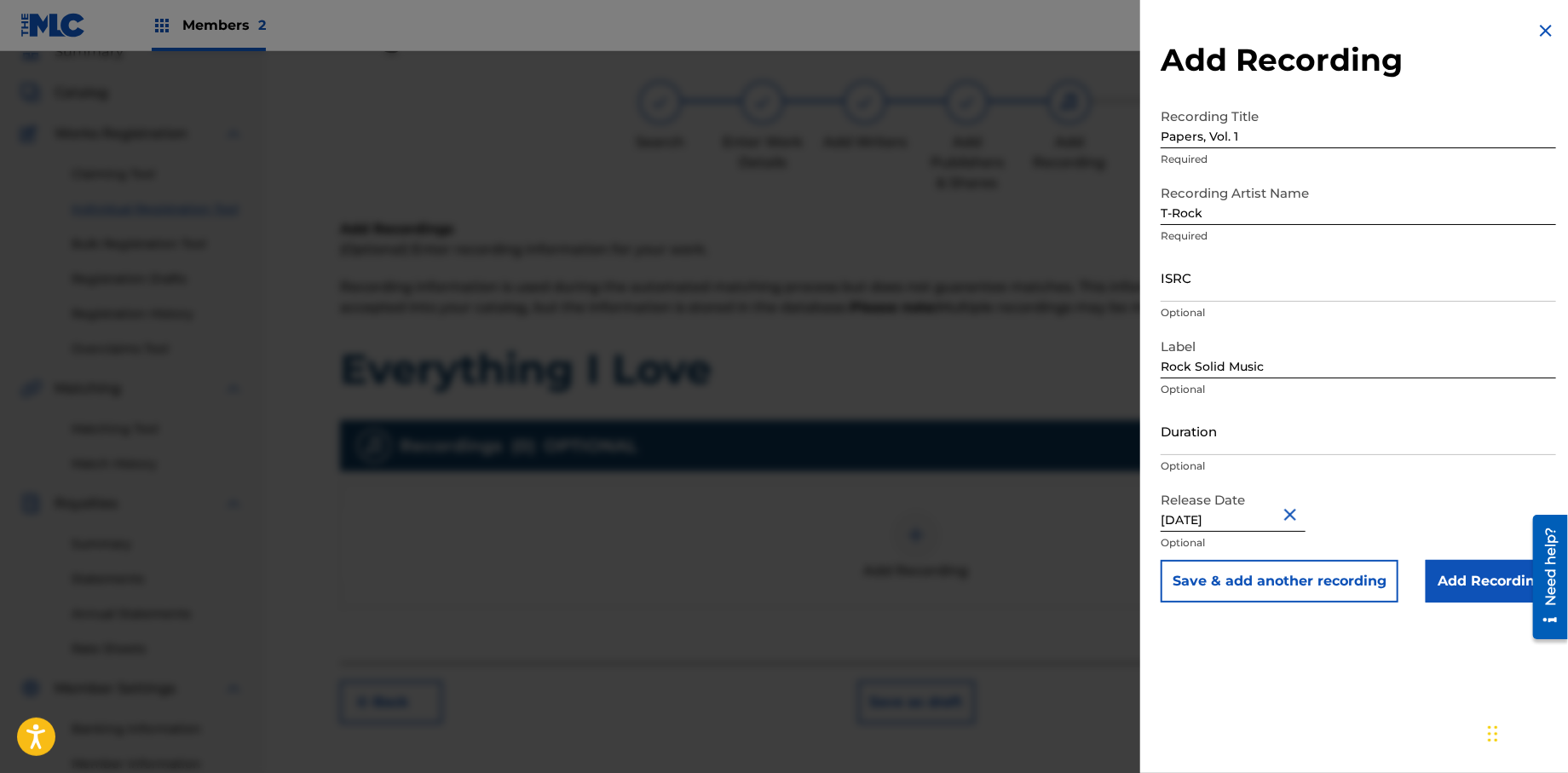
click at [1443, 594] on input "Add Recording" at bounding box center [1491, 581] width 130 height 42
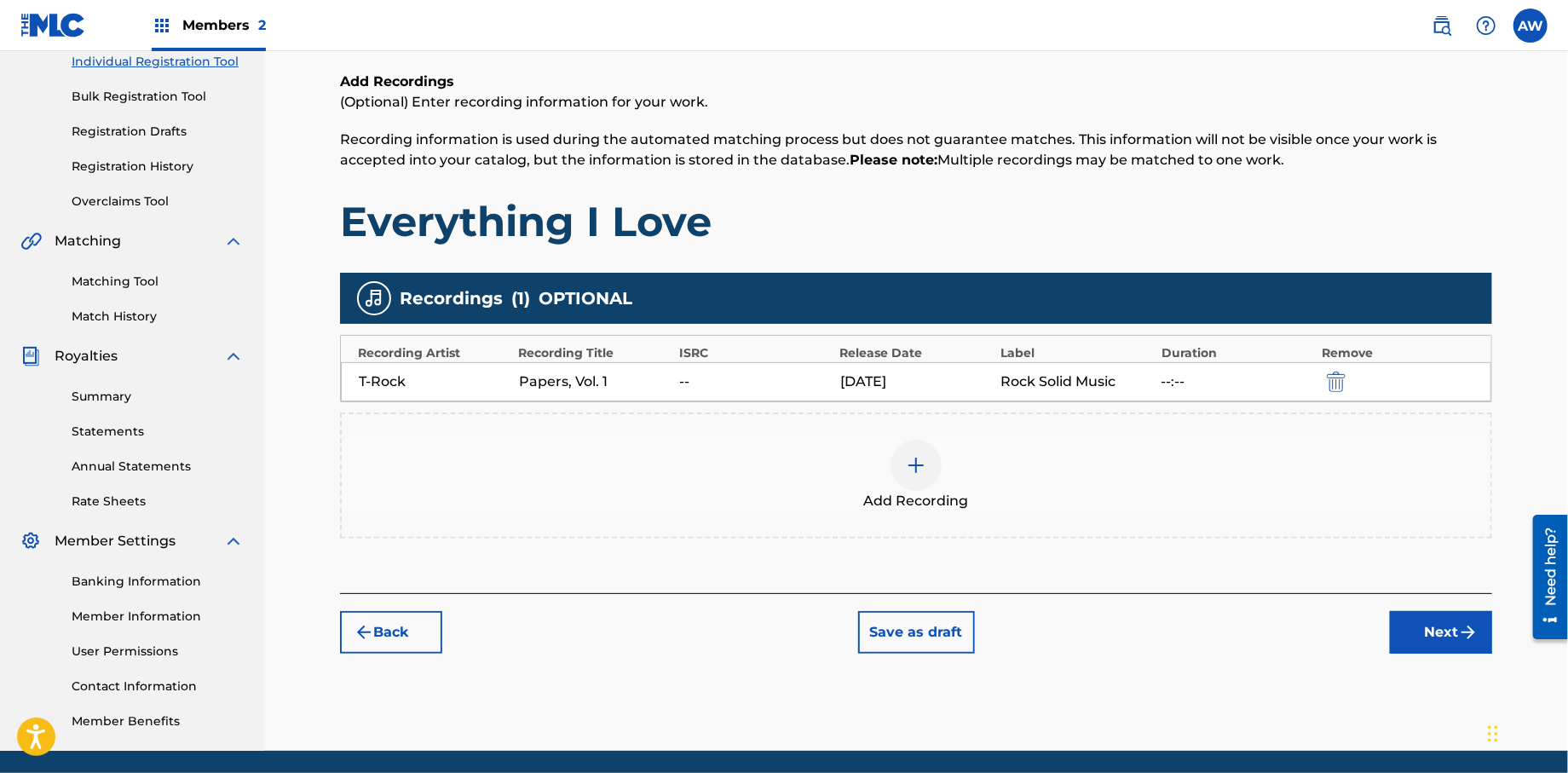
scroll to position [283, 0]
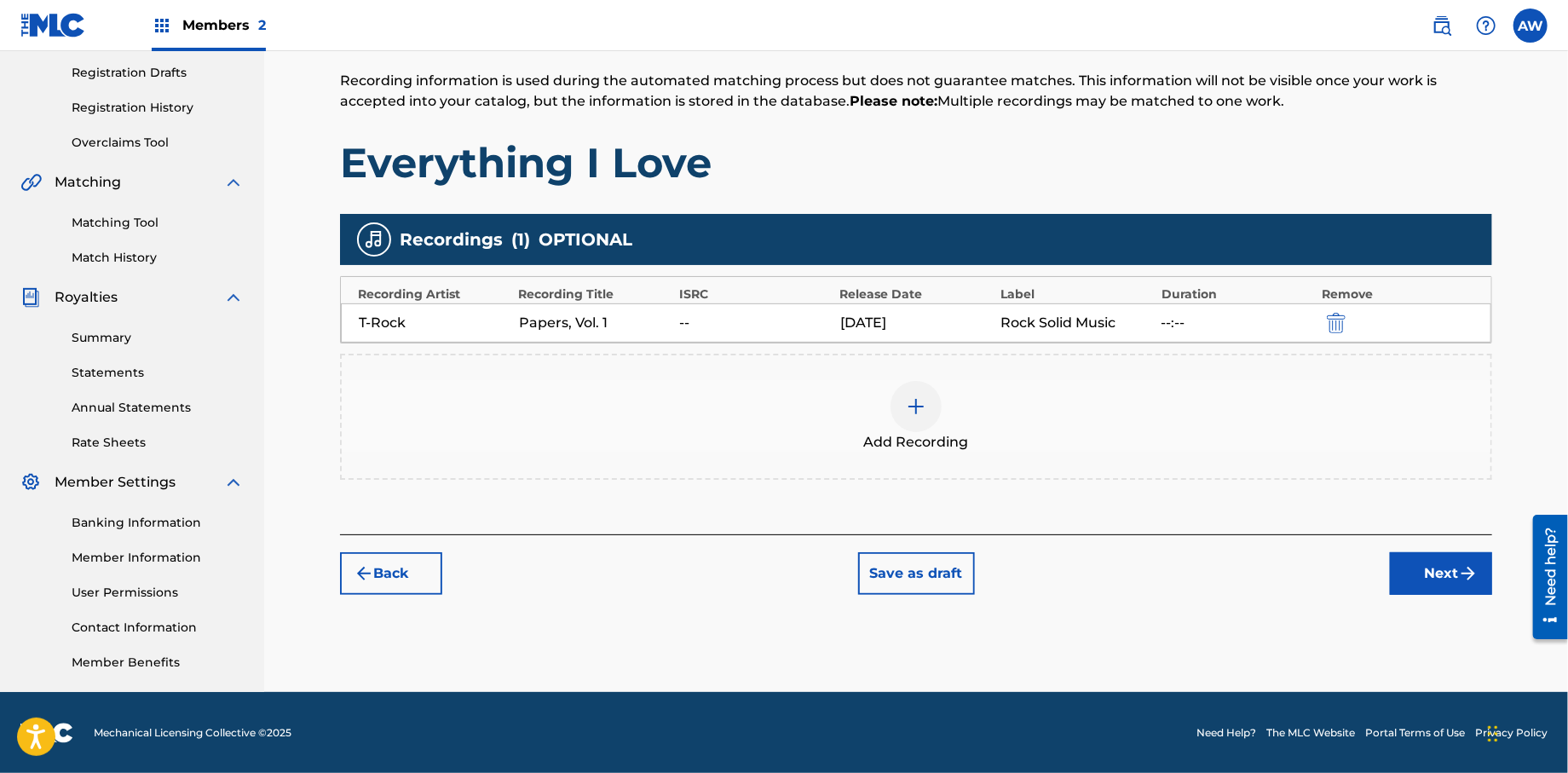
click at [1410, 570] on button "Next" at bounding box center [1441, 574] width 102 height 42
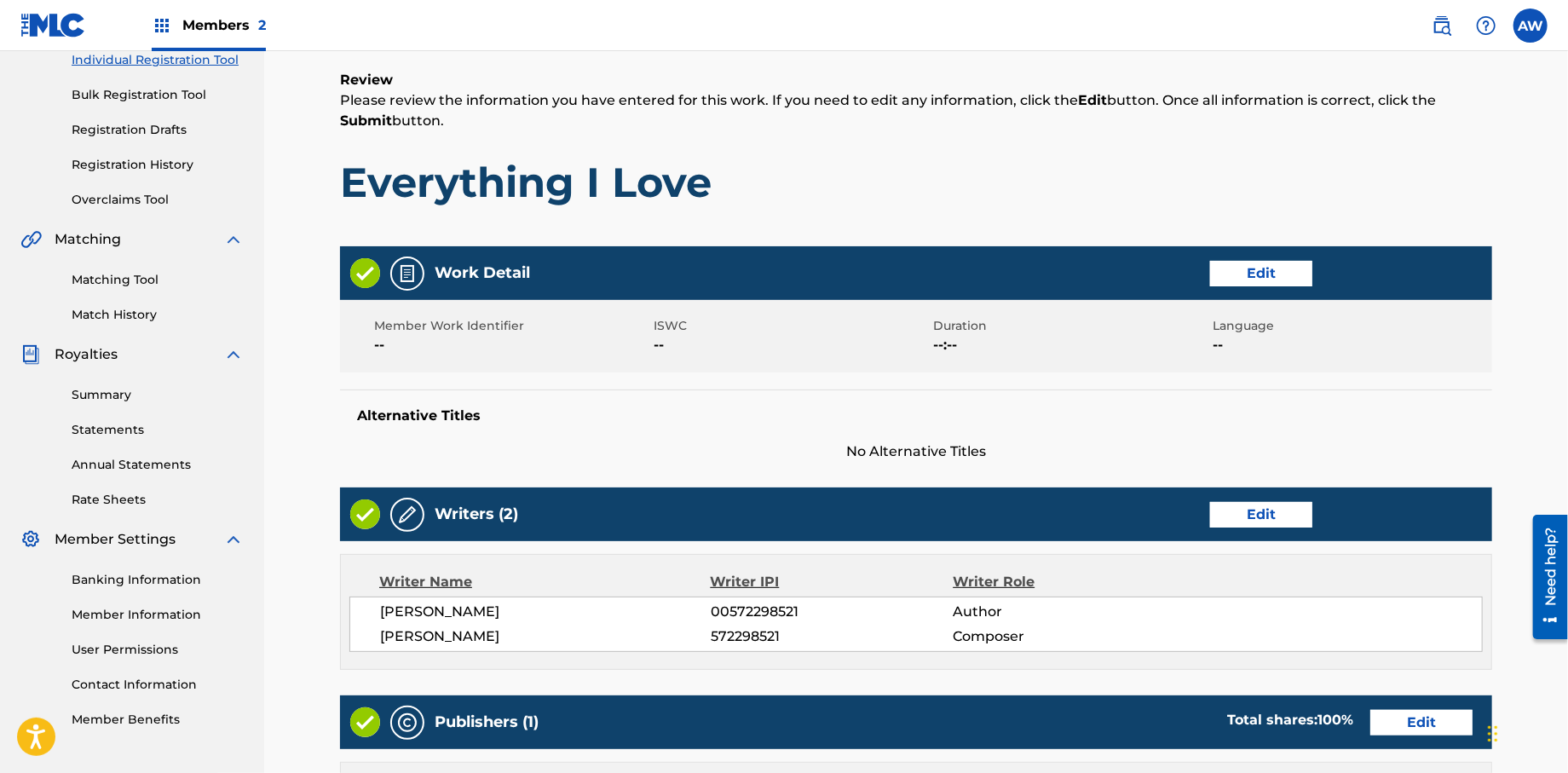
scroll to position [680, 0]
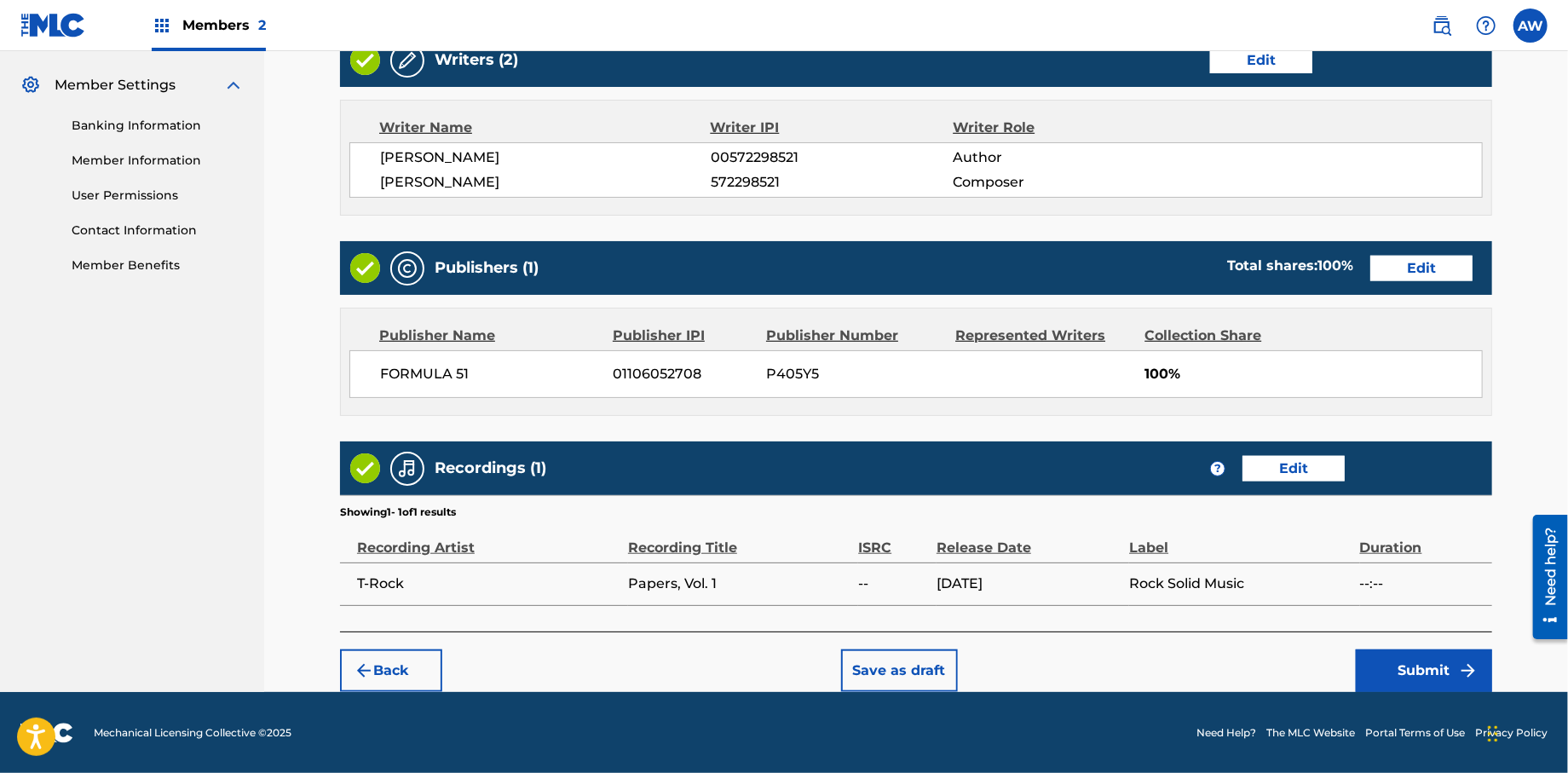
click at [1414, 674] on button "Submit" at bounding box center [1424, 671] width 137 height 42
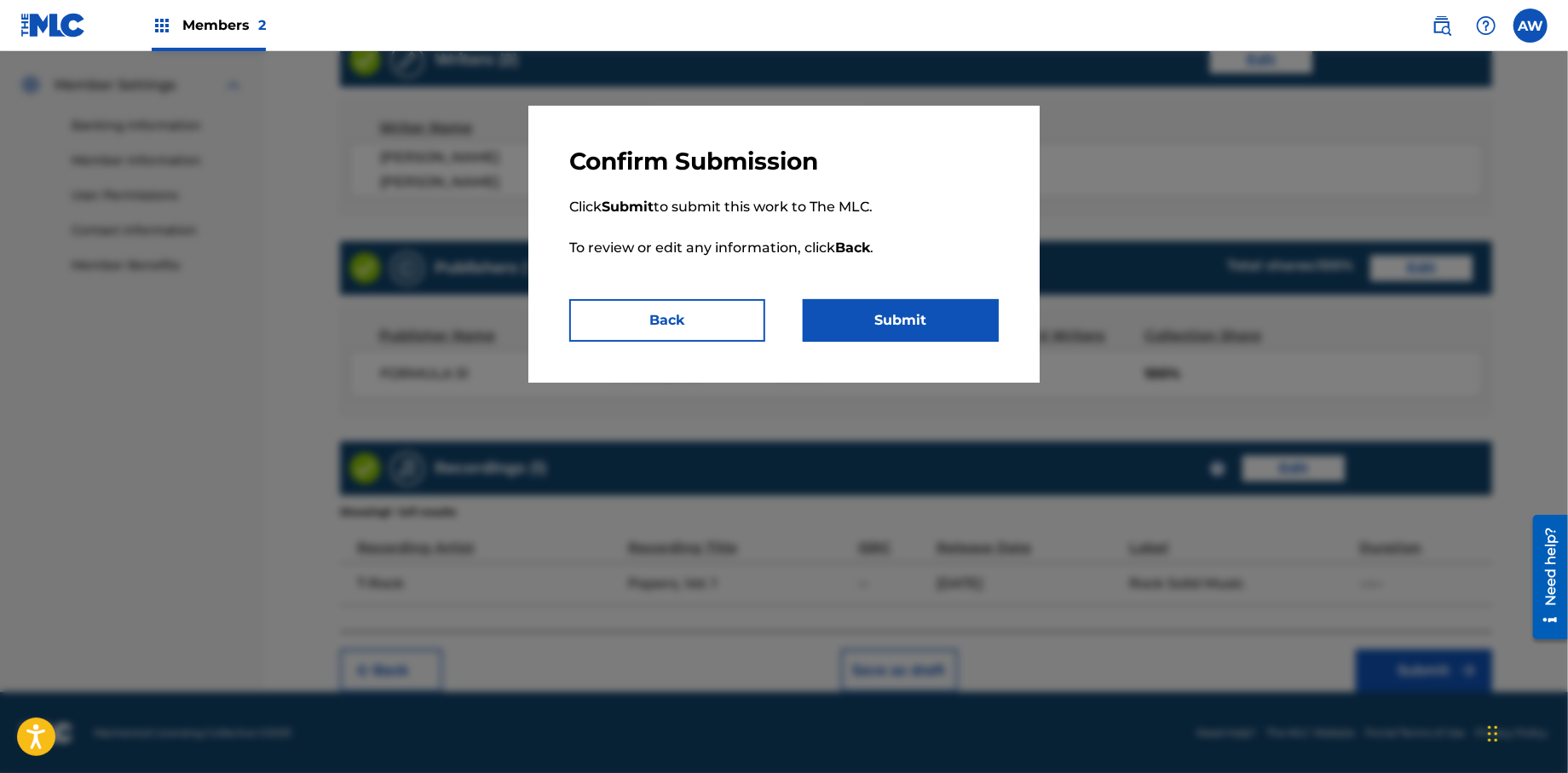
click at [913, 318] on button "Submit" at bounding box center [901, 320] width 196 height 42
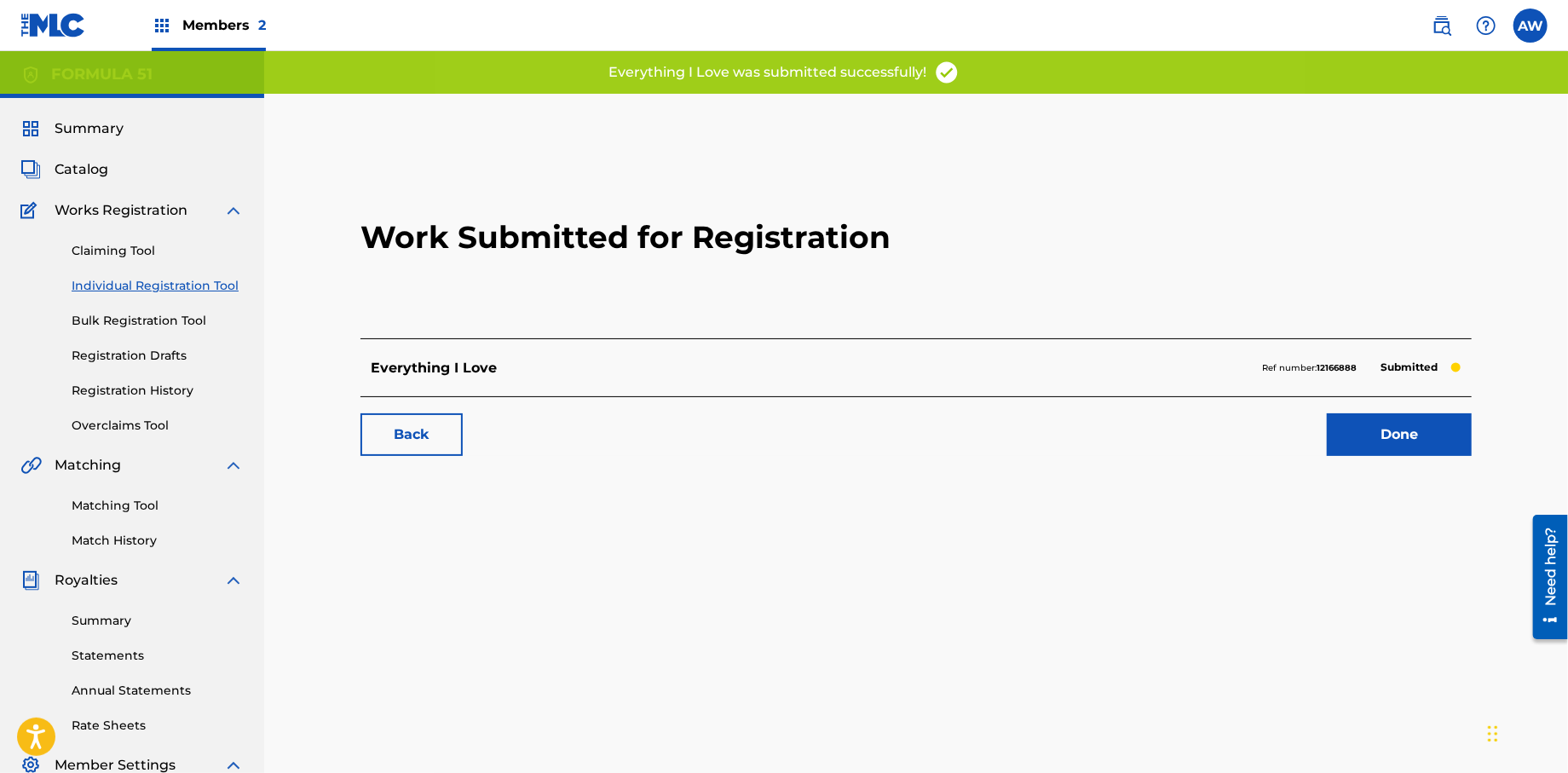
click at [1422, 437] on link "Done" at bounding box center [1399, 434] width 145 height 42
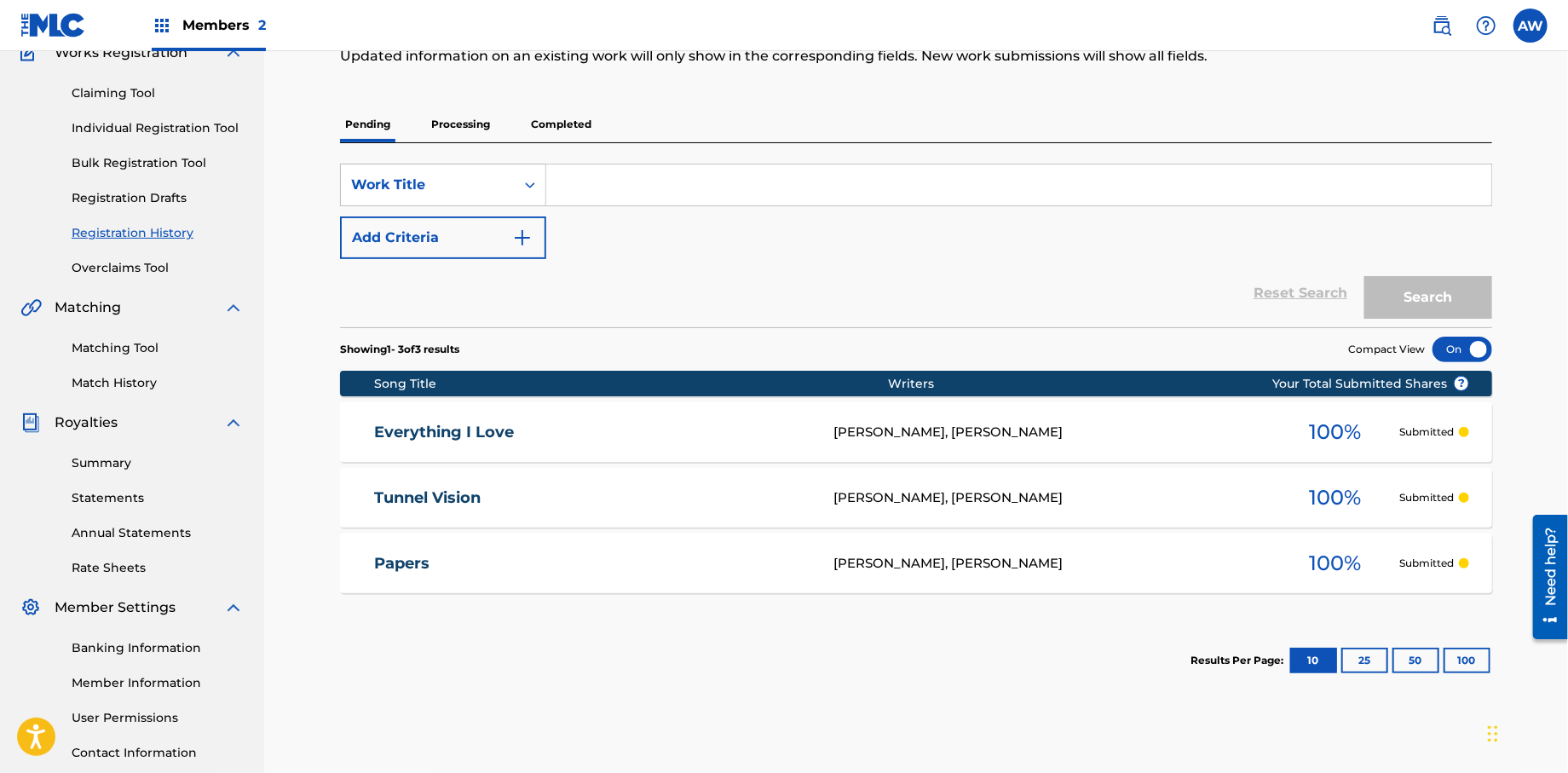
scroll to position [161, 0]
